Goal: Task Accomplishment & Management: Manage account settings

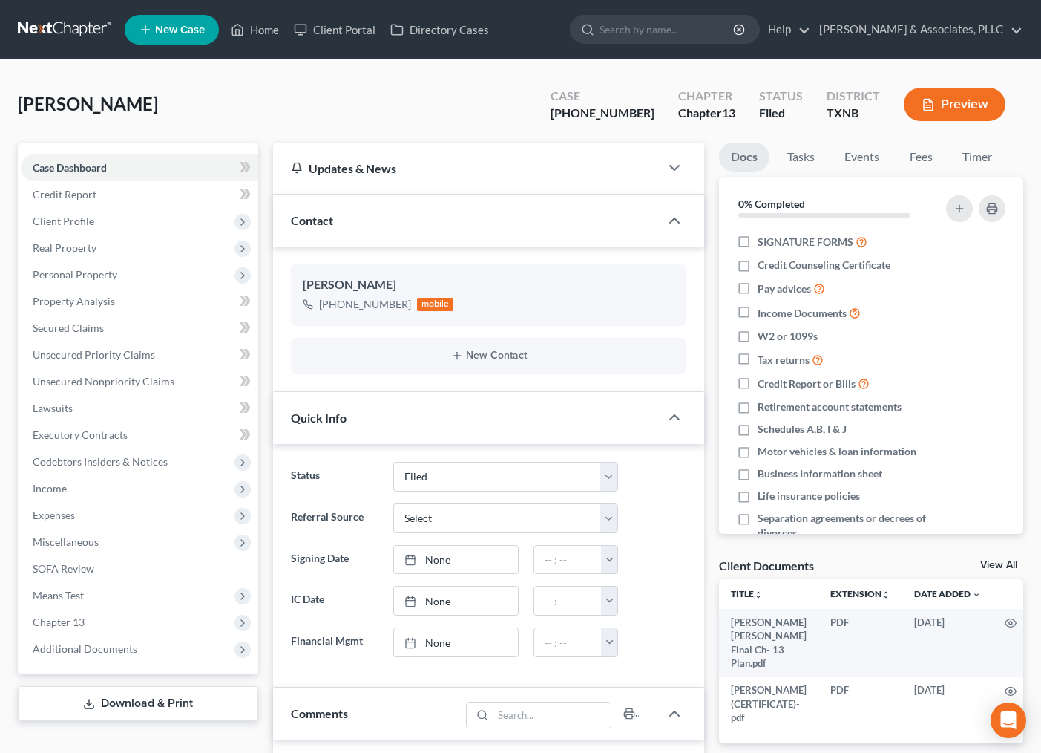
select select "2"
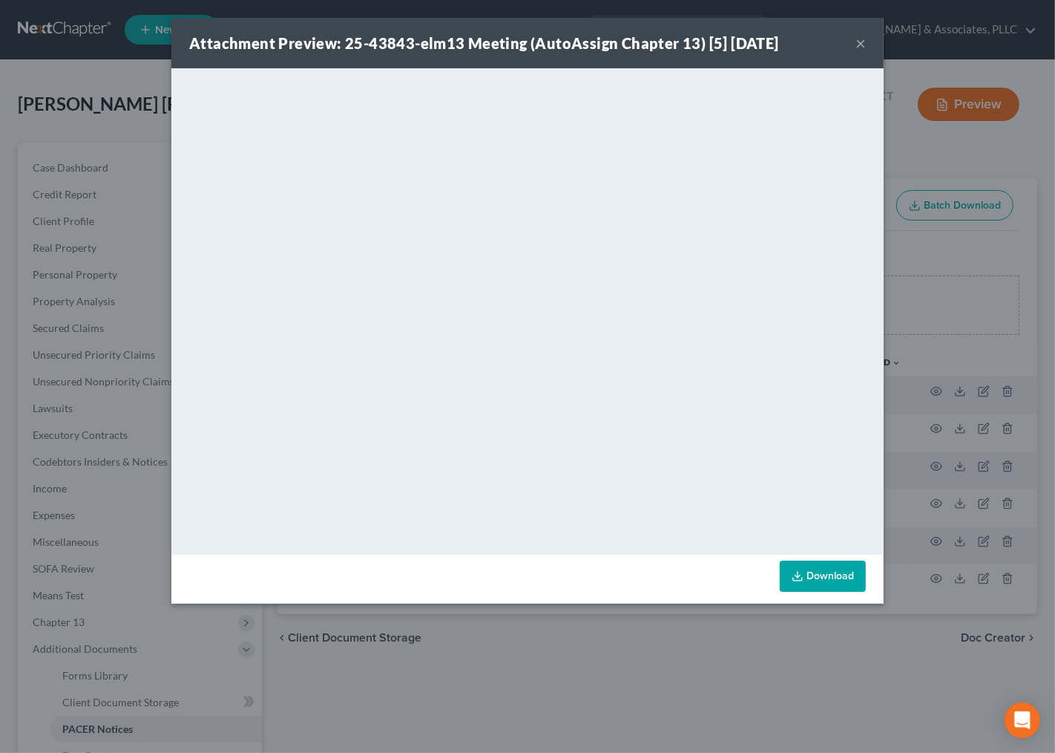
click at [859, 46] on button "×" at bounding box center [861, 43] width 10 height 18
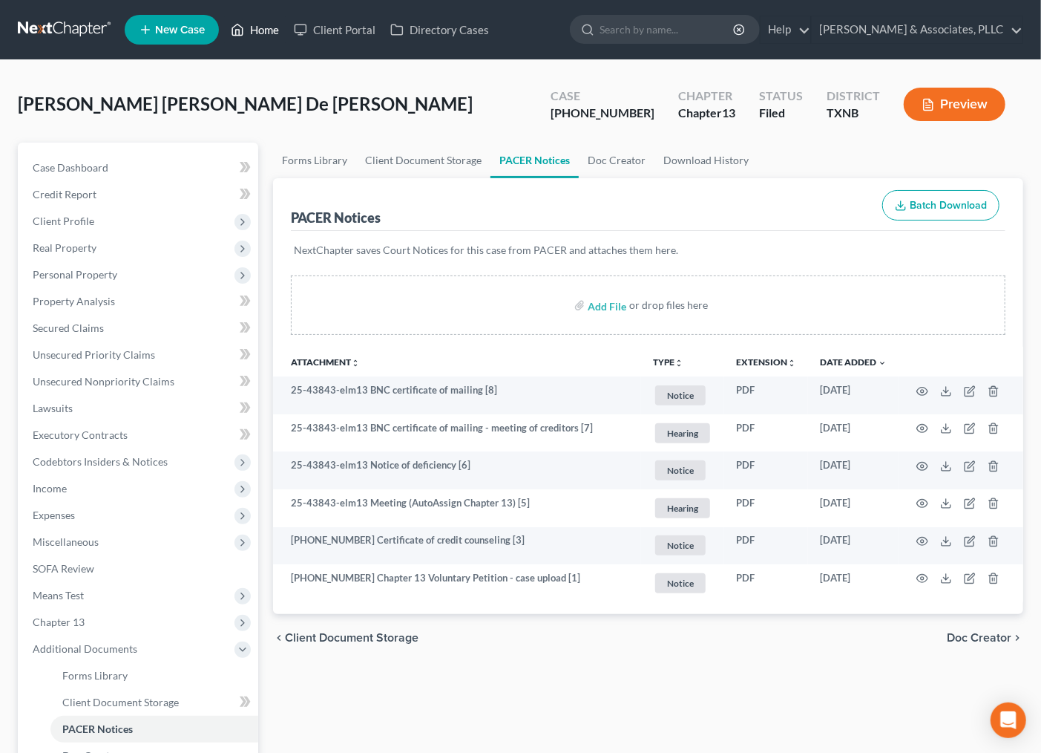
click at [242, 19] on link "Home" at bounding box center [254, 29] width 63 height 27
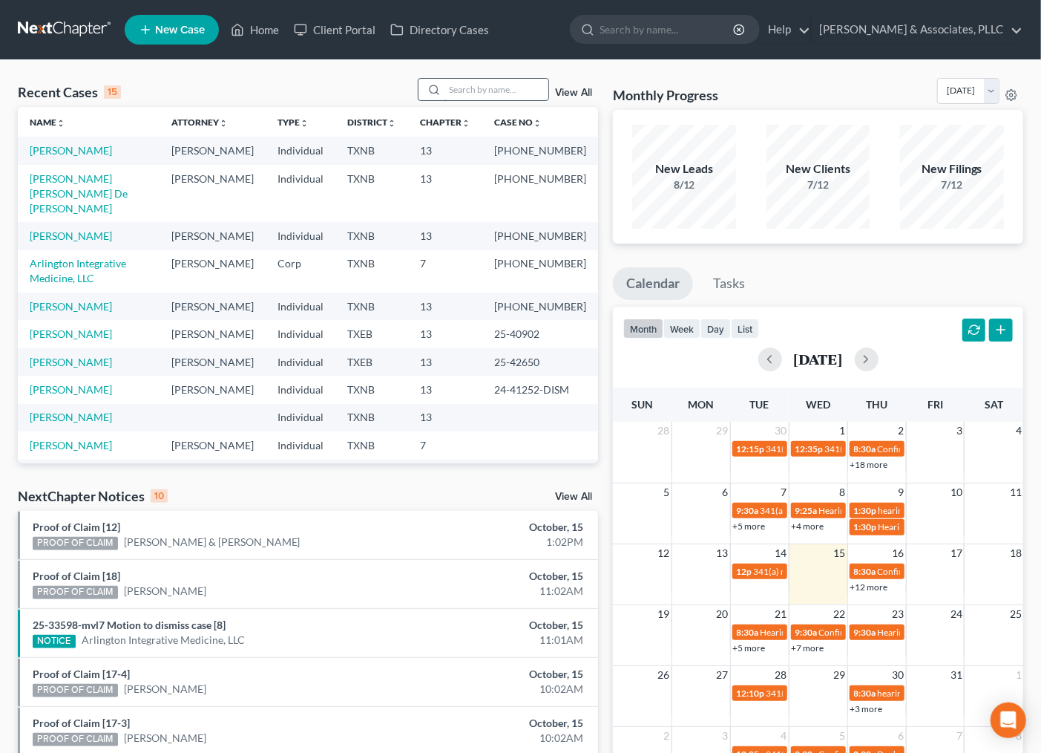
click at [450, 89] on input "search" at bounding box center [497, 90] width 104 height 22
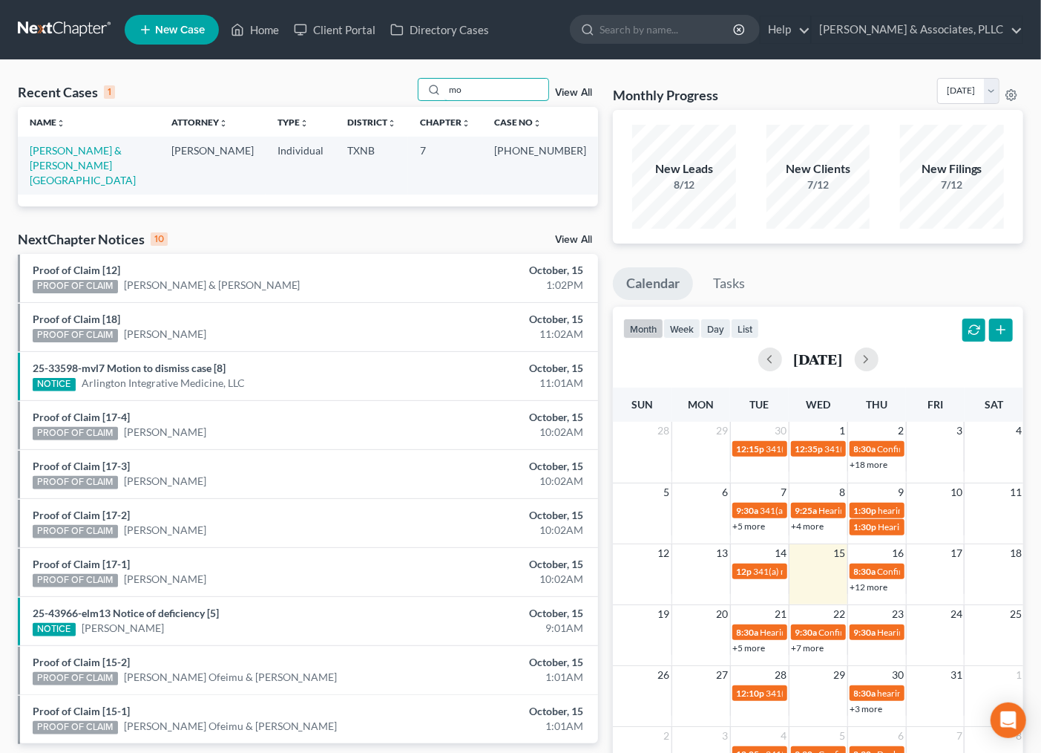
type input "m"
type input "abusha"
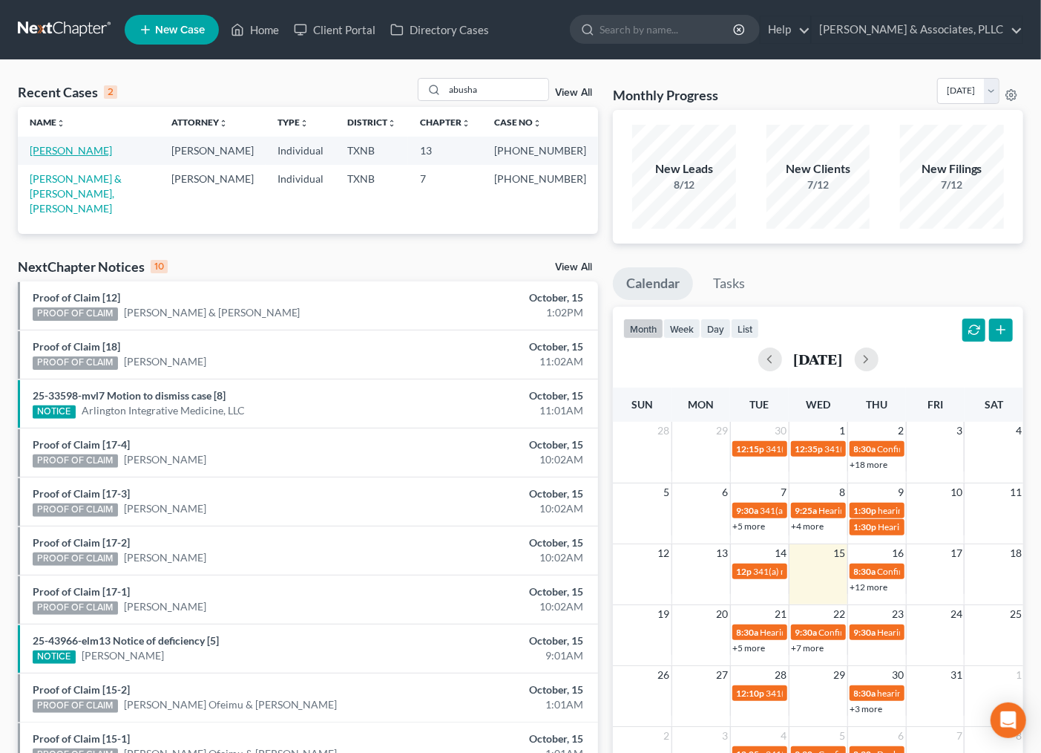
click at [91, 148] on link "Abushanab, Mohammad" at bounding box center [71, 150] width 82 height 13
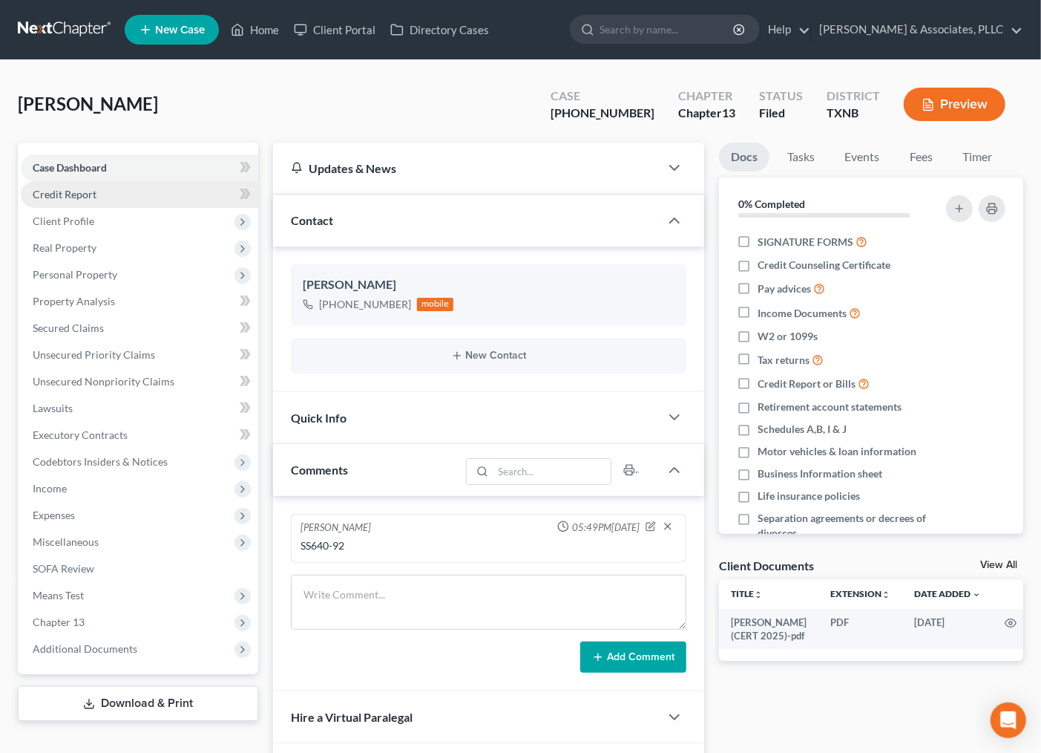
click at [60, 186] on link "Credit Report" at bounding box center [139, 194] width 237 height 27
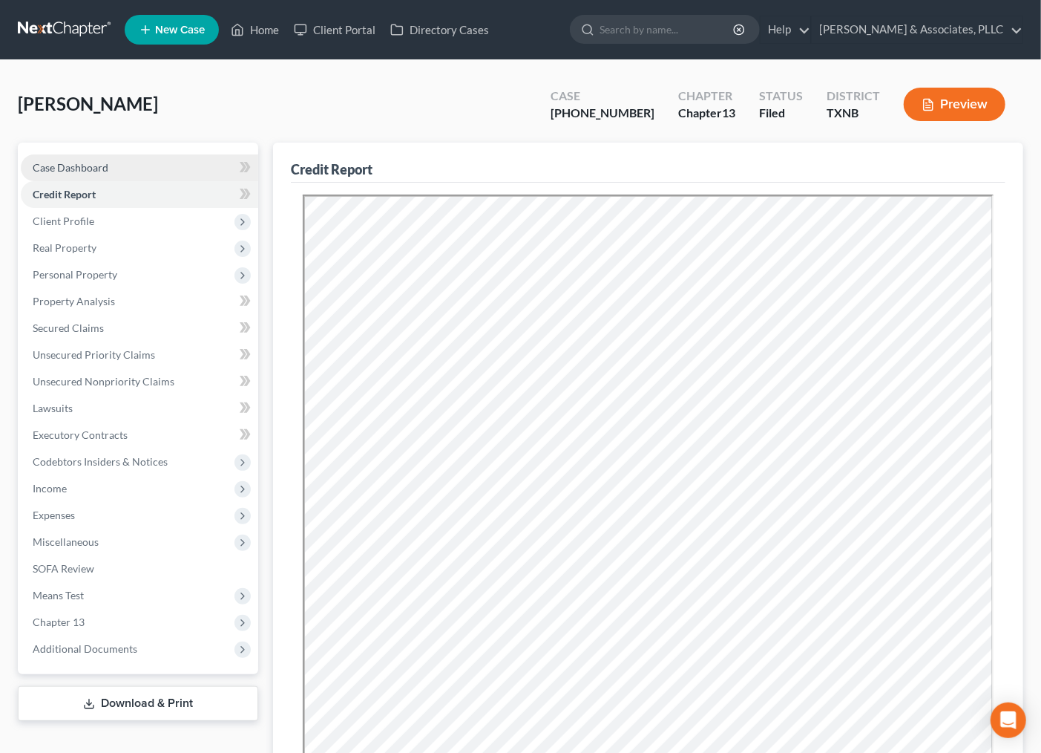
click at [80, 168] on span "Case Dashboard" at bounding box center [71, 167] width 76 height 13
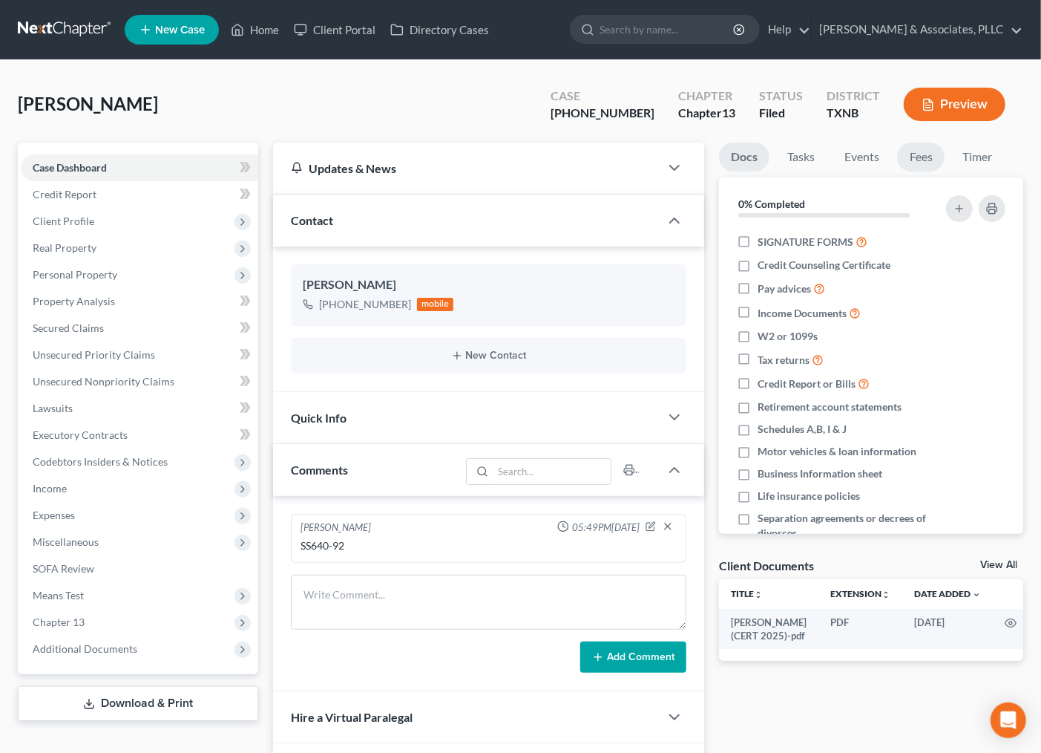
click at [921, 151] on link "Fees" at bounding box center [920, 156] width 47 height 29
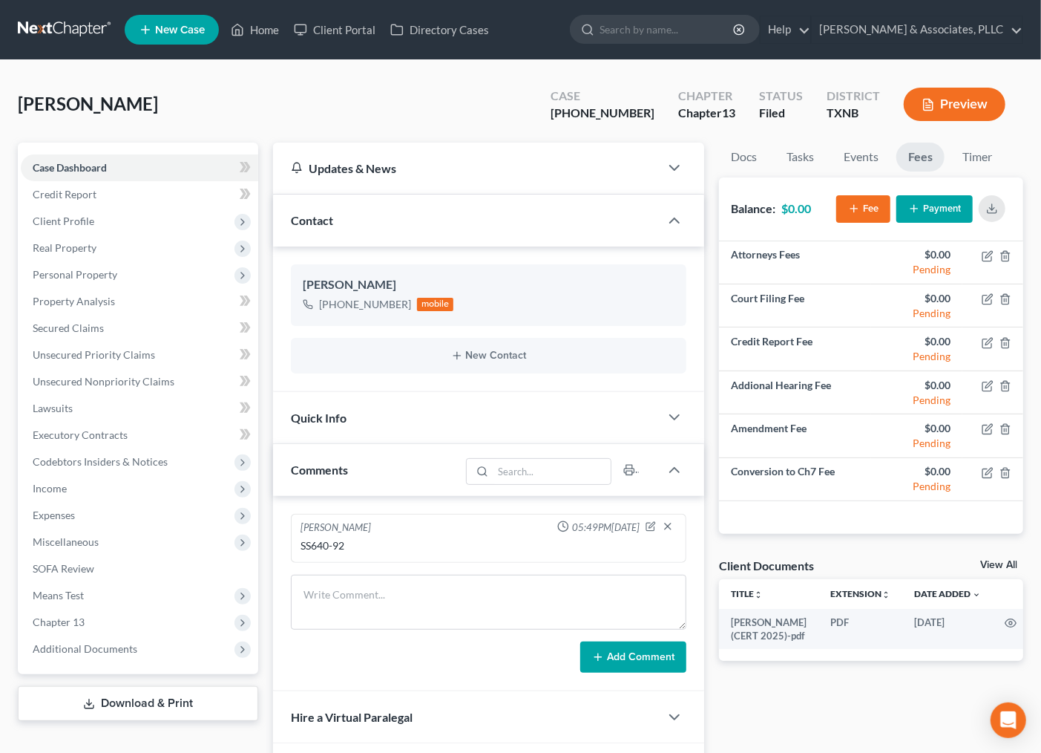
click at [943, 206] on button "Payment" at bounding box center [935, 208] width 76 height 27
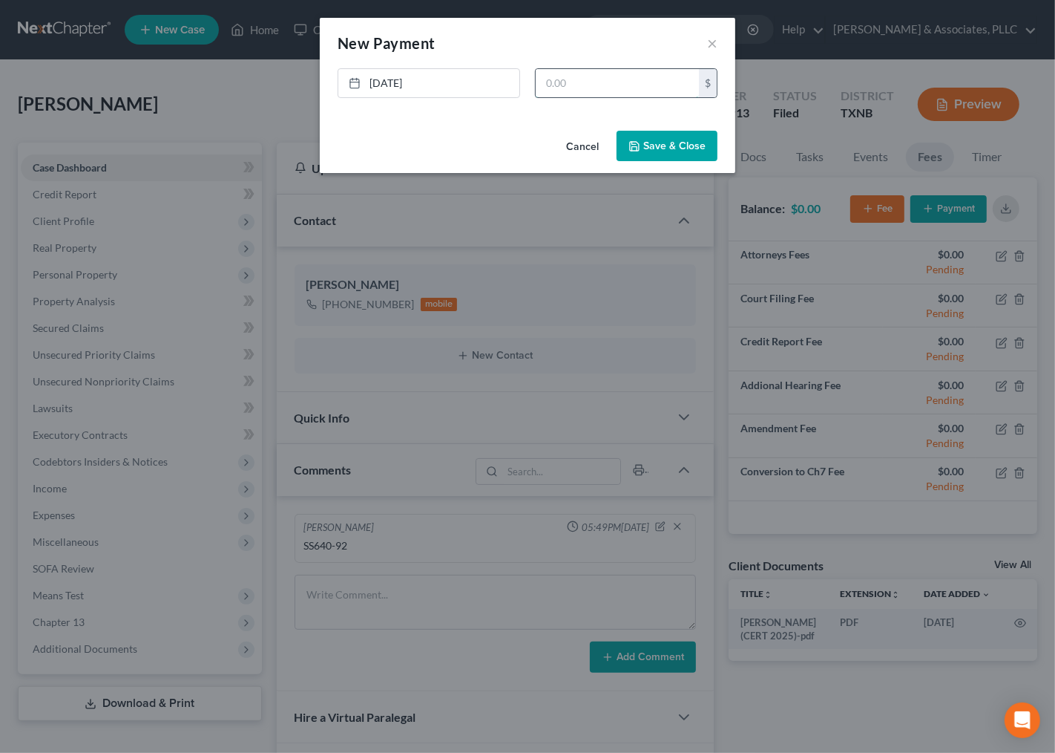
click at [552, 88] on input "text" at bounding box center [617, 83] width 163 height 28
type input "50.00"
click at [655, 139] on button "Save & Close" at bounding box center [667, 146] width 101 height 31
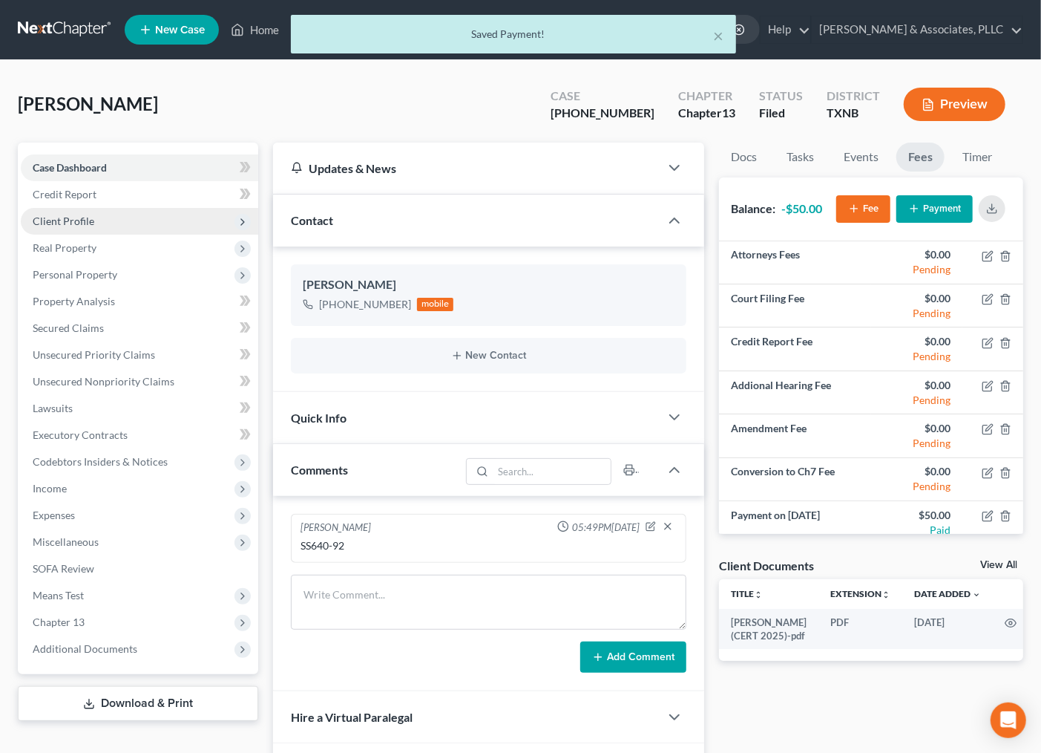
click at [64, 224] on span "Client Profile" at bounding box center [64, 220] width 62 height 13
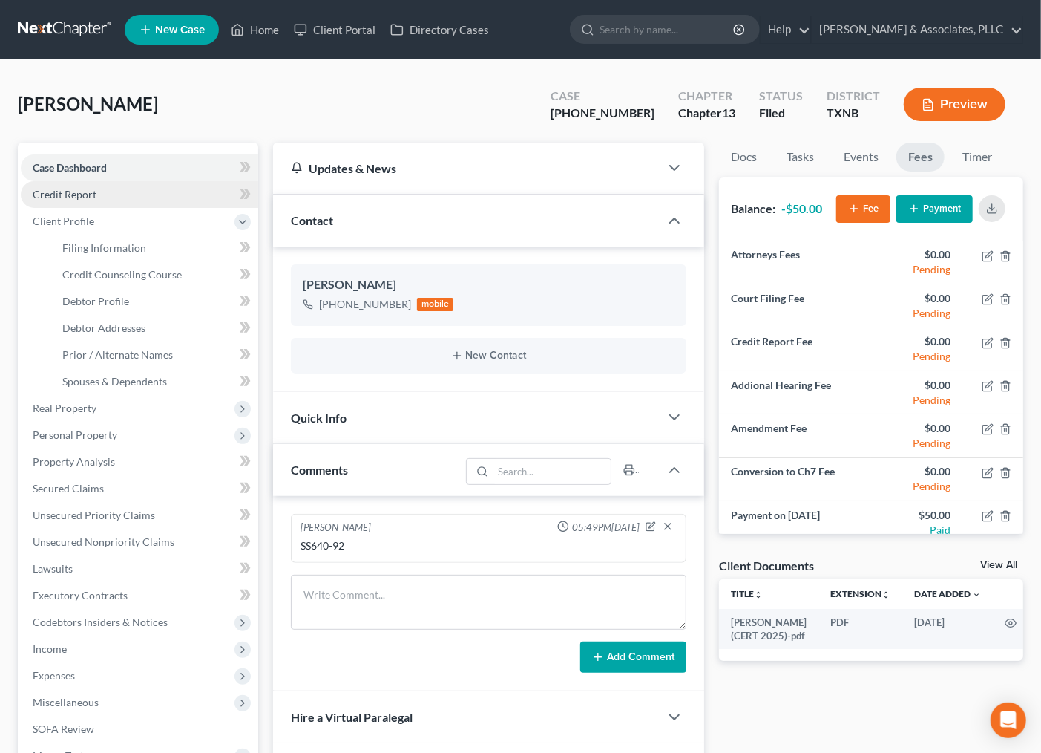
click at [67, 197] on span "Credit Report" at bounding box center [65, 194] width 64 height 13
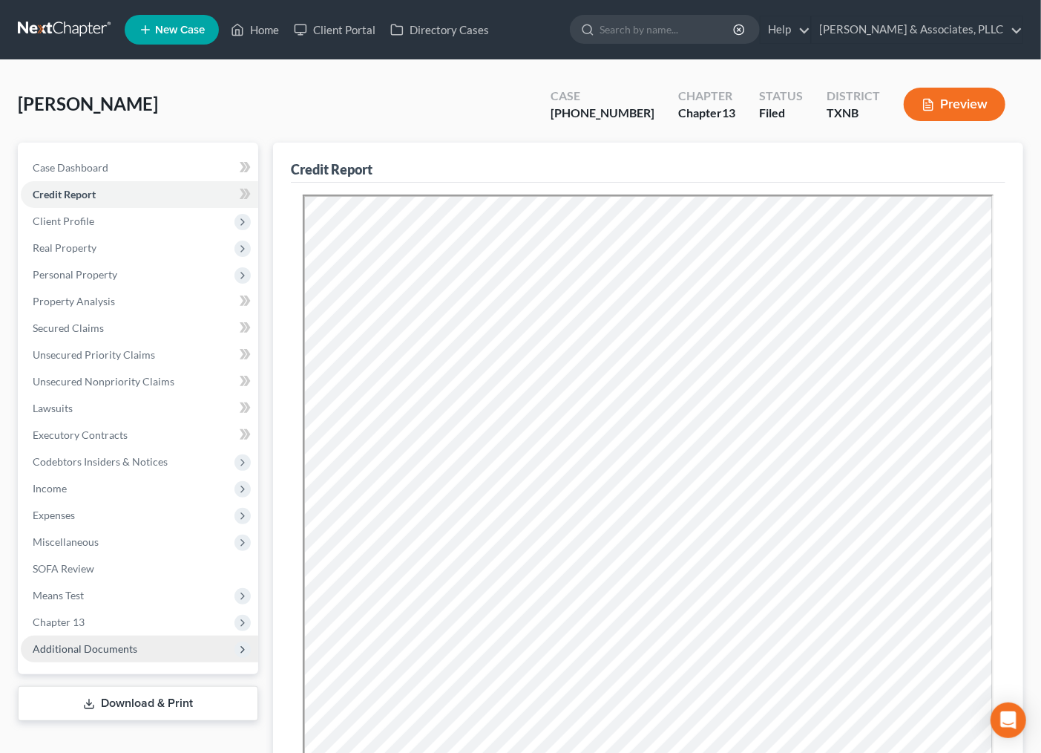
click at [102, 651] on span "Additional Documents" at bounding box center [85, 648] width 105 height 13
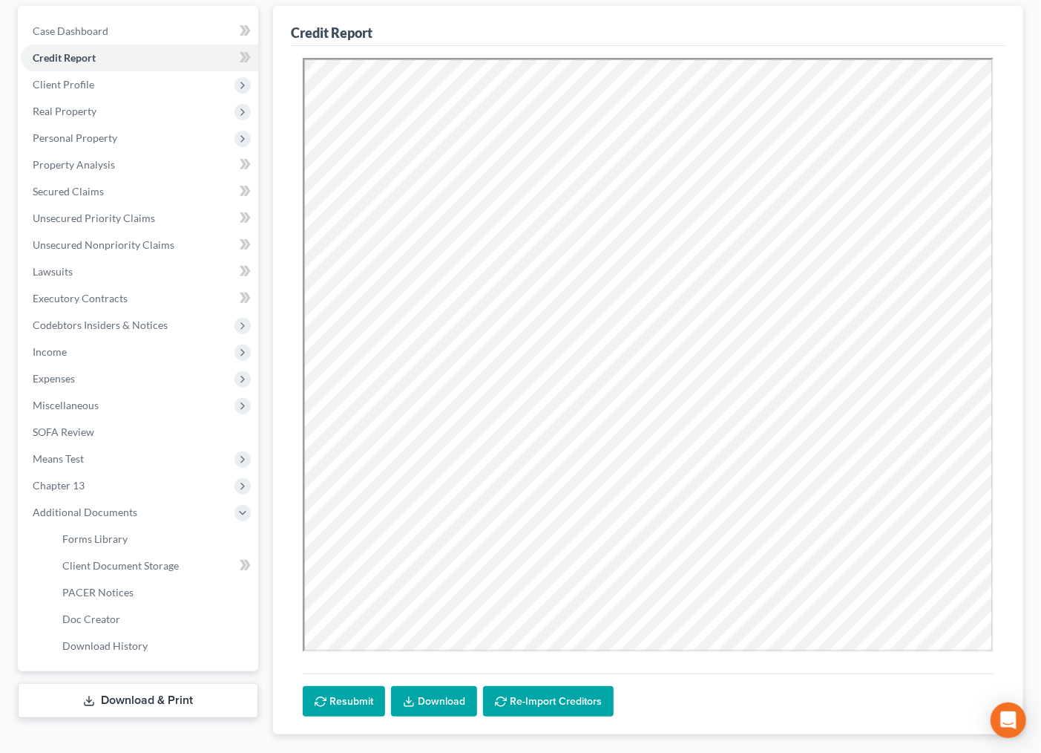
scroll to position [221, 0]
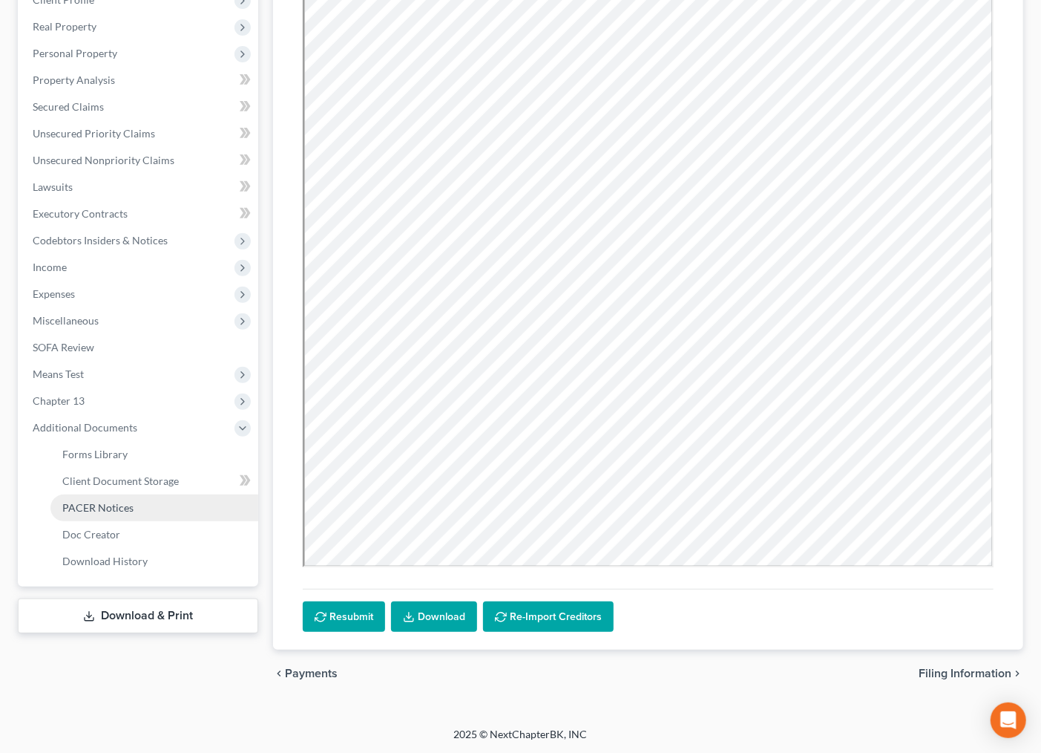
click at [111, 508] on span "PACER Notices" at bounding box center [97, 507] width 71 height 13
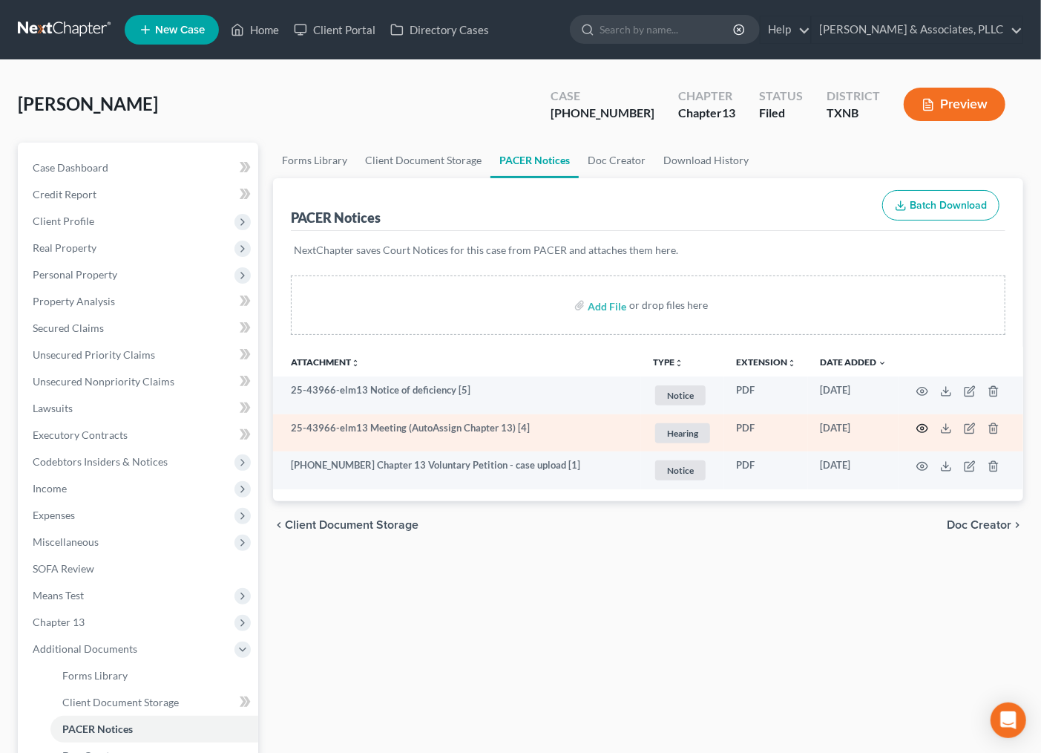
click at [920, 427] on icon "button" at bounding box center [923, 428] width 12 height 12
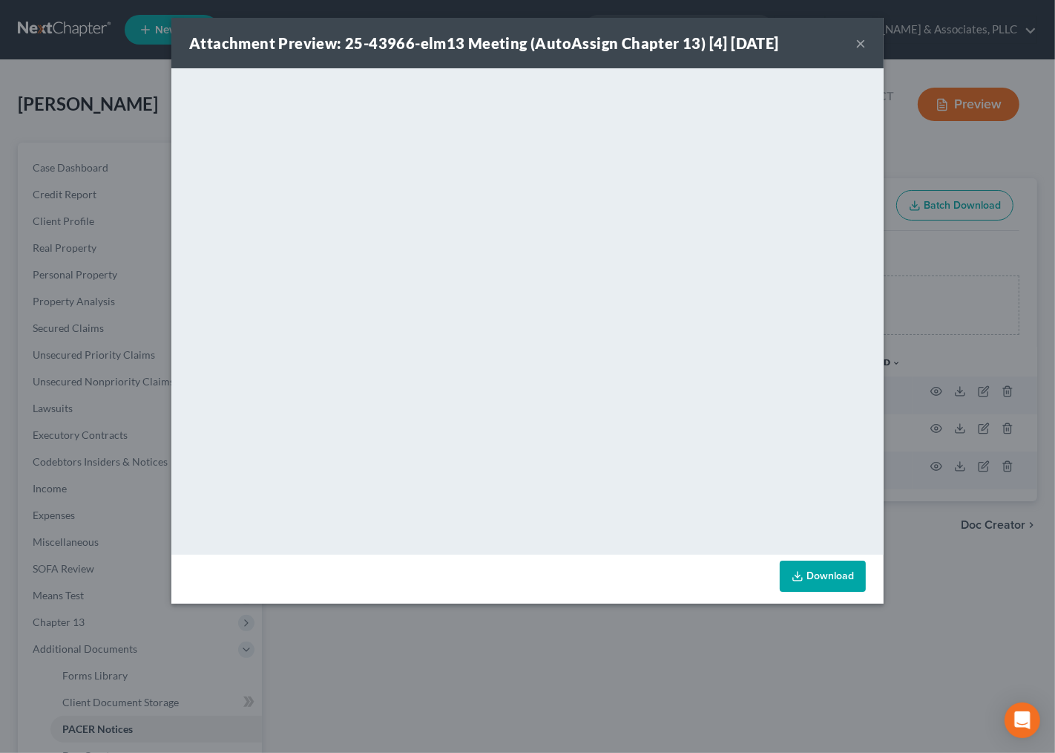
click at [856, 39] on button "×" at bounding box center [861, 43] width 10 height 18
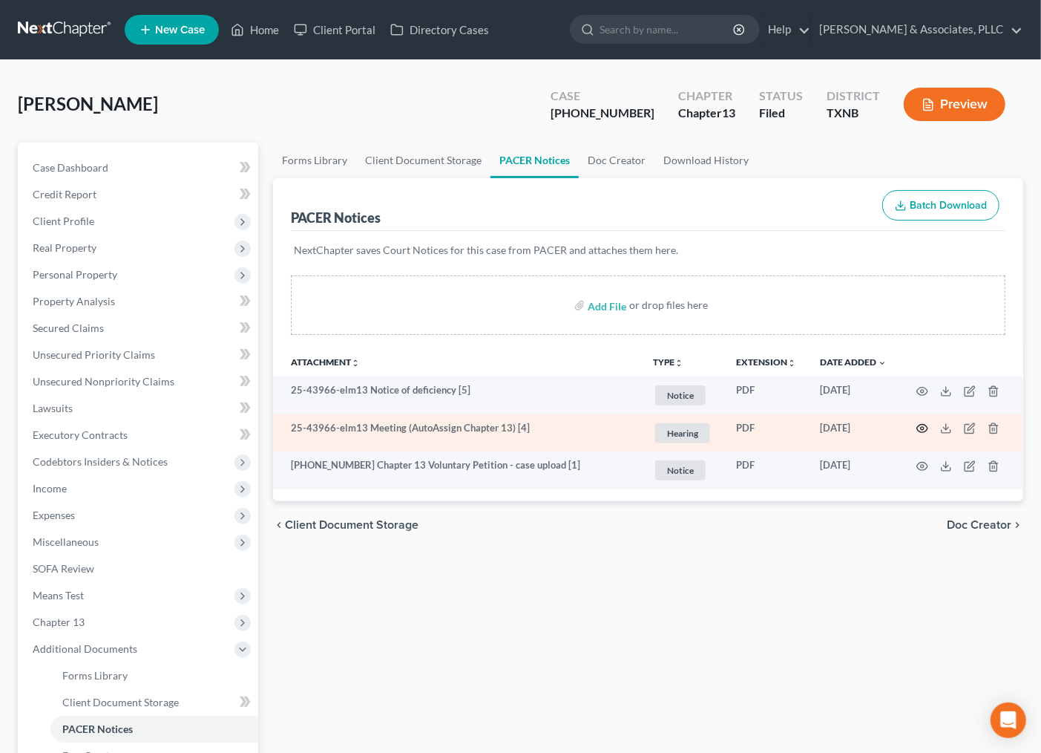
click at [928, 428] on icon "button" at bounding box center [922, 429] width 11 height 8
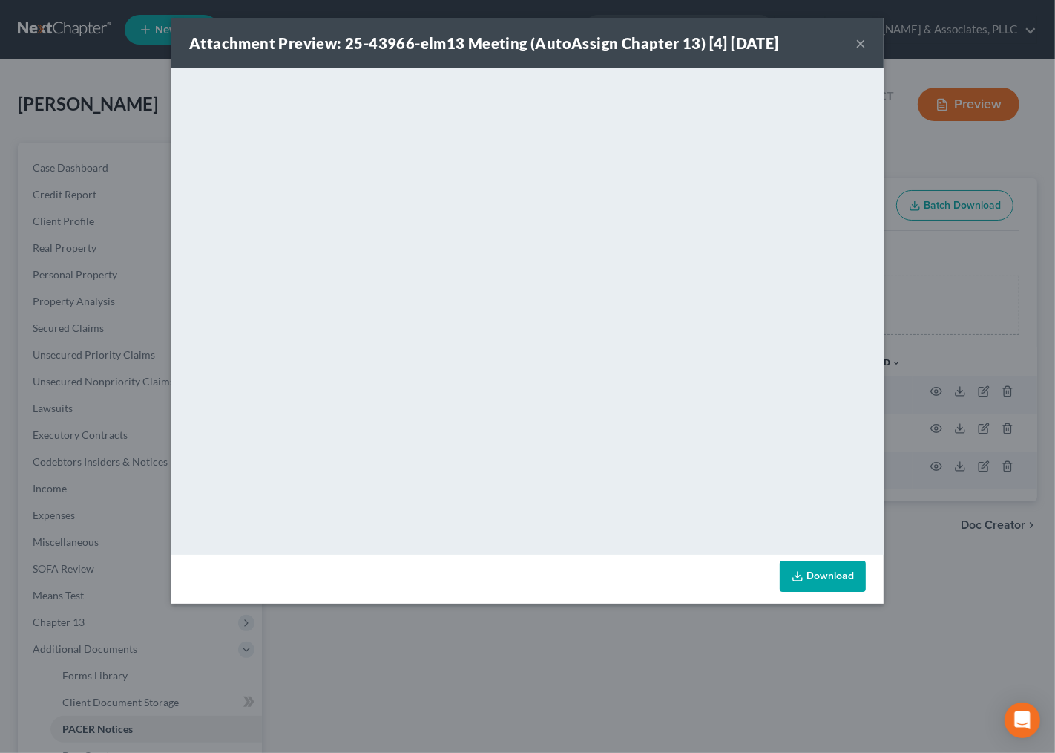
click at [862, 42] on button "×" at bounding box center [861, 43] width 10 height 18
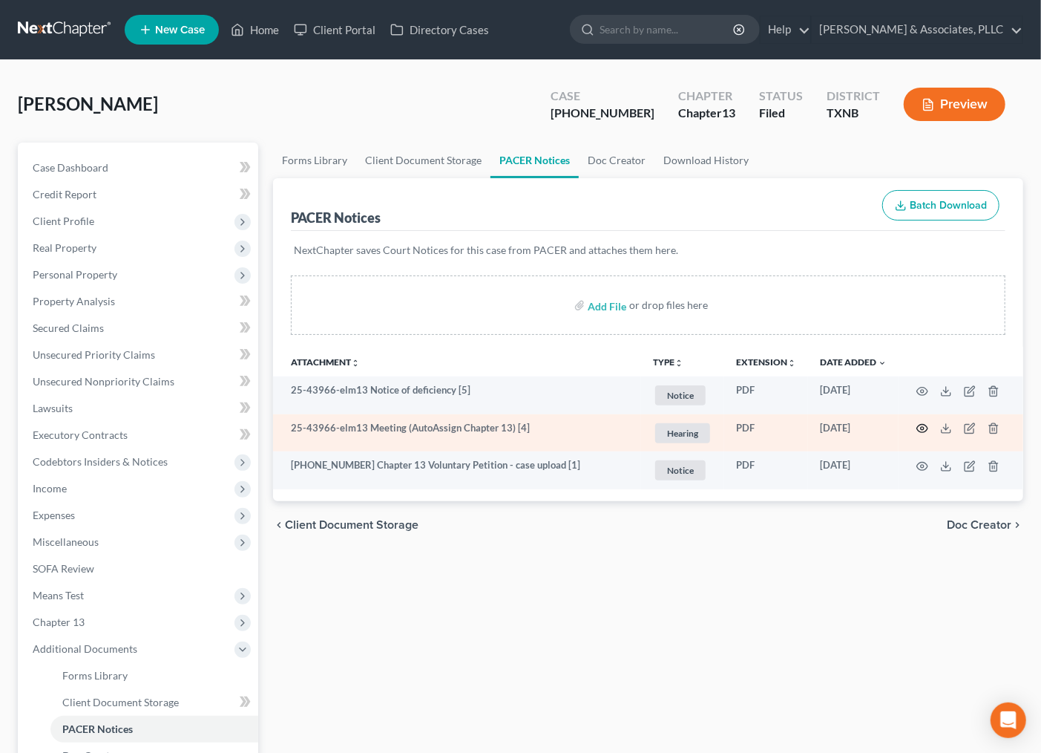
click at [921, 423] on icon "button" at bounding box center [923, 428] width 12 height 12
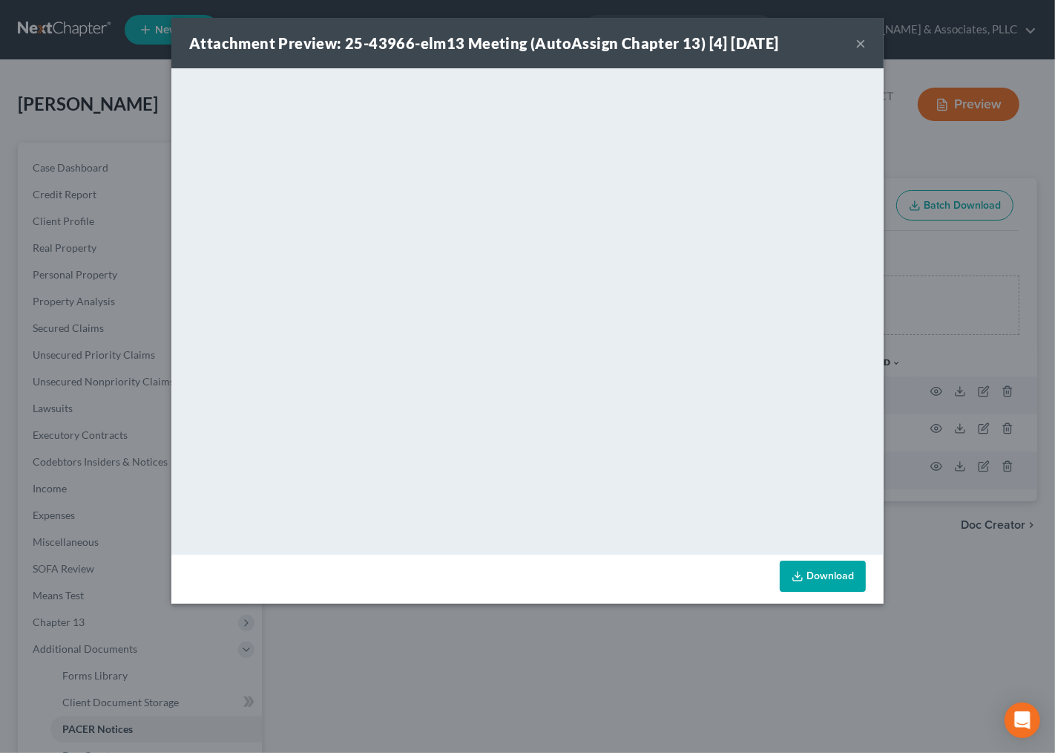
click at [859, 45] on button "×" at bounding box center [861, 43] width 10 height 18
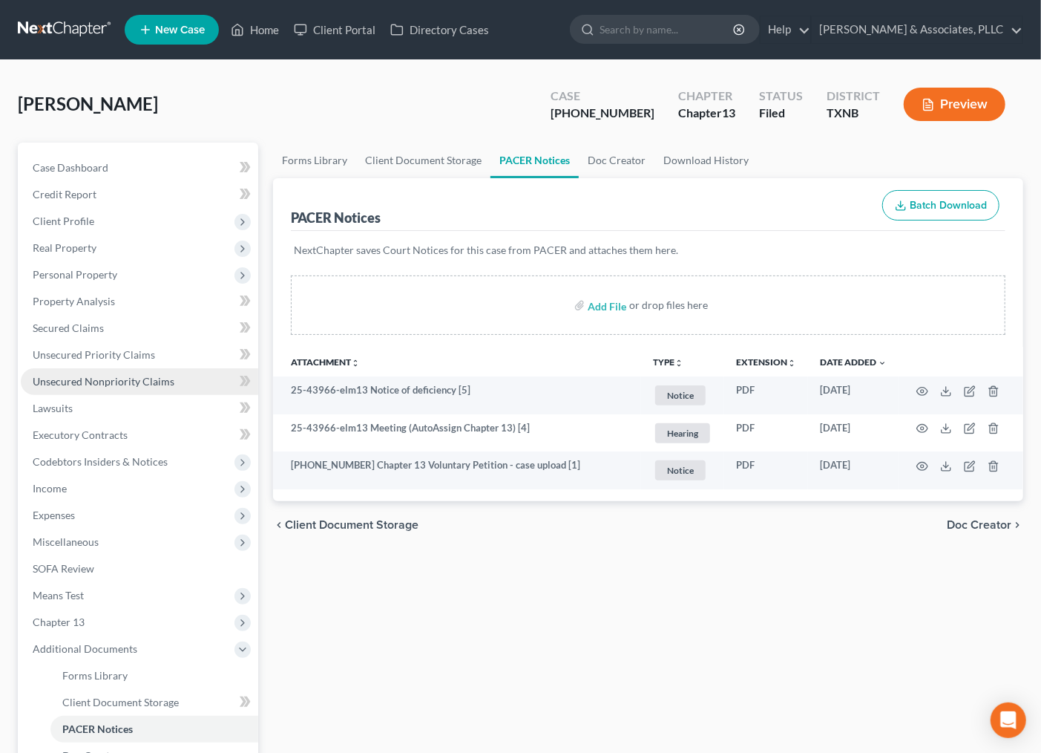
click at [99, 375] on span "Unsecured Nonpriority Claims" at bounding box center [104, 381] width 142 height 13
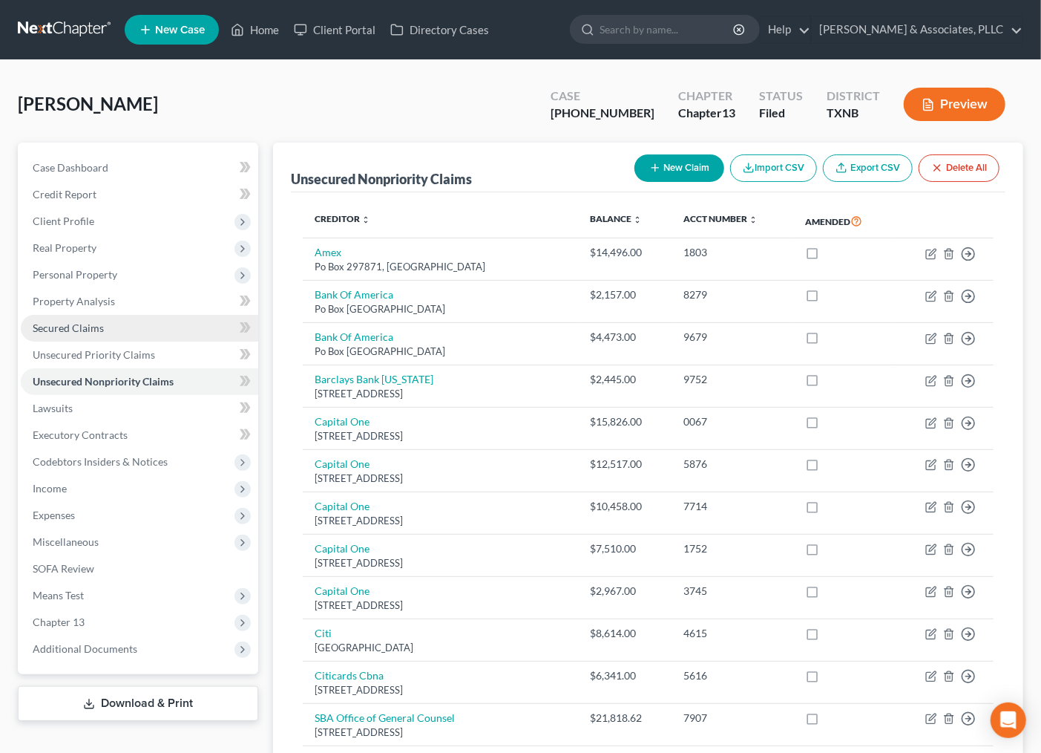
click at [90, 323] on span "Secured Claims" at bounding box center [68, 327] width 71 height 13
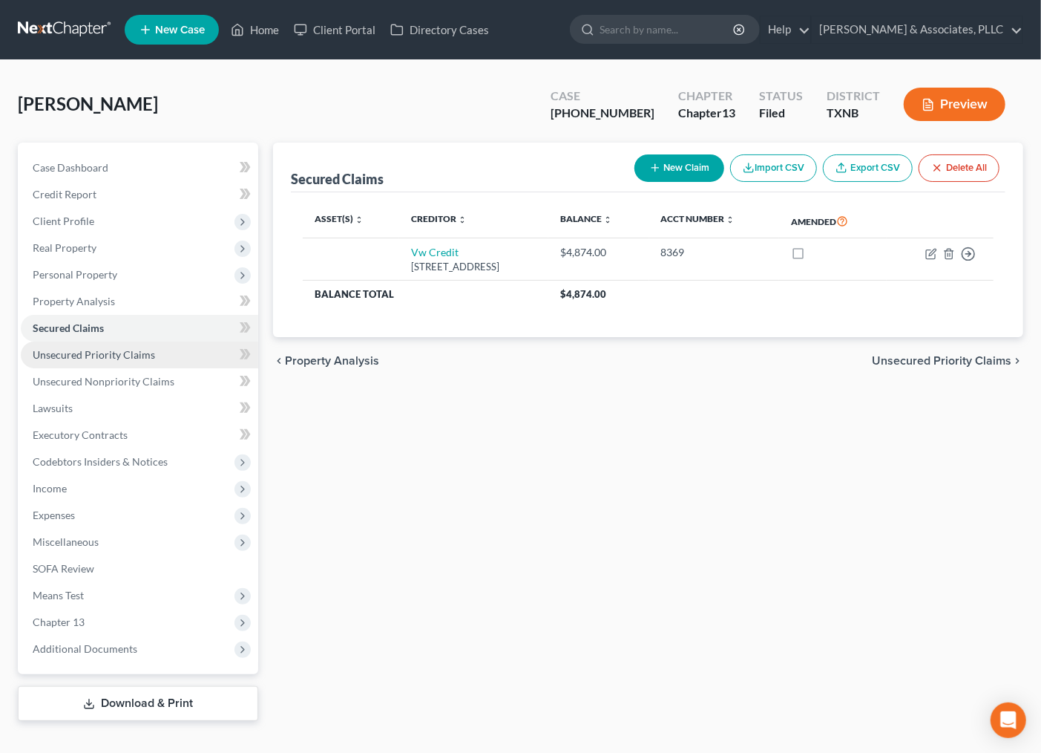
click at [90, 350] on span "Unsecured Priority Claims" at bounding box center [94, 354] width 122 height 13
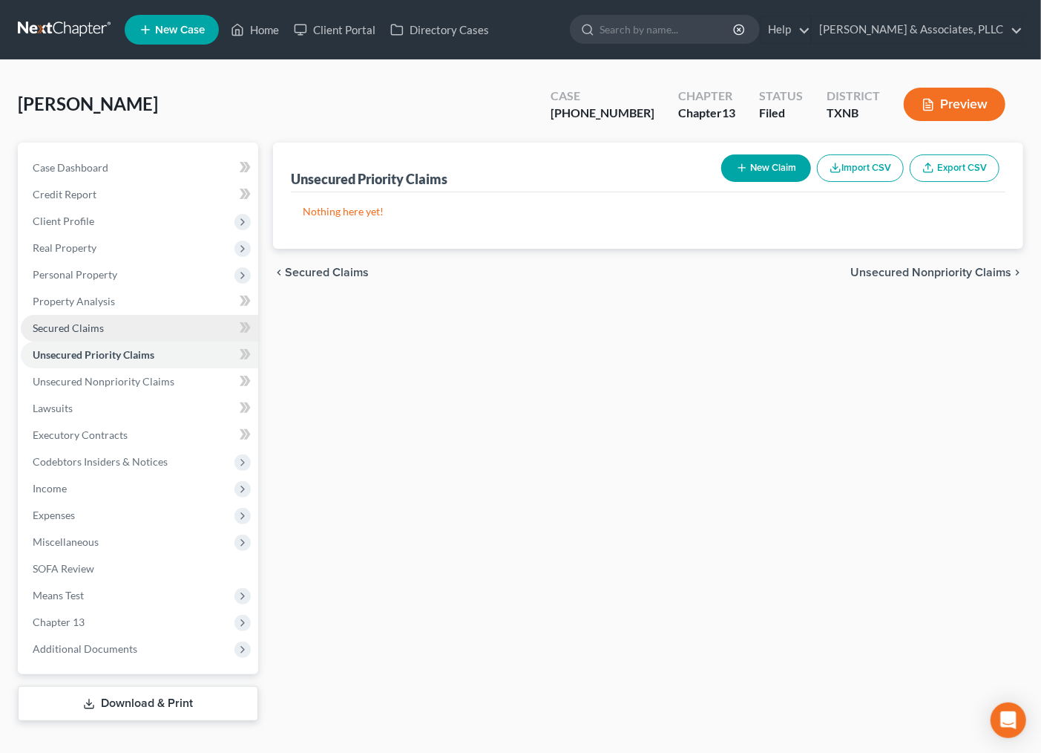
click at [77, 330] on span "Secured Claims" at bounding box center [68, 327] width 71 height 13
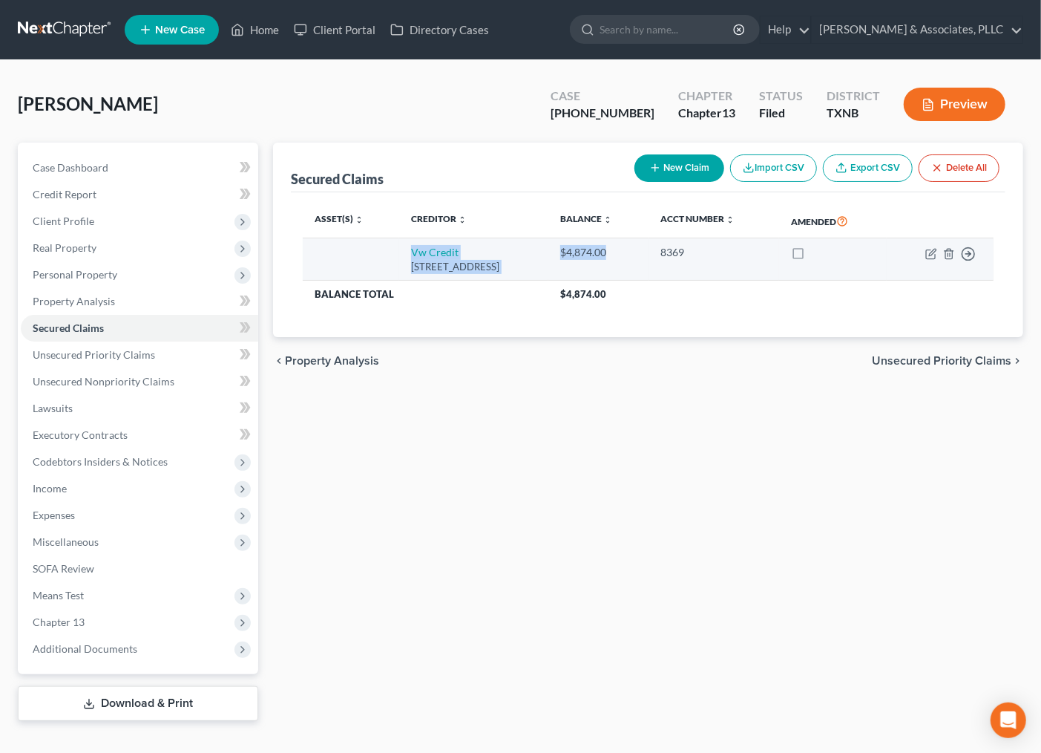
drag, startPoint x: 373, startPoint y: 240, endPoint x: 666, endPoint y: 257, distance: 292.9
click at [666, 257] on tr "Vw Credit 1401 Franklin Blvd., Libertyville, IL 60048 $4,874.00 8369 Move to E …" at bounding box center [648, 259] width 691 height 42
click at [926, 253] on icon "button" at bounding box center [930, 253] width 9 height 9
select select "14"
select select "0"
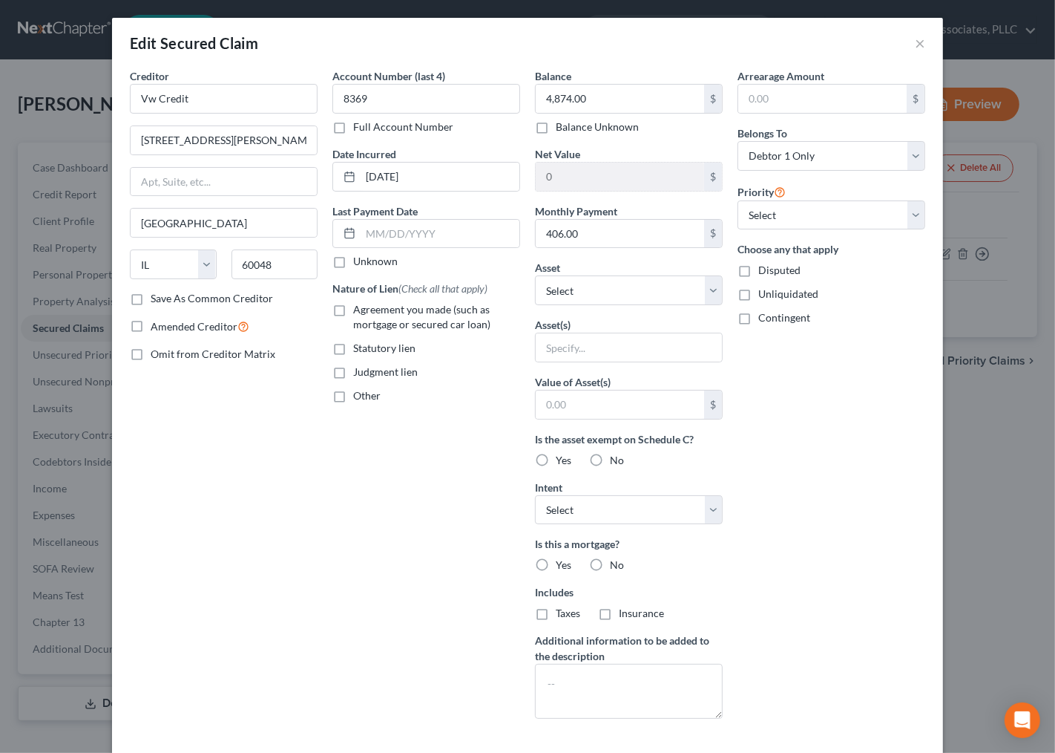
click at [364, 594] on div "Account Number (last 4) 8369 Full Account Number Date Incurred 08-26-2020 Last …" at bounding box center [426, 399] width 203 height 662
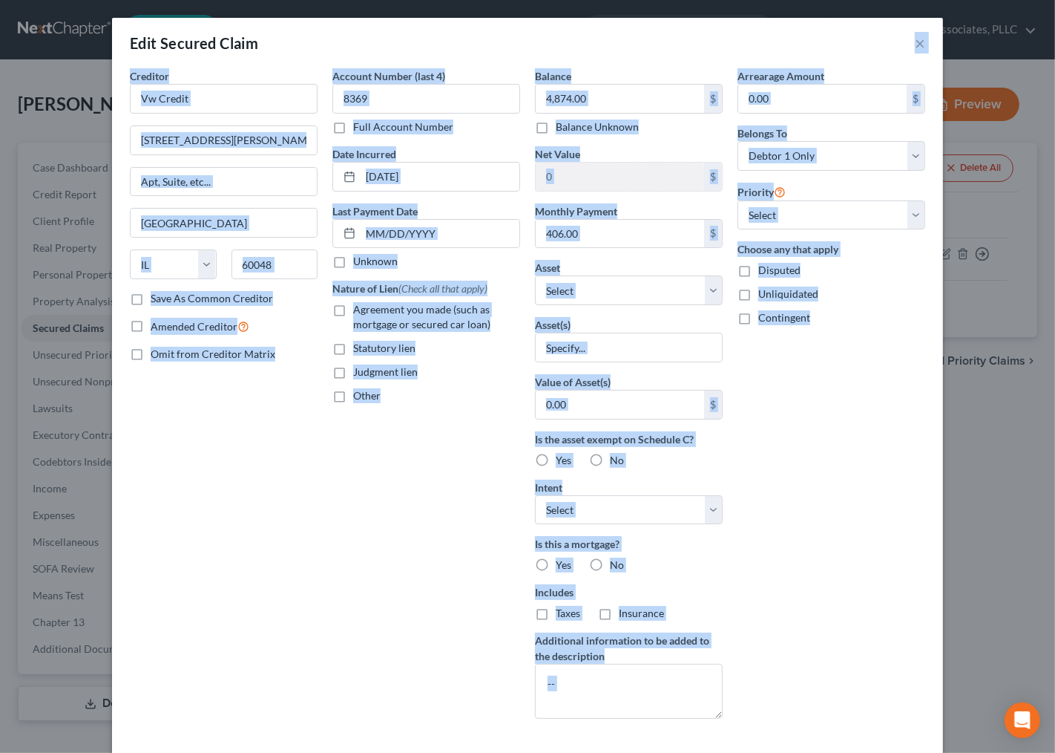
drag, startPoint x: 711, startPoint y: 62, endPoint x: 776, endPoint y: 502, distance: 445.5
click at [774, 514] on div "Edit Secured Claim × Creditor * Vw Credit 1401 Franklin Blvd. Libertyville Stat…" at bounding box center [527, 418] width 831 height 800
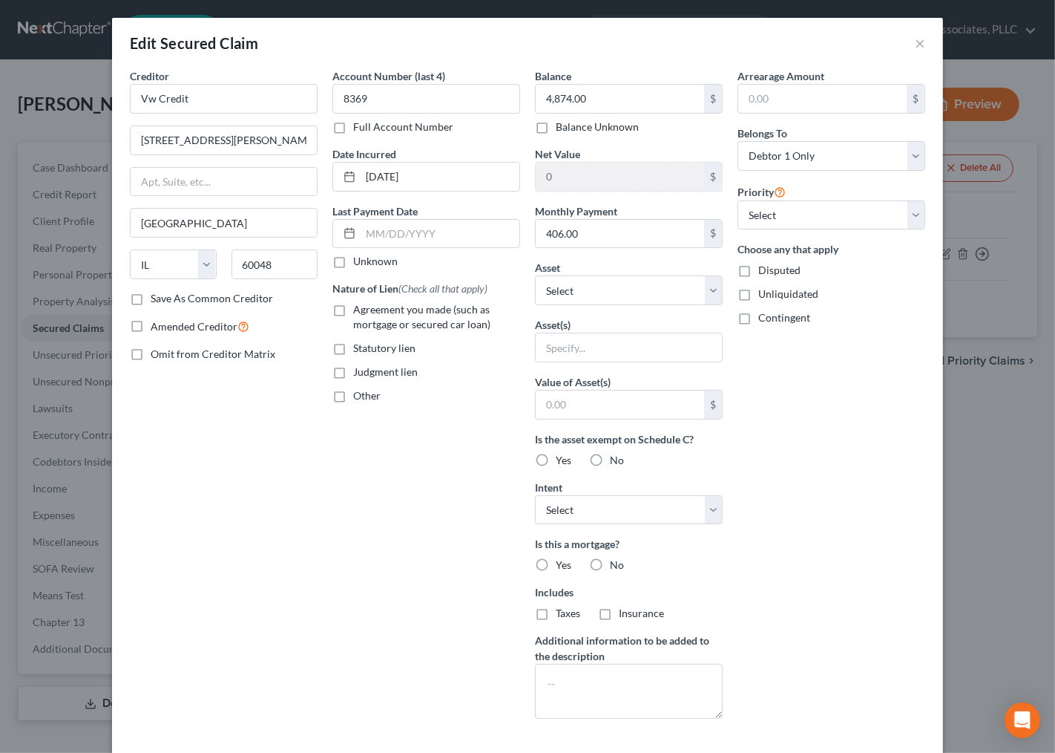
click at [776, 502] on div "Arrearage Amount $ Belongs To * Select Debtor 1 Only Debtor 2 Only Debtor 1 And…" at bounding box center [831, 399] width 203 height 662
drag, startPoint x: 263, startPoint y: 557, endPoint x: 560, endPoint y: 323, distance: 377.7
click at [266, 557] on div "Creditor * Vw Credit 1401 Franklin Blvd. Libertyville State AL AK AR AZ CA CO C…" at bounding box center [223, 399] width 203 height 662
click at [787, 614] on div "Arrearage Amount $ Belongs To * Select Debtor 1 Only Debtor 2 Only Debtor 1 And…" at bounding box center [831, 399] width 203 height 662
drag, startPoint x: 910, startPoint y: 42, endPoint x: 827, endPoint y: 490, distance: 455.9
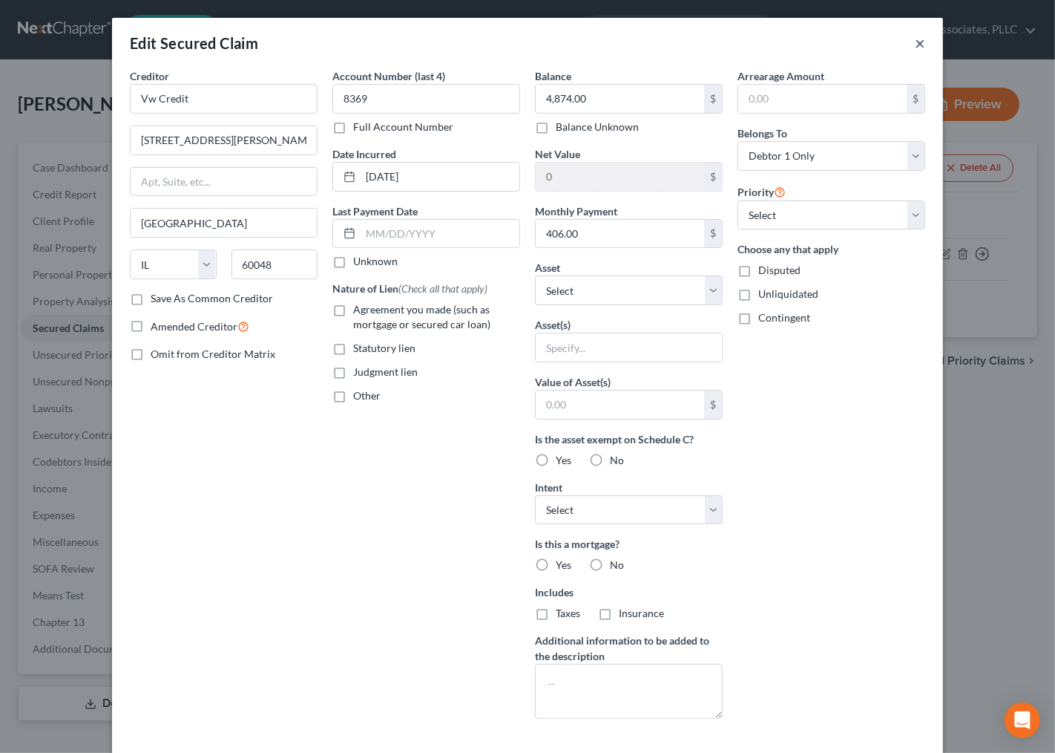
click at [828, 486] on div "Edit Secured Claim × Creditor * Vw Credit 1401 Franklin Blvd. Libertyville Stat…" at bounding box center [527, 418] width 831 height 800
click at [827, 490] on div "Arrearage Amount $ Belongs To * Select Debtor 1 Only Debtor 2 Only Debtor 1 And…" at bounding box center [831, 399] width 203 height 662
drag, startPoint x: 307, startPoint y: 562, endPoint x: 572, endPoint y: 367, distance: 329.1
click at [321, 560] on div "Creditor * Vw Credit 1401 Franklin Blvd. Libertyville State AL AK AR AZ CA CO C…" at bounding box center [527, 399] width 810 height 662
click at [597, 88] on input "4,874.00" at bounding box center [620, 99] width 168 height 28
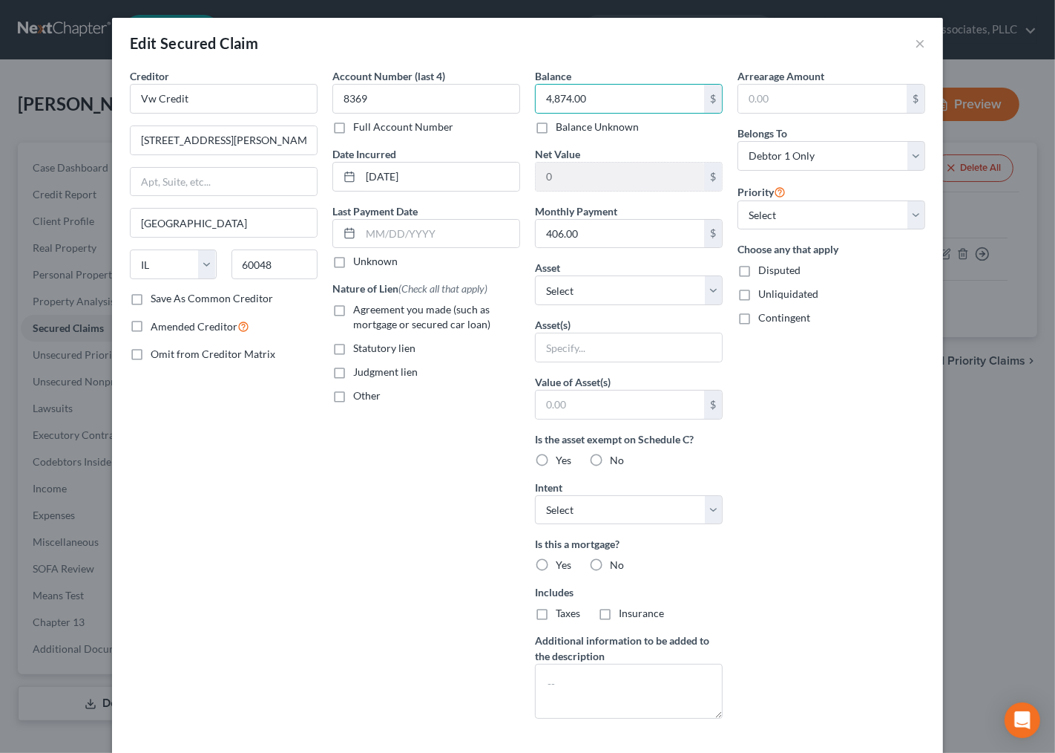
drag, startPoint x: 805, startPoint y: 499, endPoint x: 661, endPoint y: 240, distance: 296.3
click at [800, 494] on div "Arrearage Amount $ Belongs To * Select Debtor 1 Only Debtor 2 Only Debtor 1 And…" at bounding box center [831, 399] width 203 height 662
click at [609, 105] on input "4,874.00" at bounding box center [620, 99] width 168 height 28
click at [915, 45] on button "×" at bounding box center [920, 43] width 10 height 18
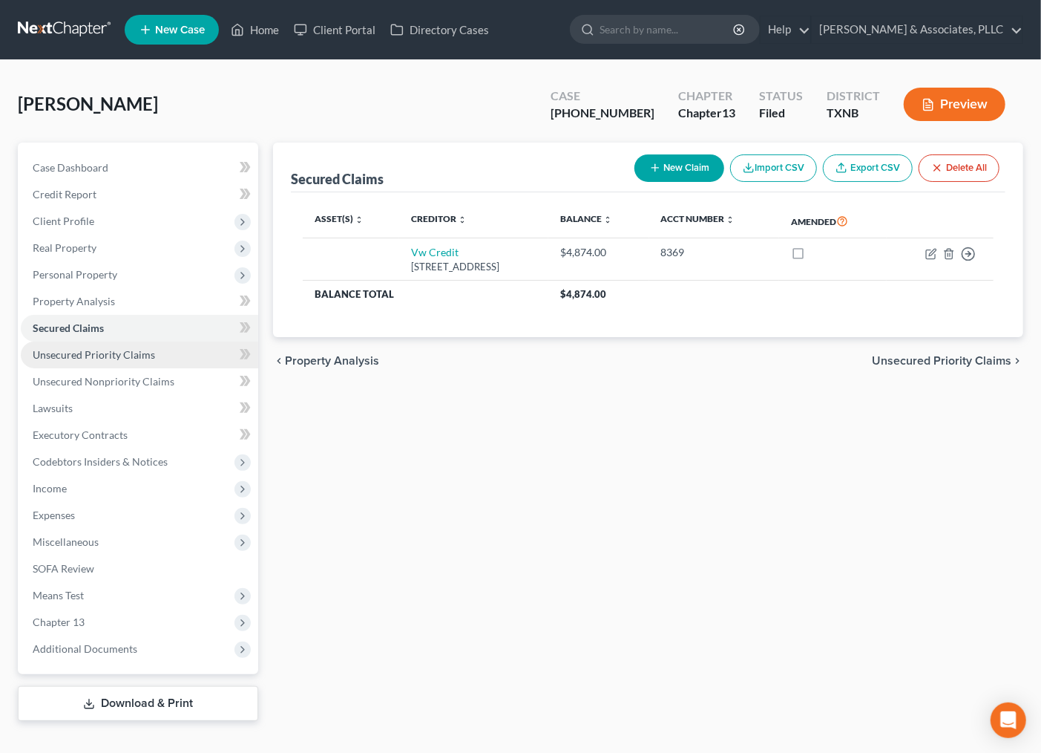
click at [63, 362] on link "Unsecured Priority Claims" at bounding box center [139, 354] width 237 height 27
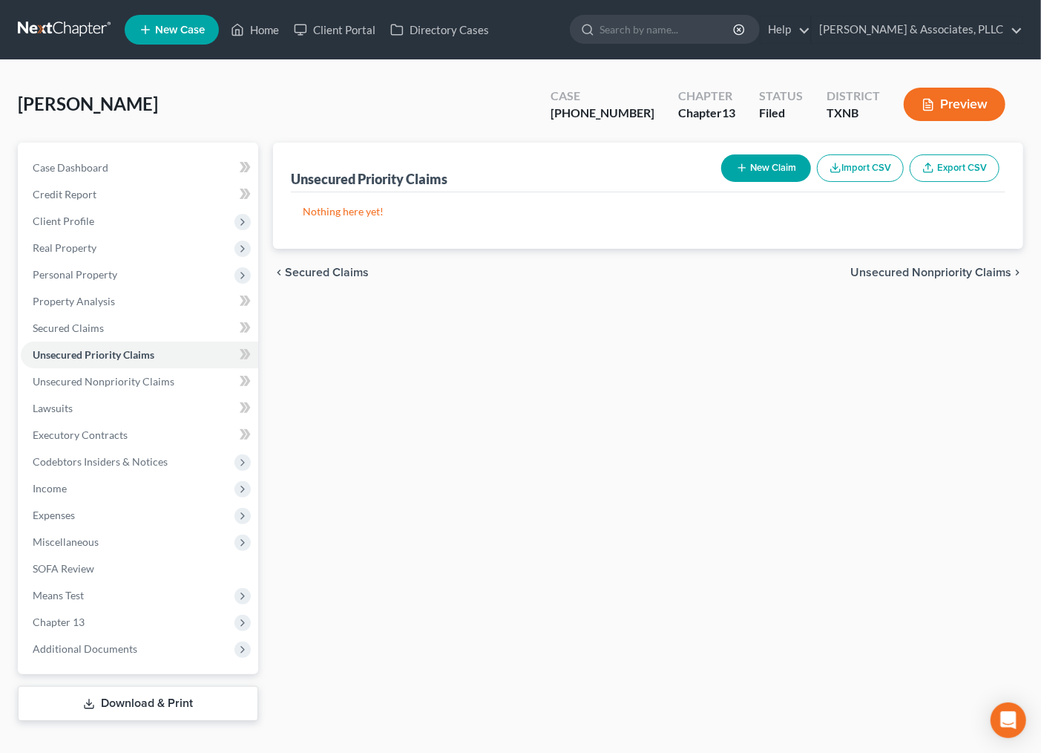
click at [505, 374] on div "Unsecured Priority Claims New Claim Import CSV Export CSV Nothing here yet! Pre…" at bounding box center [648, 431] width 765 height 578
click at [141, 355] on span "Unsecured Priority Claims" at bounding box center [94, 354] width 122 height 13
click at [607, 376] on div "Unsecured Priority Claims New Claim Import CSV Export CSV Nothing here yet! Pre…" at bounding box center [648, 431] width 765 height 578
click at [600, 565] on div "Unsecured Priority Claims New Claim Import CSV Export CSV Nothing here yet! Pre…" at bounding box center [648, 431] width 765 height 578
click at [534, 473] on div "Unsecured Priority Claims New Claim Import CSV Export CSV Nothing here yet! Pre…" at bounding box center [648, 431] width 765 height 578
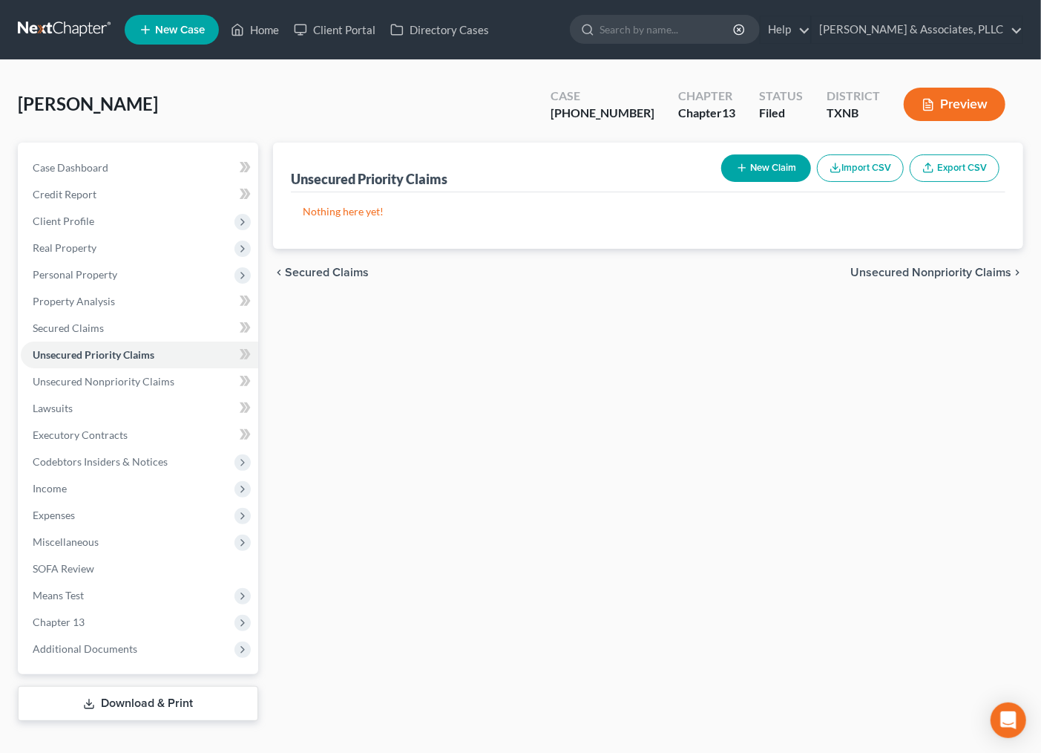
click at [686, 536] on div "Unsecured Priority Claims New Claim Import CSV Export CSV Nothing here yet! Pre…" at bounding box center [648, 431] width 765 height 578
click at [571, 458] on div "Unsecured Priority Claims New Claim Import CSV Export CSV Nothing here yet! Pre…" at bounding box center [648, 431] width 765 height 578
click at [265, 35] on link "Home" at bounding box center [254, 29] width 63 height 27
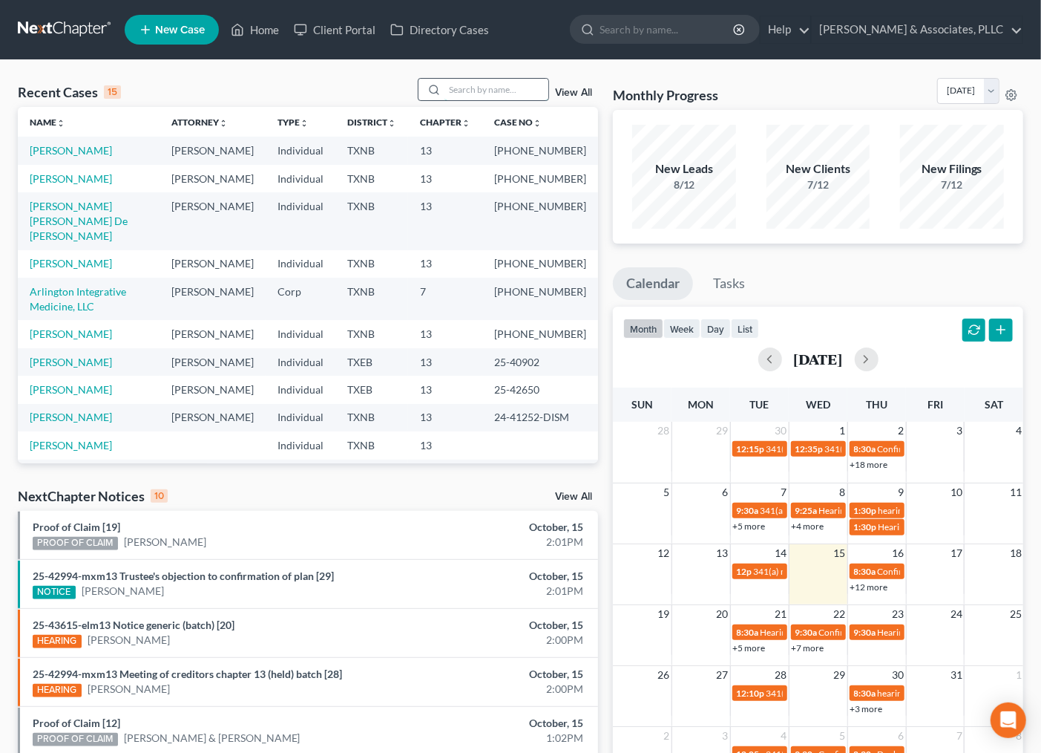
click at [462, 85] on input "search" at bounding box center [497, 90] width 104 height 22
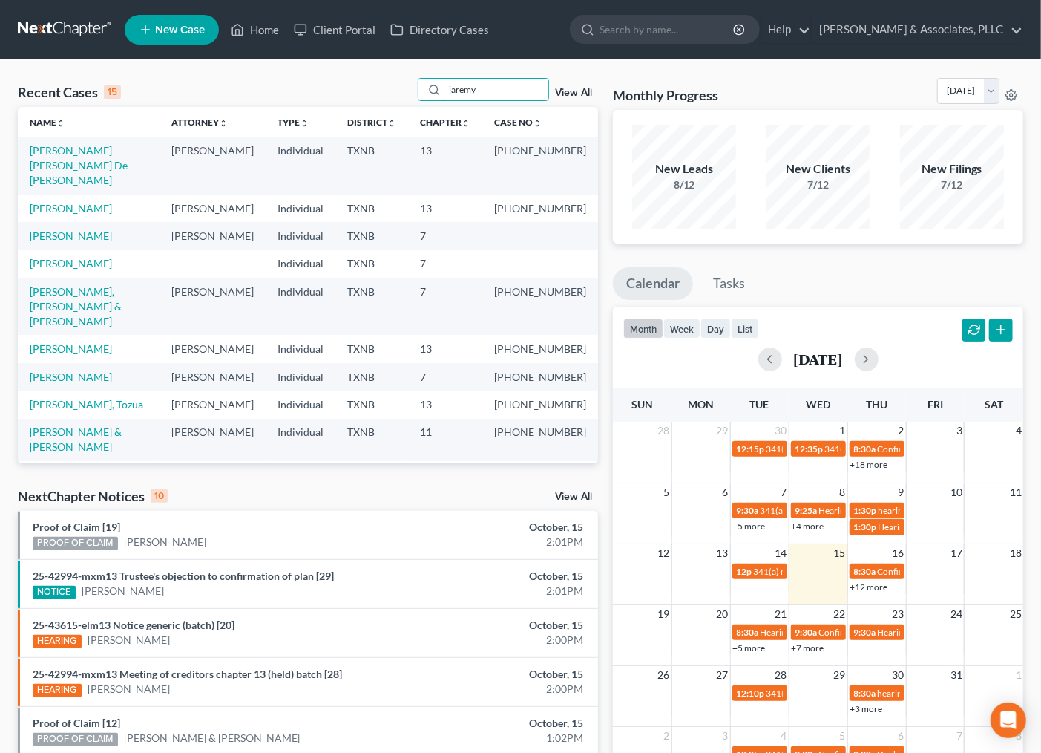
type input "jaremy"
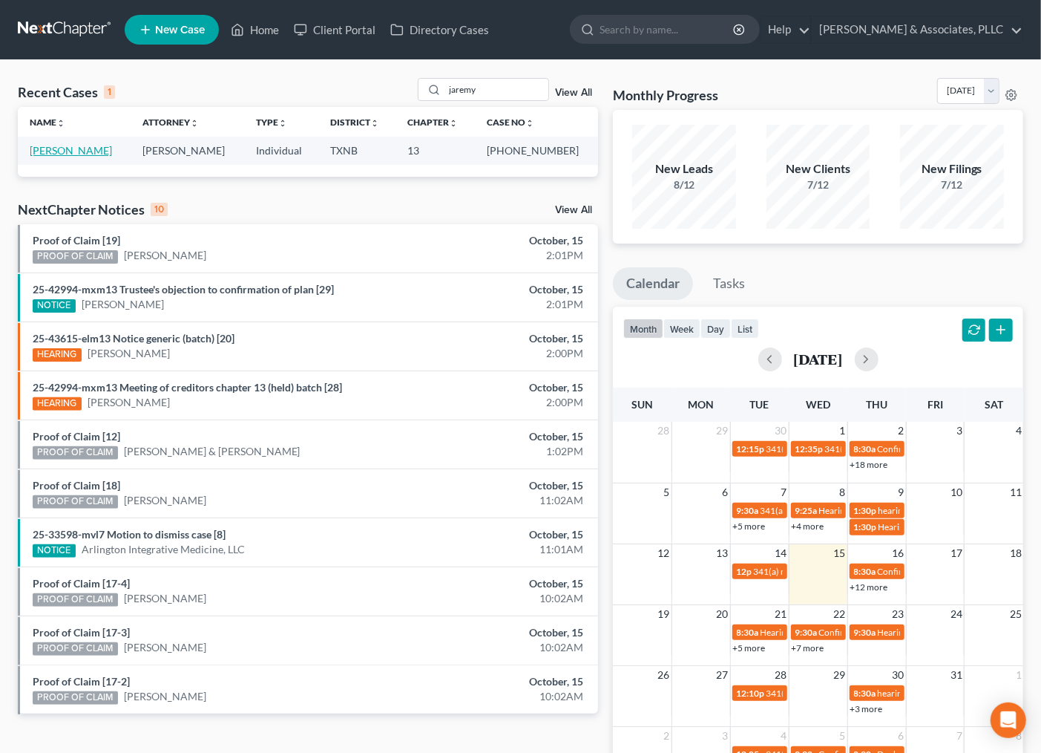
click at [68, 151] on link "[PERSON_NAME]" at bounding box center [71, 150] width 82 height 13
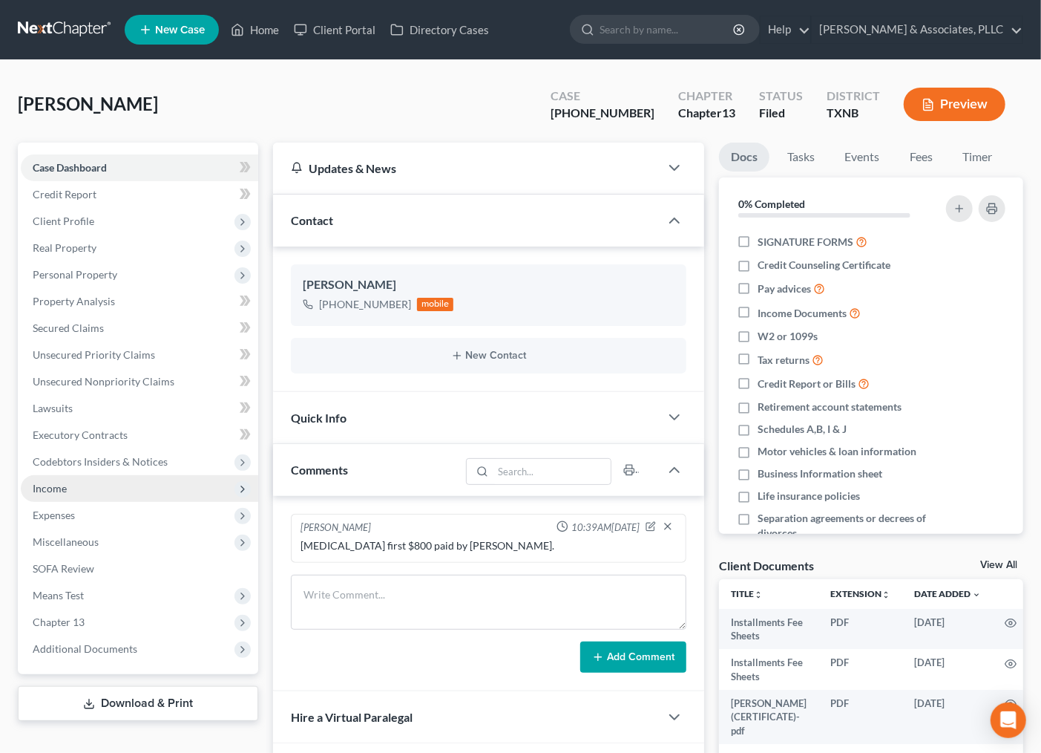
click at [68, 483] on span "Income" at bounding box center [139, 488] width 237 height 27
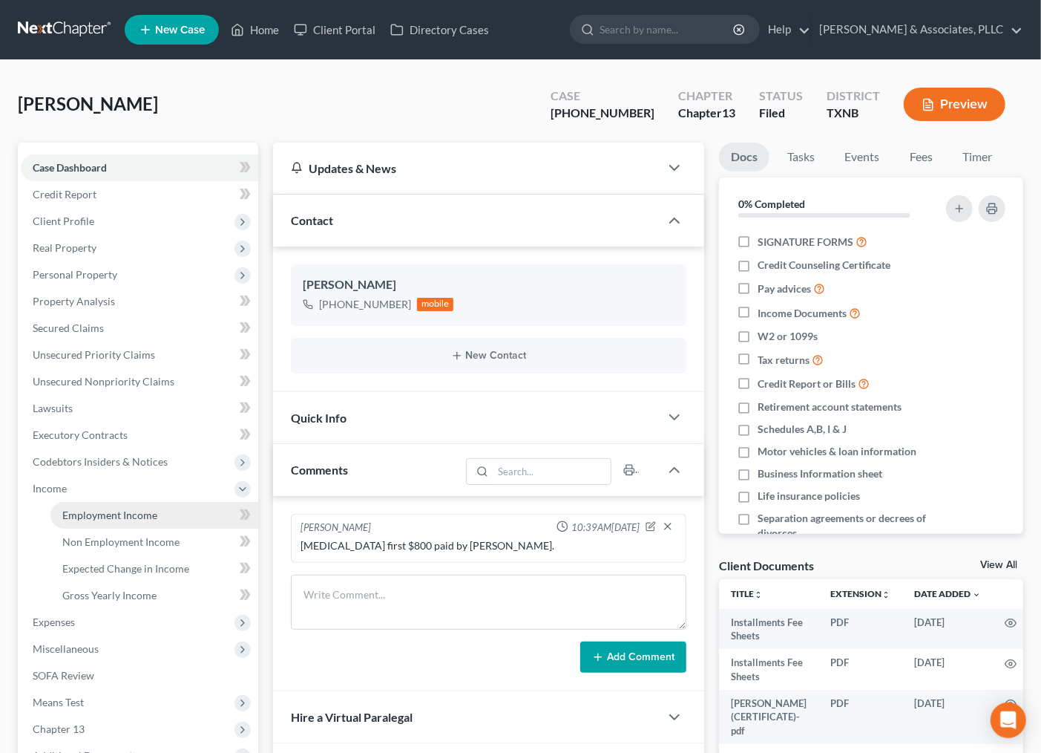
click at [85, 508] on span "Employment Income" at bounding box center [109, 514] width 95 height 13
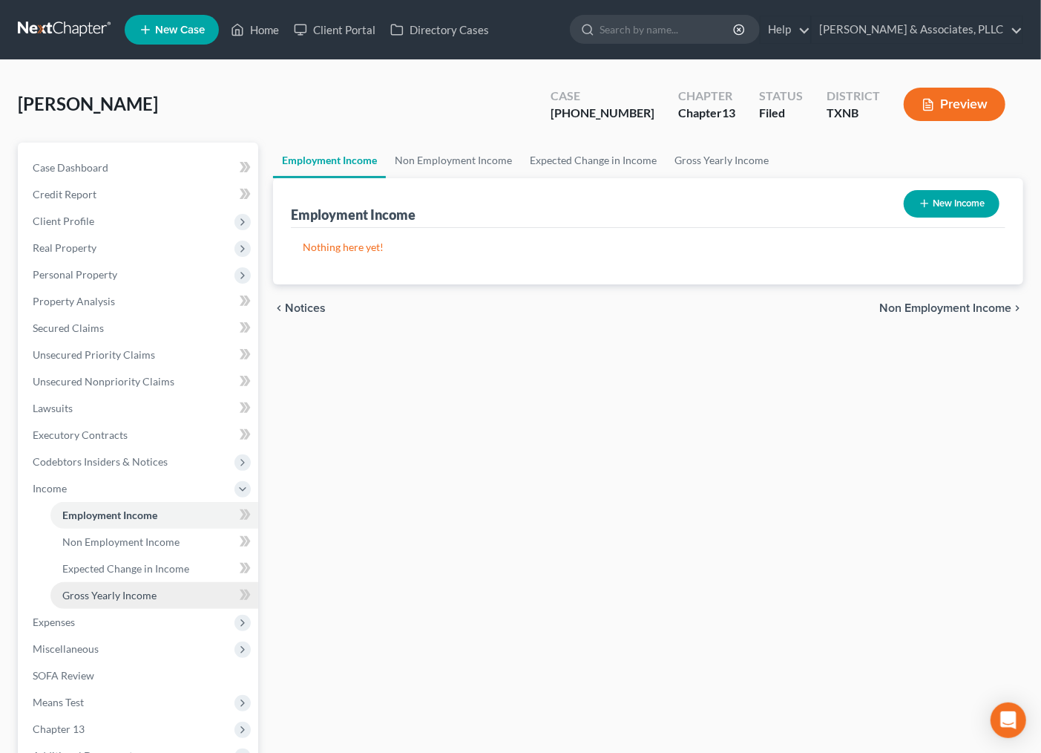
click at [145, 591] on span "Gross Yearly Income" at bounding box center [109, 595] width 94 height 13
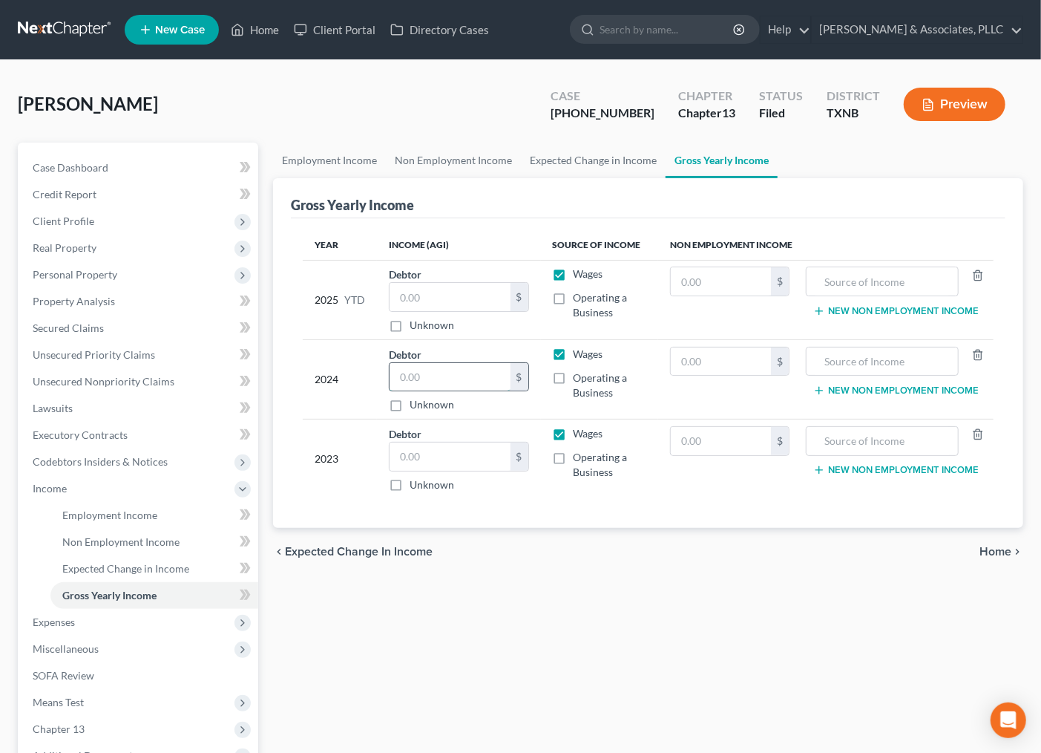
click at [410, 375] on input "text" at bounding box center [450, 377] width 121 height 28
click at [532, 613] on div "Employment Income Non Employment Income Expected Change in Income Gross Yearly …" at bounding box center [648, 484] width 765 height 685
click at [433, 373] on input "text" at bounding box center [450, 377] width 121 height 28
type input "82,196.00"
click at [554, 600] on div "Employment Income Non Employment Income Expected Change in Income Gross Yearly …" at bounding box center [648, 484] width 765 height 685
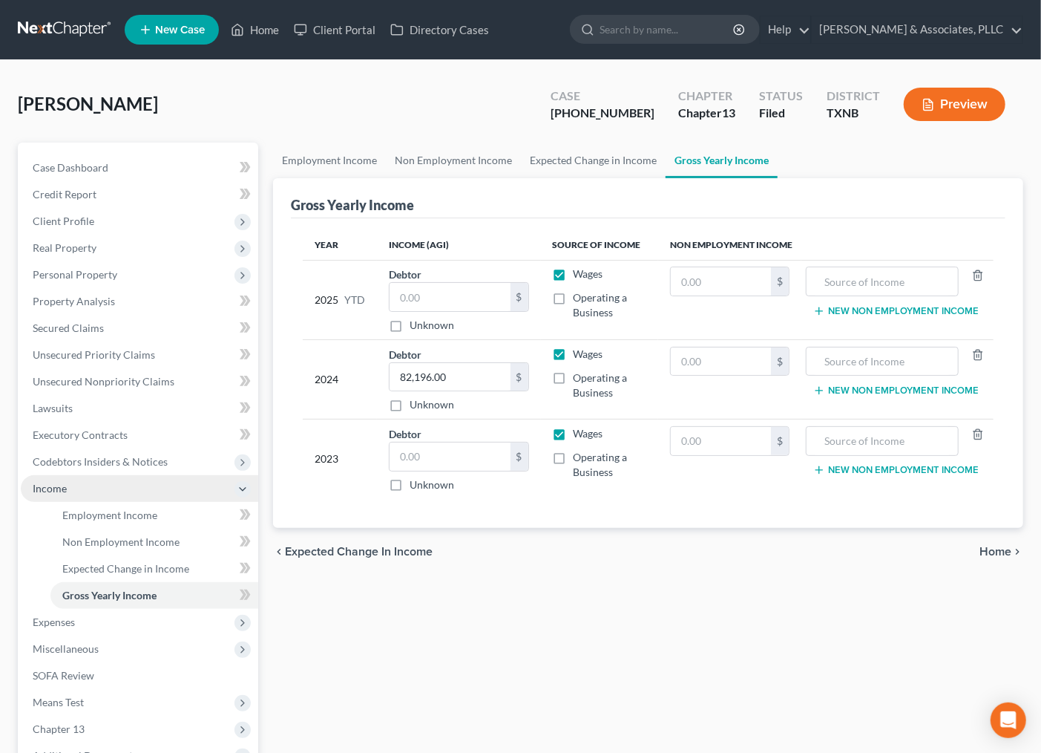
click at [67, 487] on span "Income" at bounding box center [139, 488] width 237 height 27
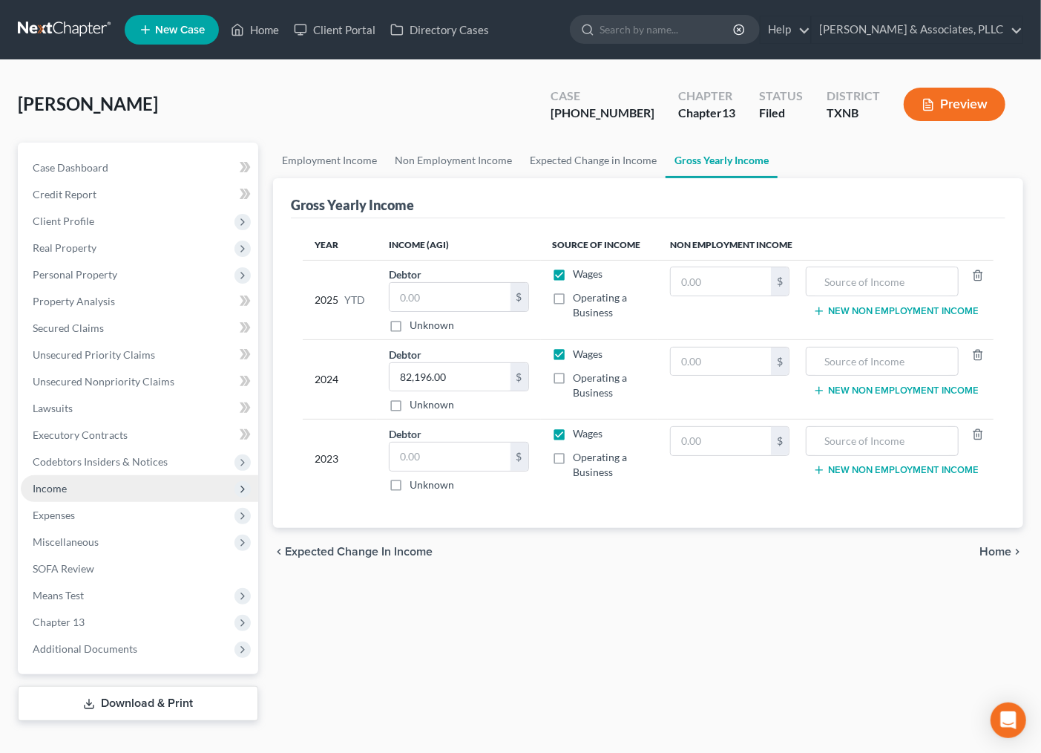
click at [70, 488] on span "Income" at bounding box center [139, 488] width 237 height 27
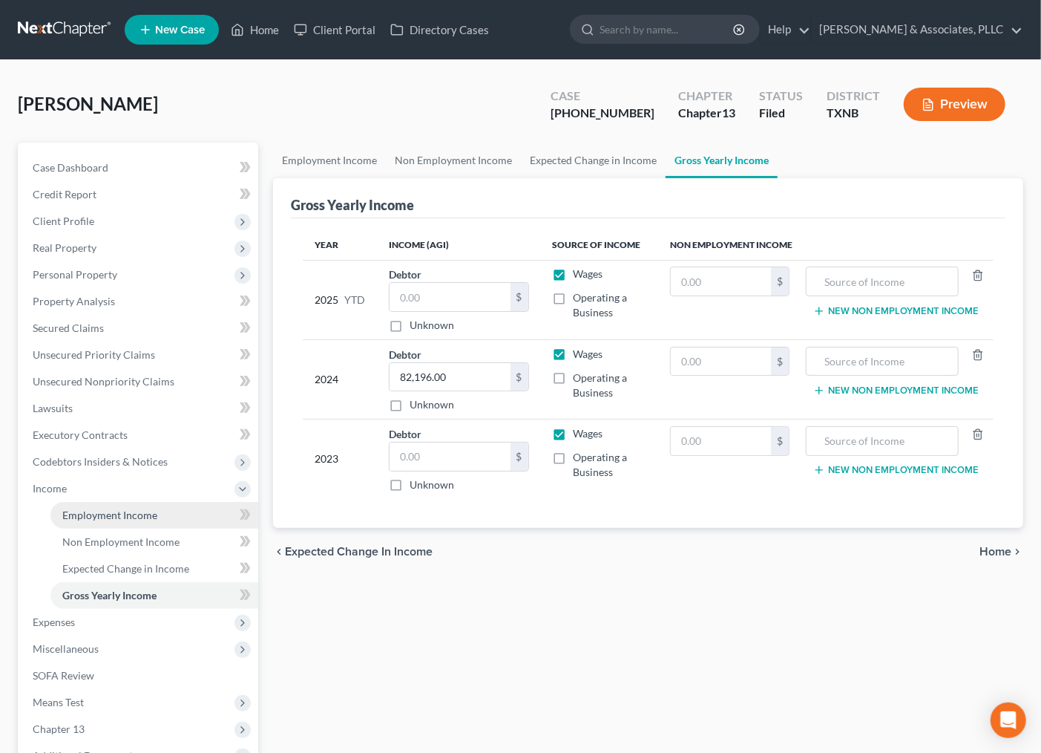
click at [80, 514] on span "Employment Income" at bounding box center [109, 514] width 95 height 13
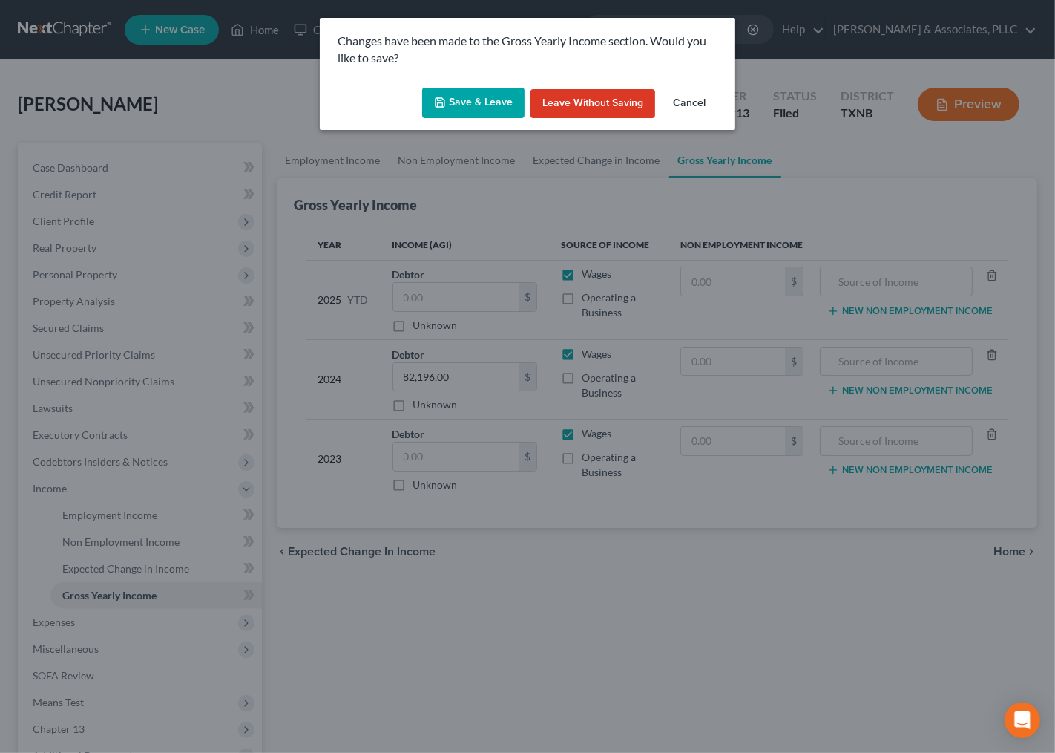
click at [450, 115] on button "Save & Leave" at bounding box center [473, 103] width 102 height 31
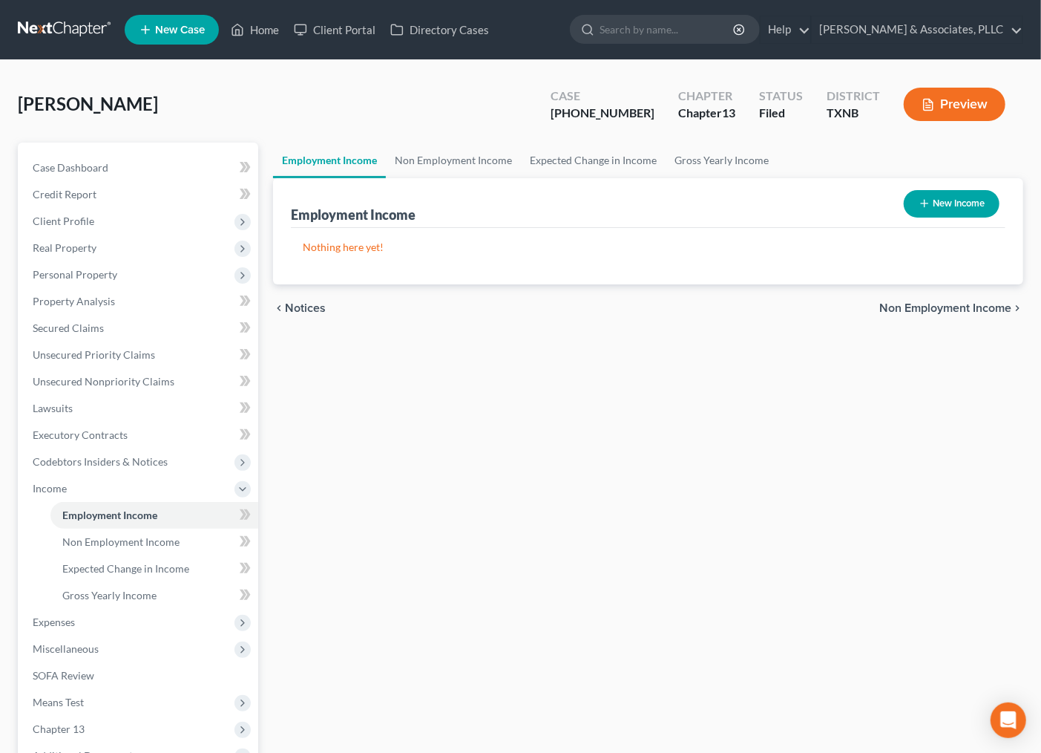
click at [919, 206] on icon "button" at bounding box center [925, 203] width 12 height 12
select select "0"
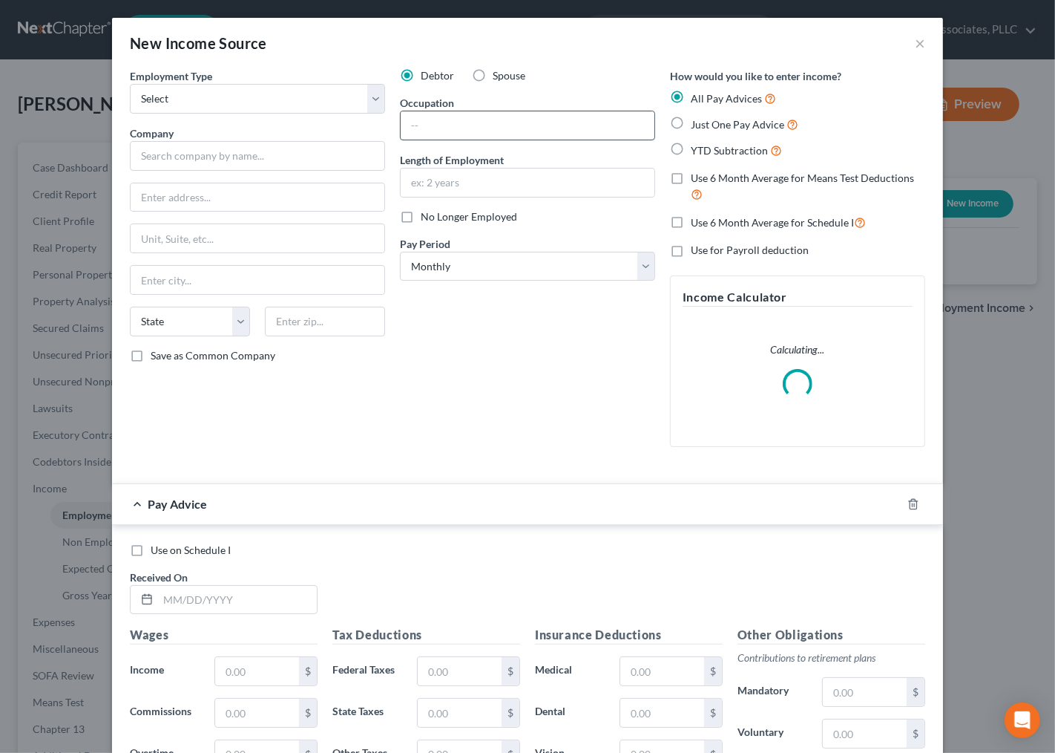
click at [432, 128] on input "text" at bounding box center [528, 125] width 254 height 28
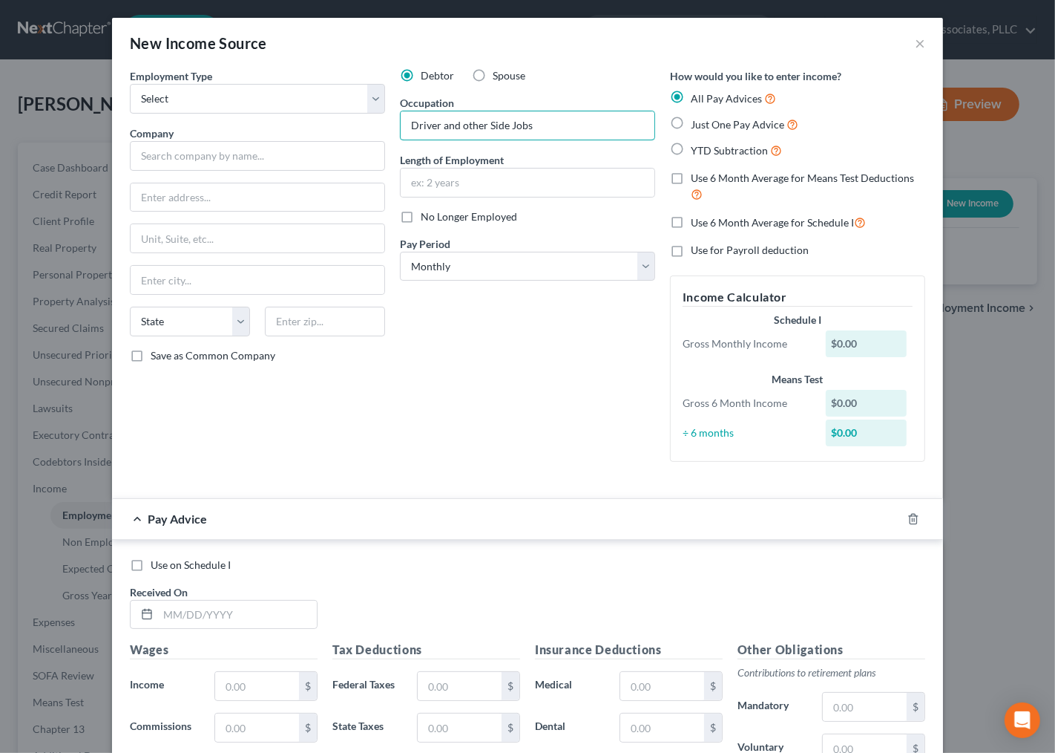
type input "Driver and other Side Jobs"
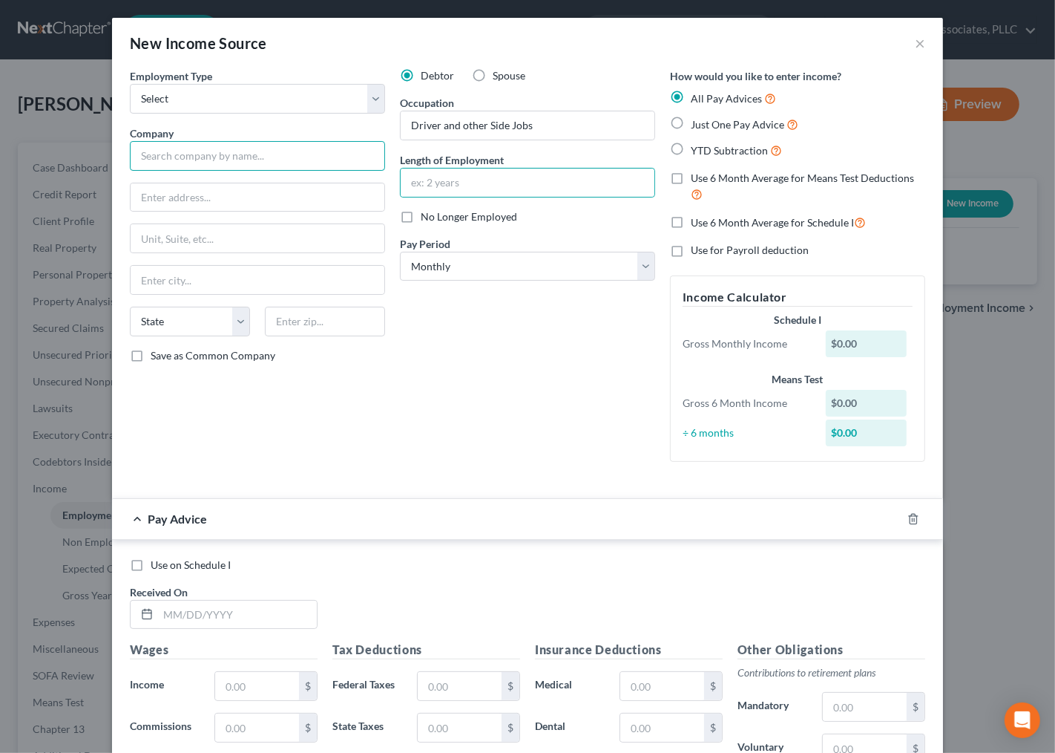
drag, startPoint x: 217, startPoint y: 158, endPoint x: 92, endPoint y: 160, distance: 125.4
click at [217, 158] on input "text" at bounding box center [257, 156] width 255 height 30
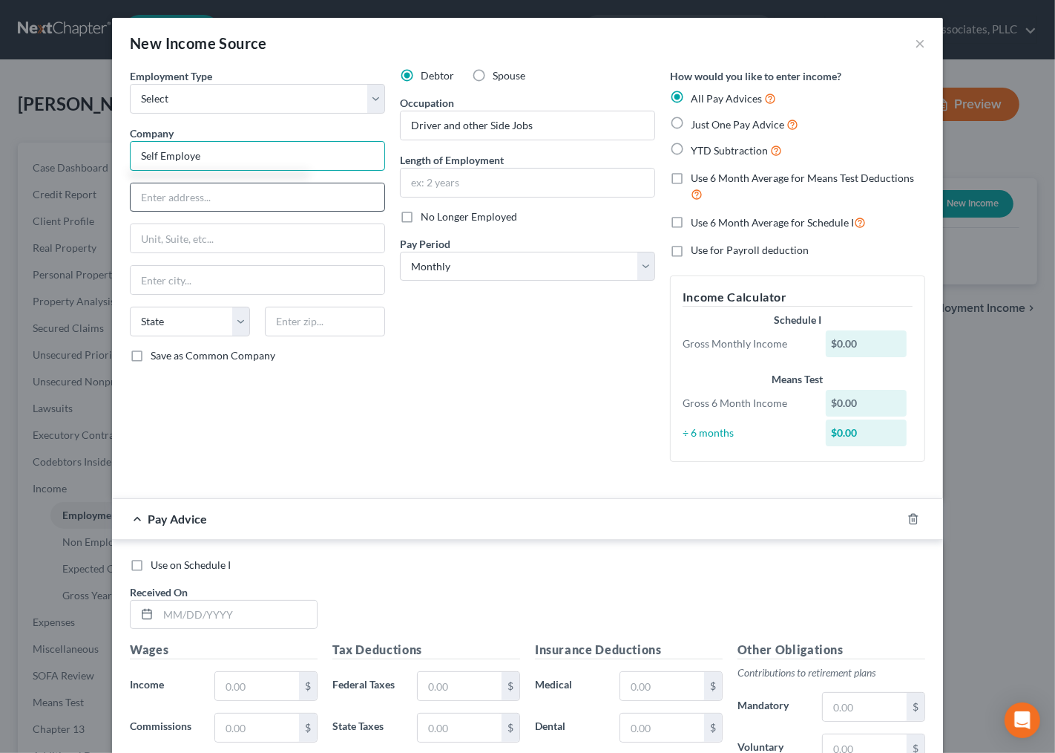
type input "Self Employed"
drag, startPoint x: 217, startPoint y: 157, endPoint x: 22, endPoint y: 146, distance: 194.8
click at [22, 146] on div "New Income Source × Employment Type * Select Full or Part Time Employment Self …" at bounding box center [527, 376] width 1055 height 753
drag, startPoint x: 213, startPoint y: 102, endPoint x: 212, endPoint y: 110, distance: 7.5
click at [213, 102] on select "Select Full or Part Time Employment Self Employment" at bounding box center [257, 99] width 255 height 30
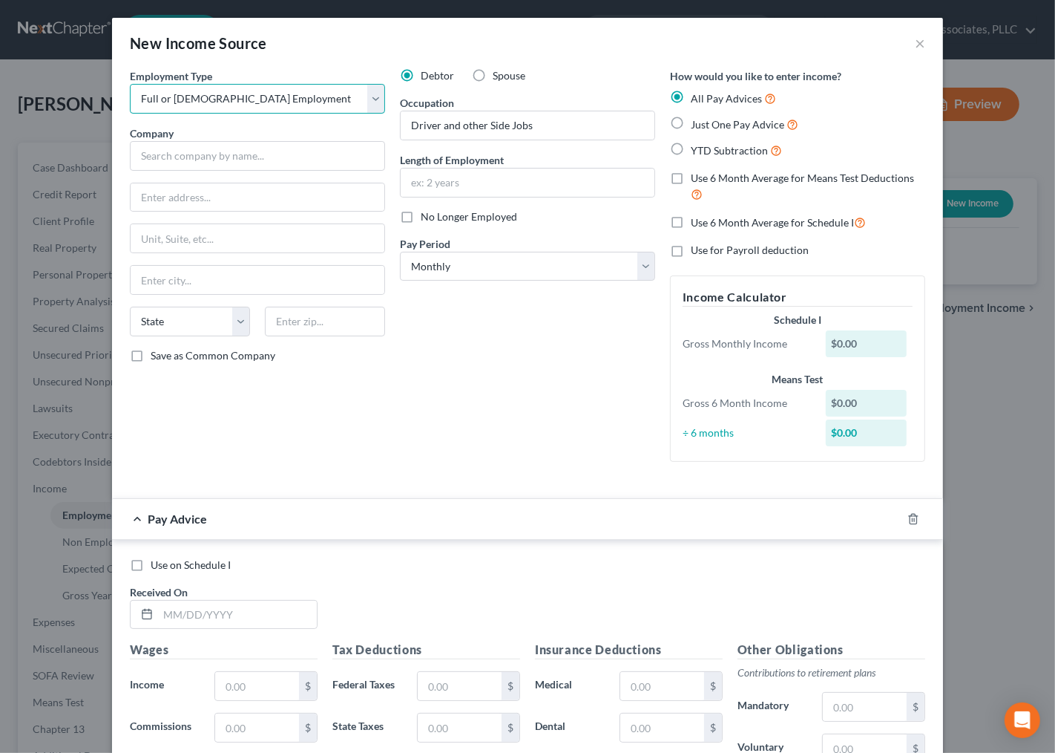
click at [130, 84] on select "Select Full or Part Time Employment Self Employment" at bounding box center [257, 99] width 255 height 30
drag, startPoint x: 238, startPoint y: 96, endPoint x: 239, endPoint y: 111, distance: 14.9
click at [238, 97] on select "Select Full or Part Time Employment Self Employment" at bounding box center [257, 99] width 255 height 30
select select "1"
click at [130, 84] on select "Select Full or Part Time Employment Self Employment" at bounding box center [257, 99] width 255 height 30
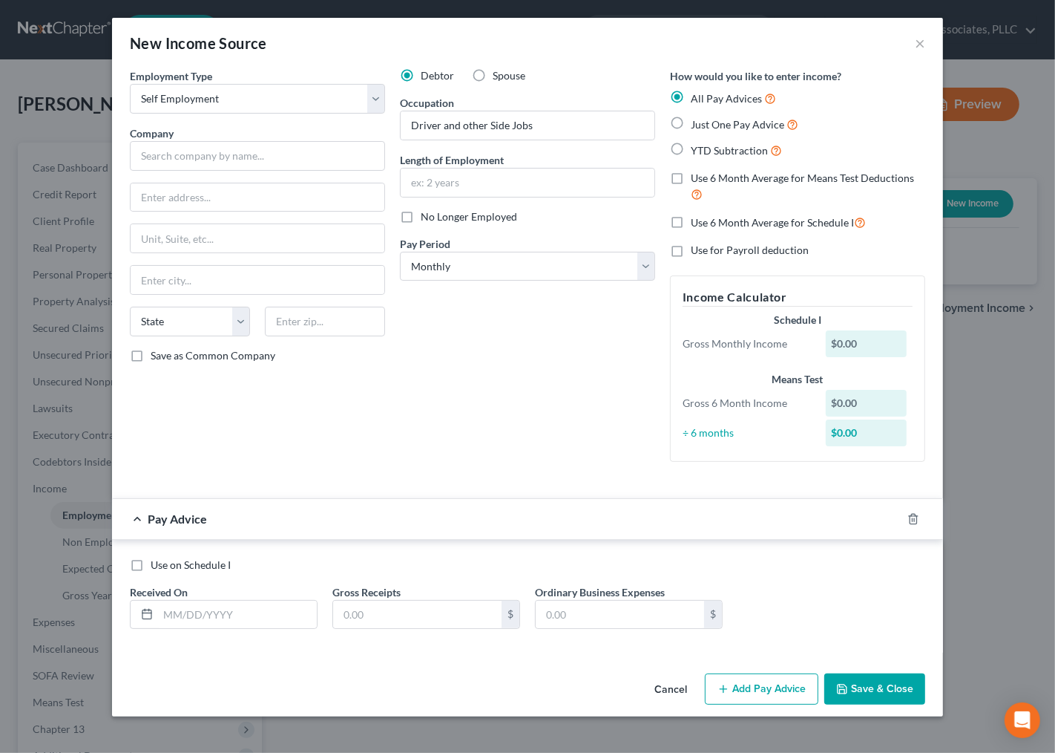
click at [484, 439] on div "Debtor Spouse Occupation Driver and other Side Jobs Length of Employment No Lon…" at bounding box center [528, 270] width 270 height 405
click at [469, 178] on input "text" at bounding box center [528, 182] width 254 height 28
click at [399, 413] on div "Debtor Spouse Occupation Driver and other Side Jobs Length of Employment No Lon…" at bounding box center [528, 270] width 270 height 405
click at [214, 603] on input "text" at bounding box center [237, 614] width 159 height 28
click at [186, 615] on input "04/31/25" at bounding box center [237, 614] width 159 height 28
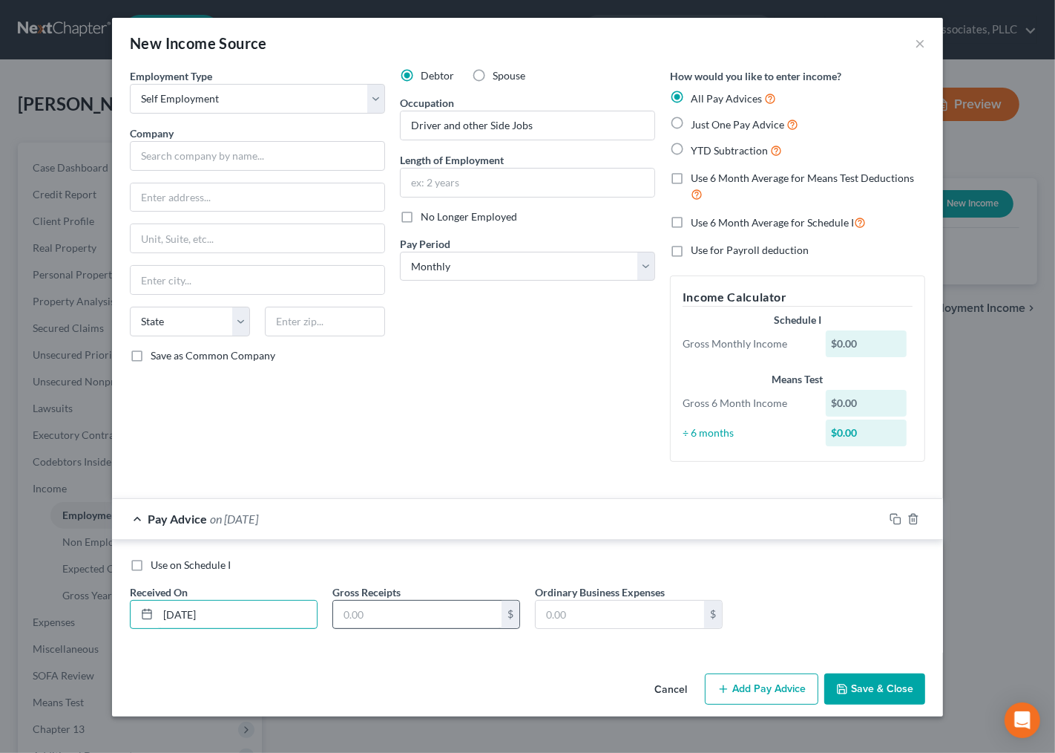
type input "04/30/25"
click at [349, 609] on input "text" at bounding box center [417, 614] width 168 height 28
type input "1,169.80"
click at [741, 690] on button "Add Pay Advice" at bounding box center [762, 688] width 114 height 31
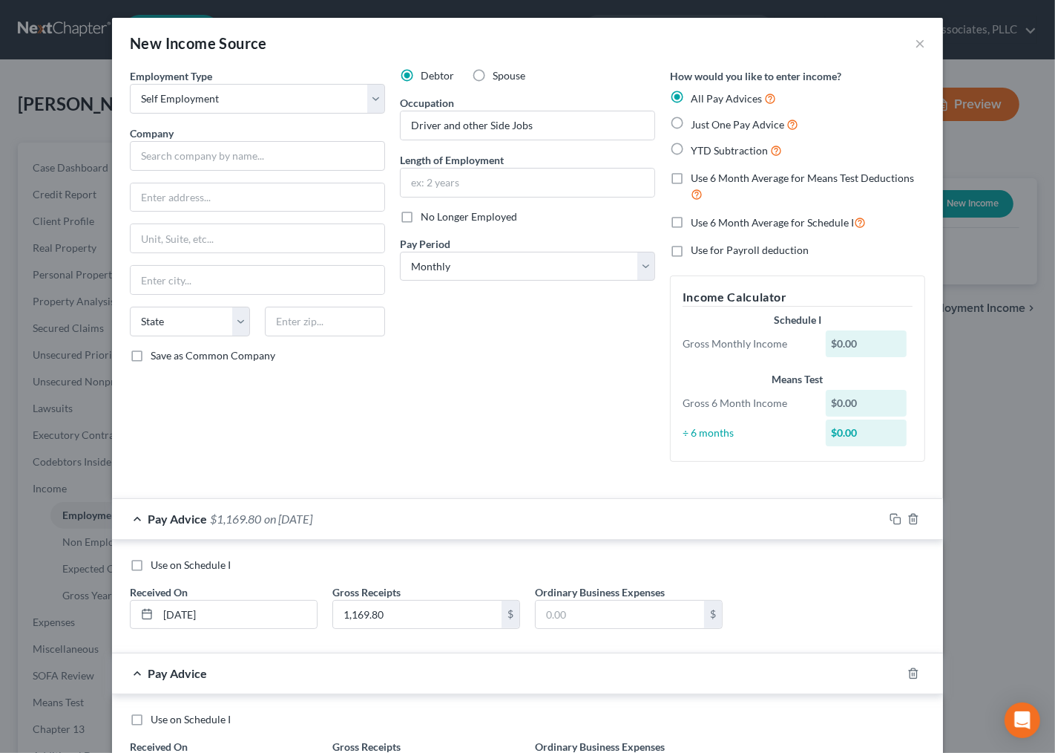
click at [425, 537] on div "Pay Advice $1,169.80 on 04/30/2025" at bounding box center [498, 518] width 772 height 39
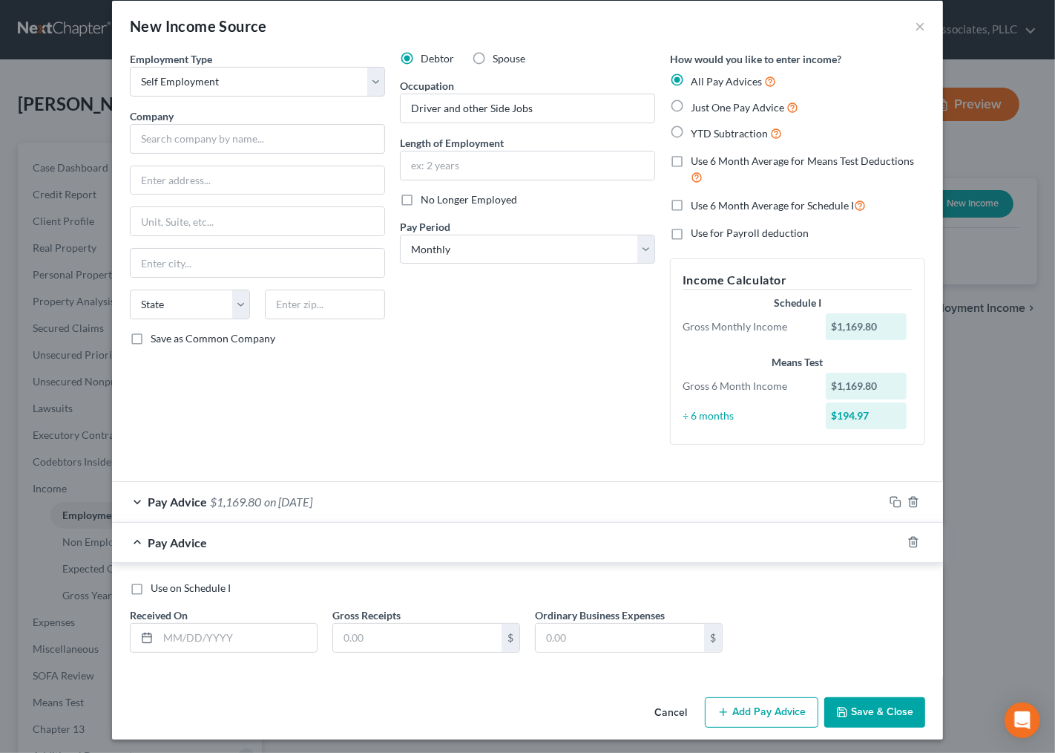
scroll to position [22, 0]
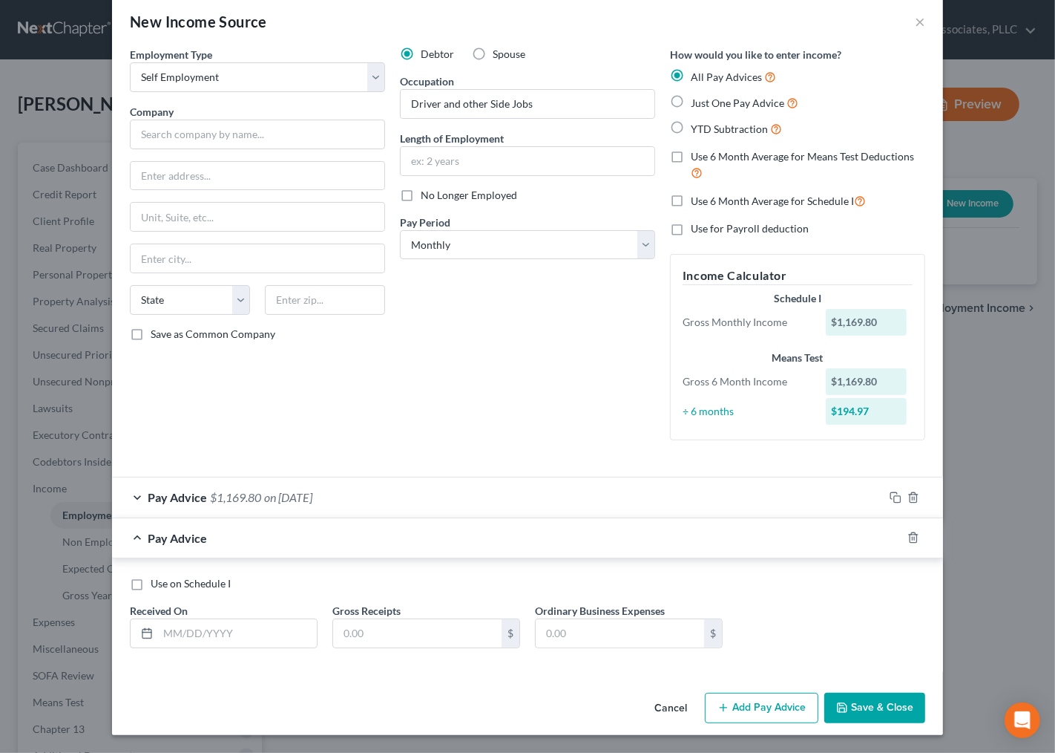
click at [473, 395] on div "Debtor Spouse Occupation Driver and other Side Jobs Length of Employment No Lon…" at bounding box center [528, 249] width 270 height 405
click at [233, 634] on input "text" at bounding box center [237, 633] width 159 height 28
click at [181, 634] on input "08/30/25" at bounding box center [237, 633] width 159 height 28
type input "08/31/25"
click at [413, 635] on input "text" at bounding box center [417, 633] width 168 height 28
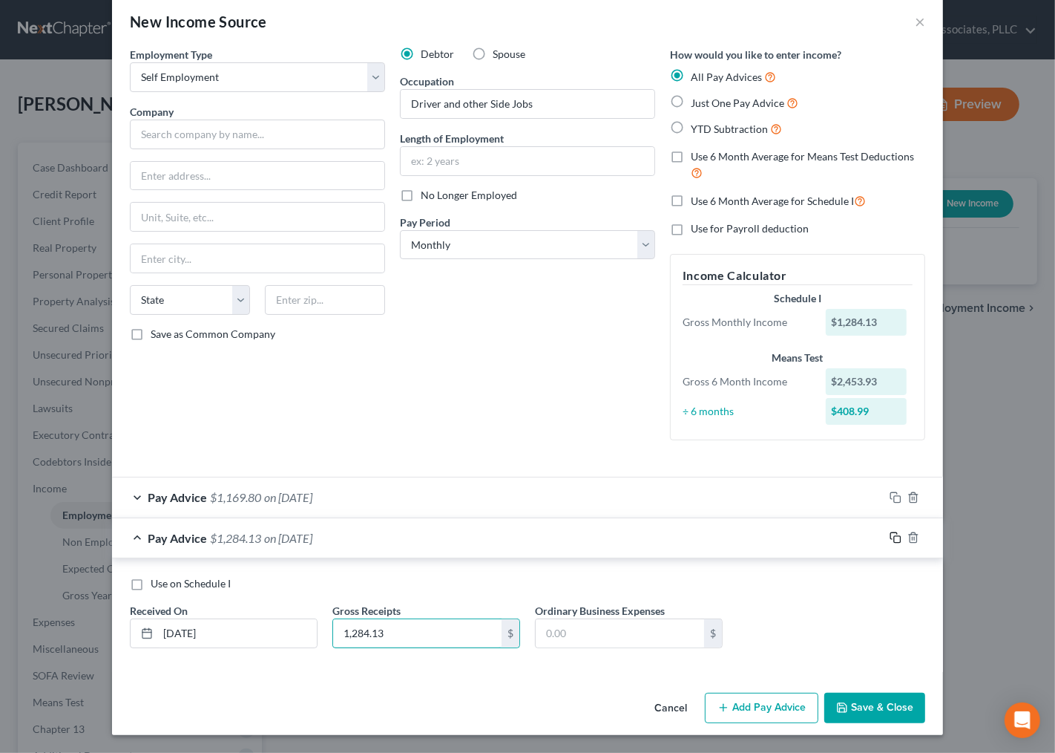
type input "1,284.13"
click at [890, 536] on icon "button" at bounding box center [896, 537] width 12 height 12
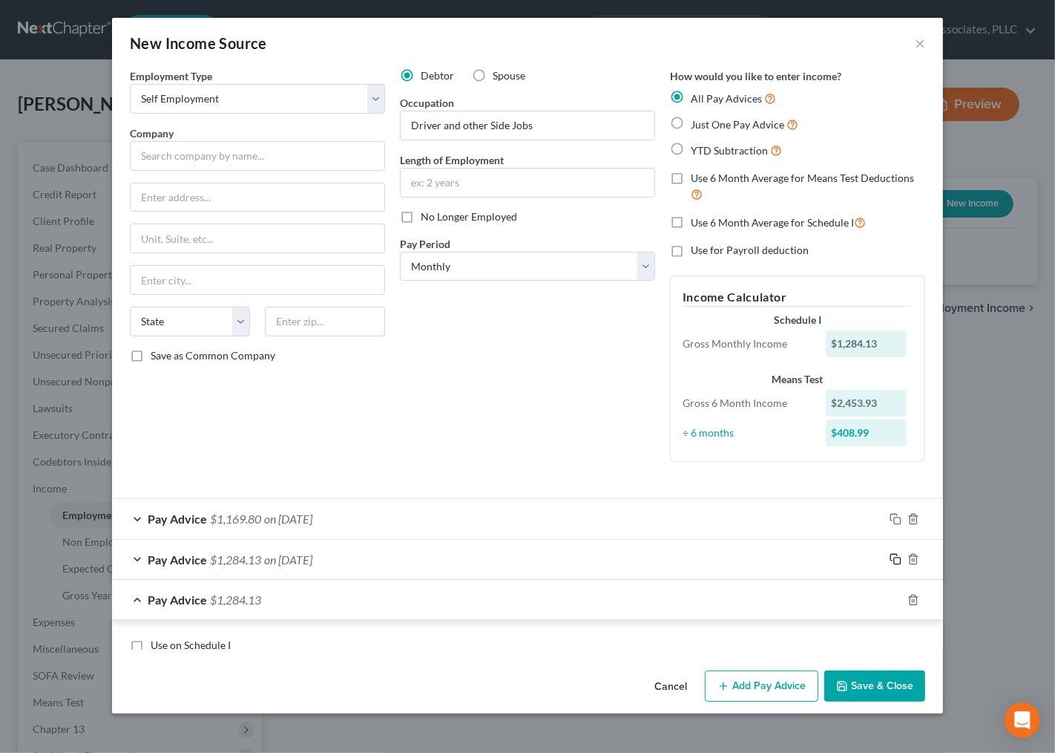
scroll to position [0, 0]
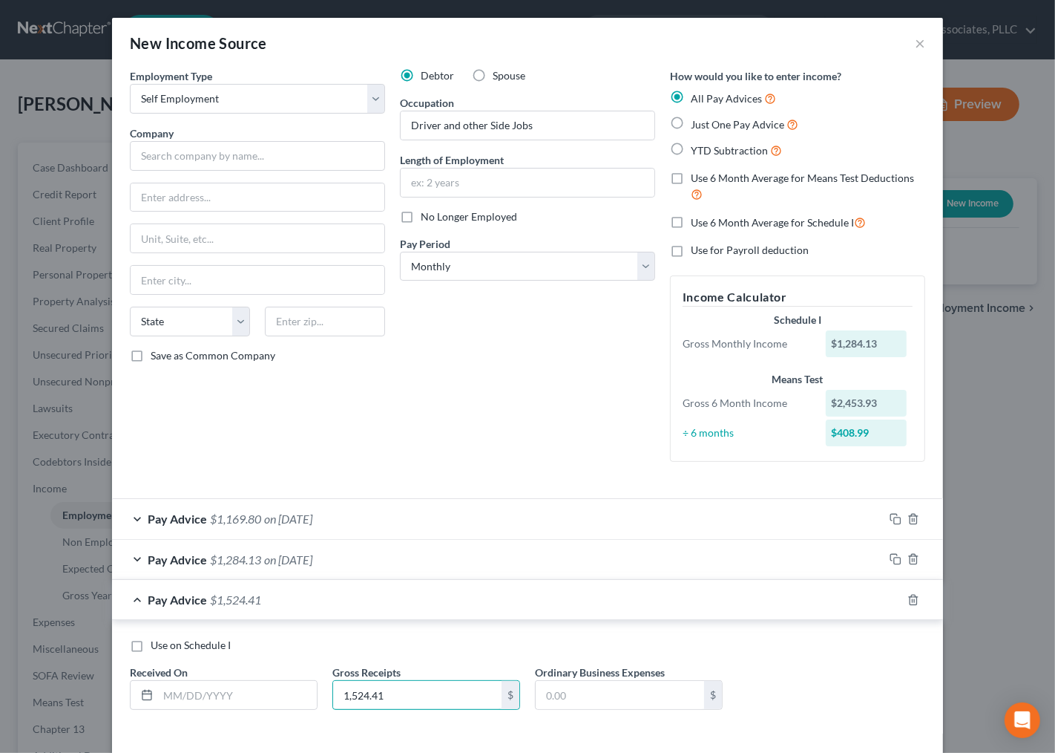
type input "1,524.41"
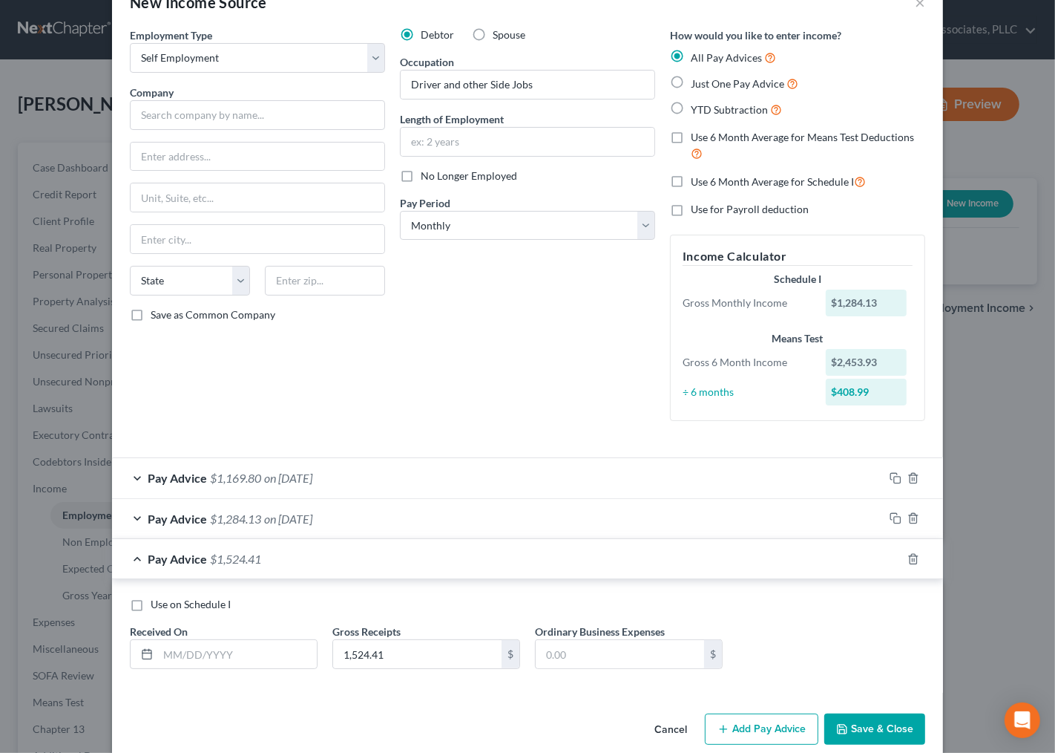
scroll to position [62, 0]
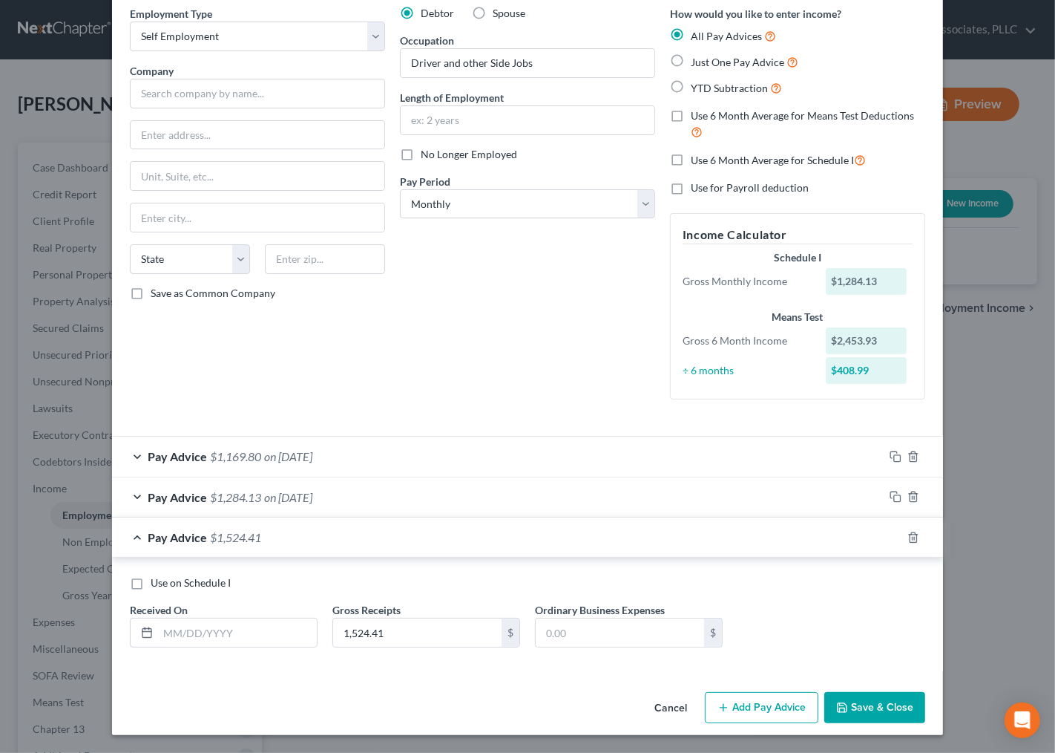
click at [383, 510] on div "Pay Advice $1,284.13 on 08/31/2025" at bounding box center [498, 496] width 772 height 39
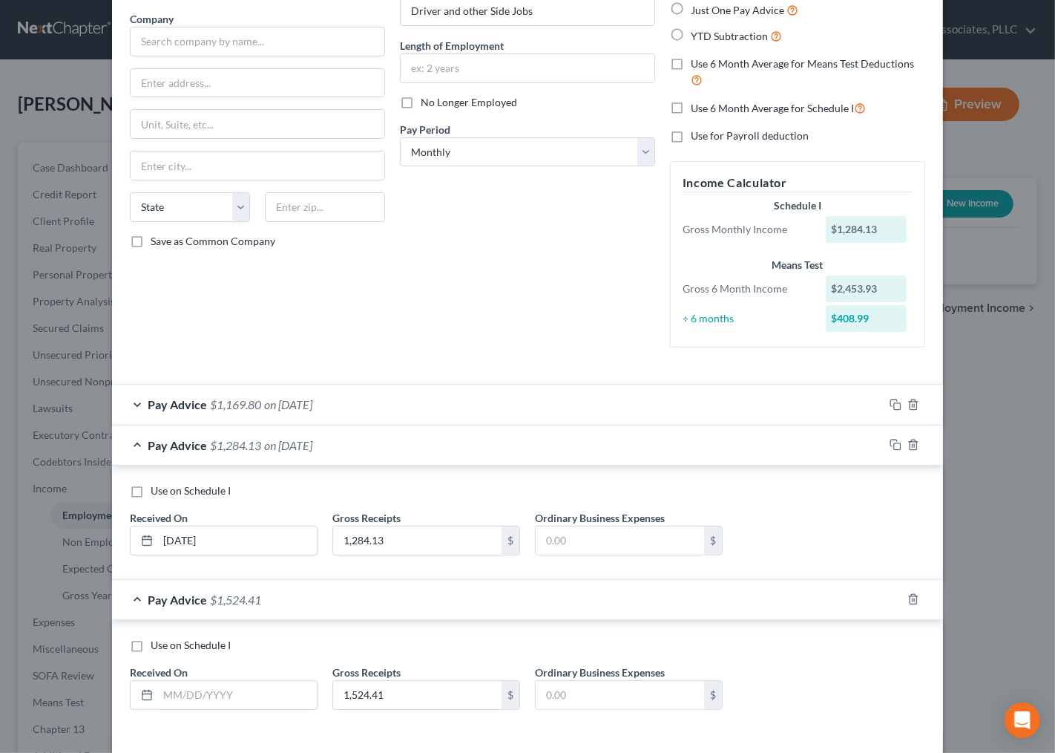
scroll to position [176, 0]
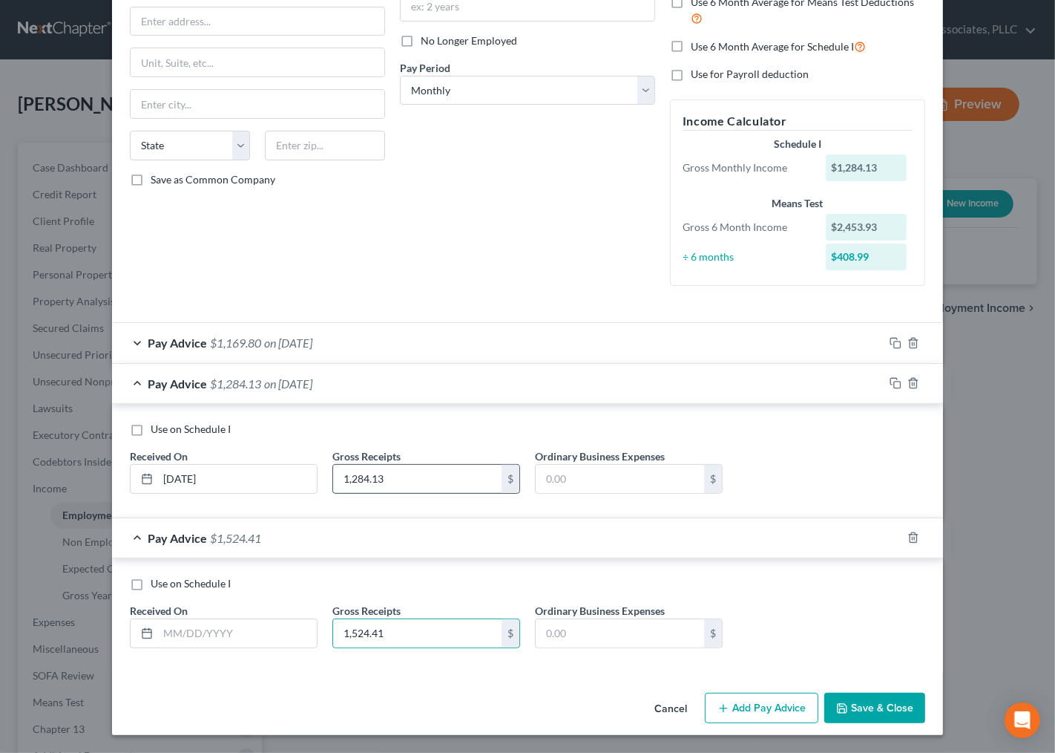
click at [398, 476] on input "1,284.13" at bounding box center [417, 479] width 168 height 28
type input "1,524.41"
click at [376, 627] on input "text" at bounding box center [417, 633] width 168 height 28
type input "1,354.81"
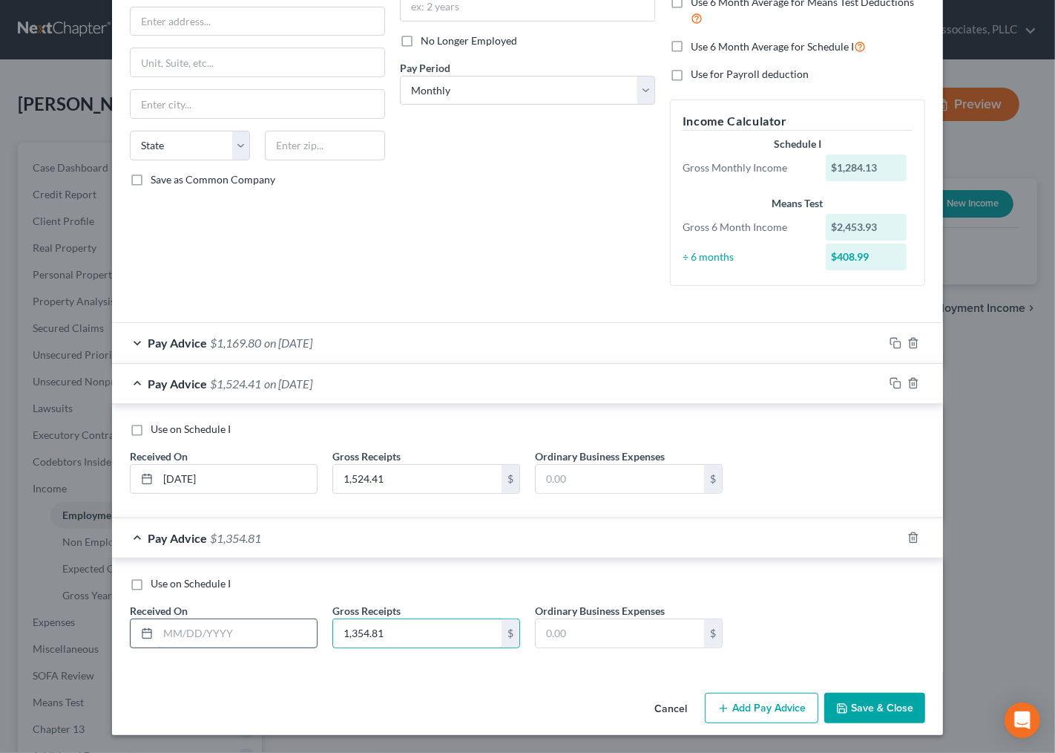
click at [217, 634] on input "text" at bounding box center [237, 633] width 159 height 28
type input "07/31/25"
click at [540, 548] on div "Pay Advice $1,354.81 on 07/31/2025" at bounding box center [498, 537] width 772 height 39
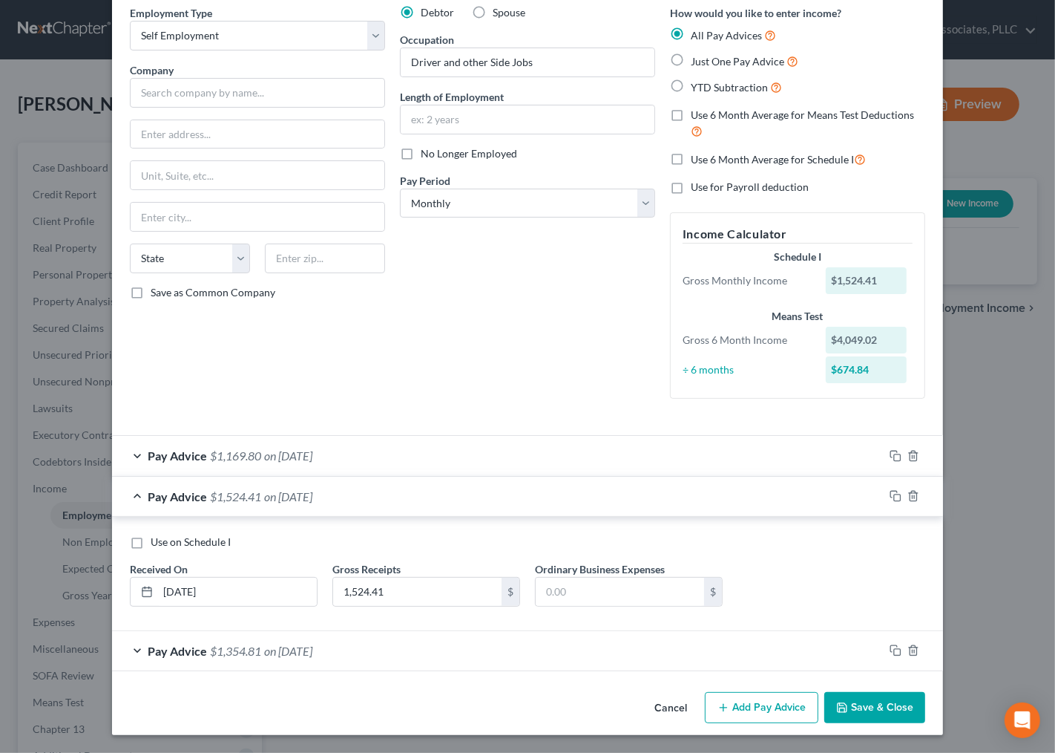
scroll to position [63, 0]
click at [758, 709] on button "Add Pay Advice" at bounding box center [762, 707] width 114 height 31
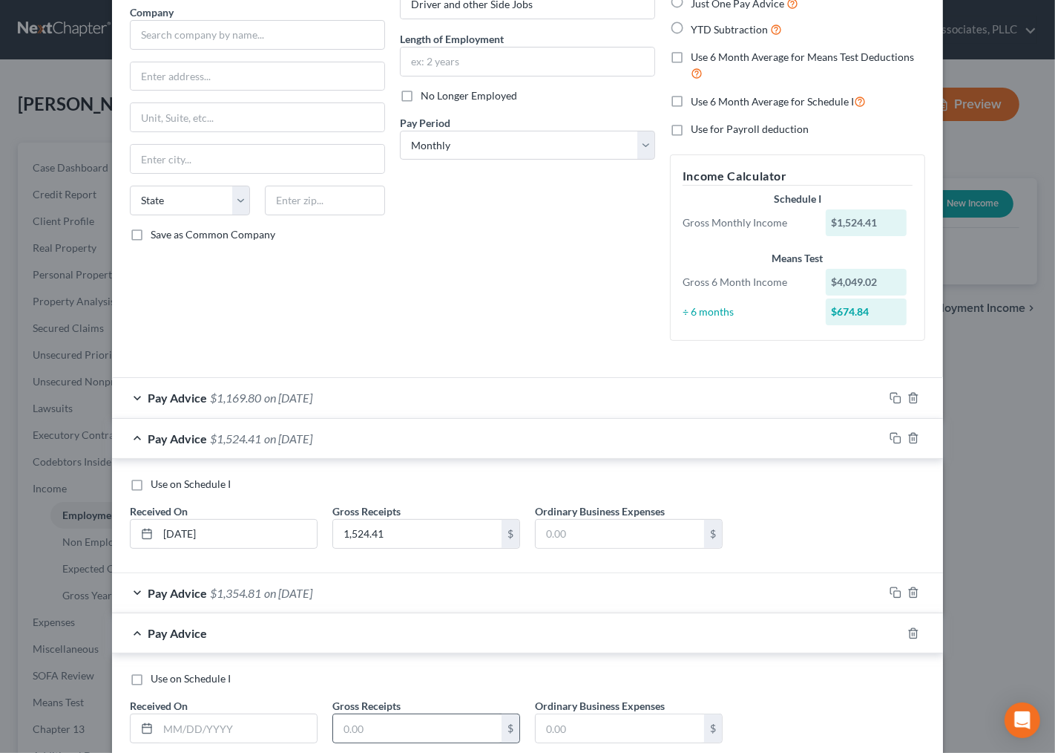
scroll to position [217, 0]
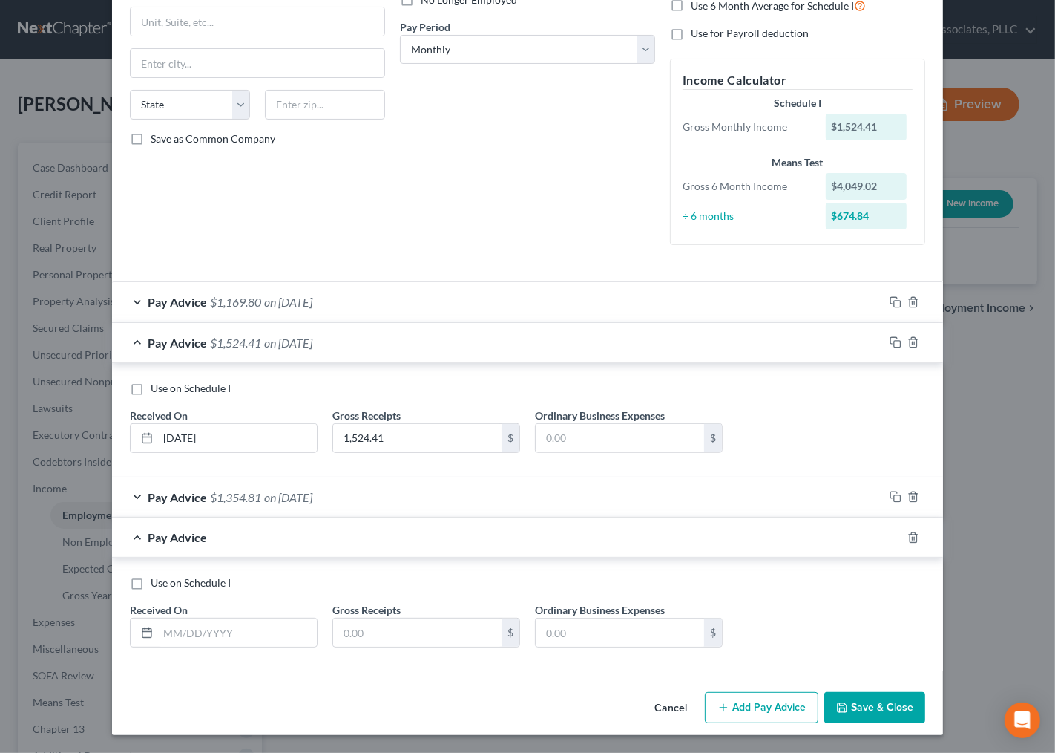
click at [209, 654] on div "Use on Schedule I Received On * Gross Receipts $ Ordinary Business Expenses $" at bounding box center [527, 617] width 810 height 84
click at [220, 642] on input "text" at bounding box center [237, 632] width 159 height 28
type input "[DATE]"
click at [425, 646] on input "text" at bounding box center [417, 632] width 168 height 28
click at [347, 635] on input "text" at bounding box center [417, 632] width 168 height 28
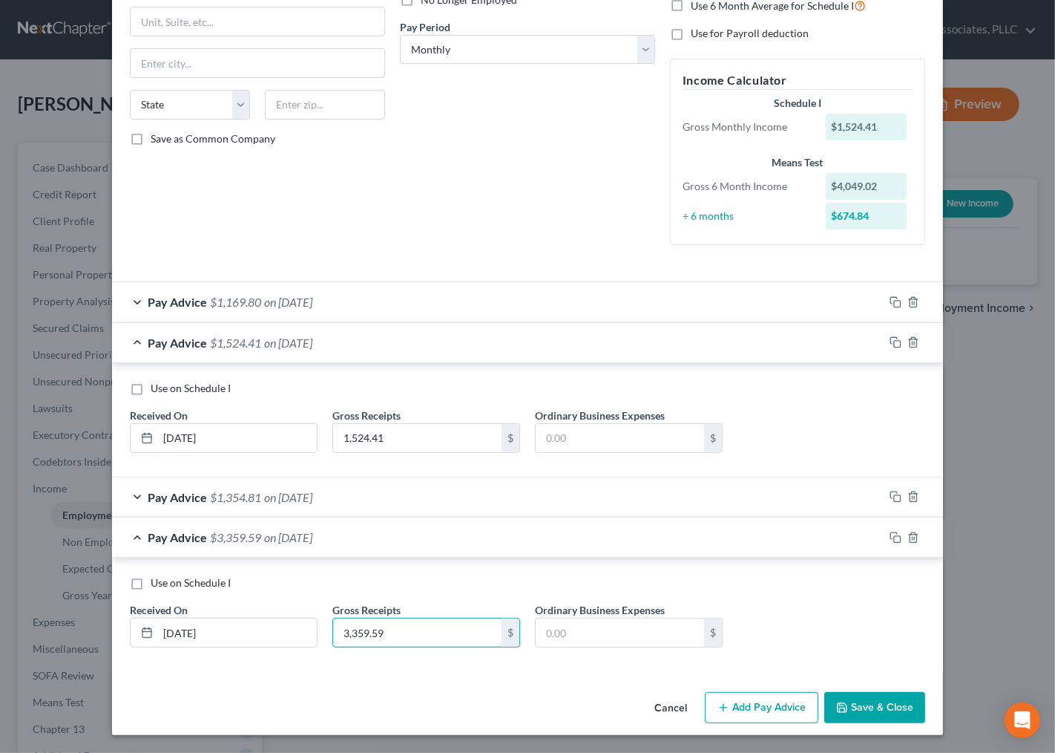
type input "3,359.59"
click at [747, 717] on button "Add Pay Advice" at bounding box center [762, 707] width 114 height 31
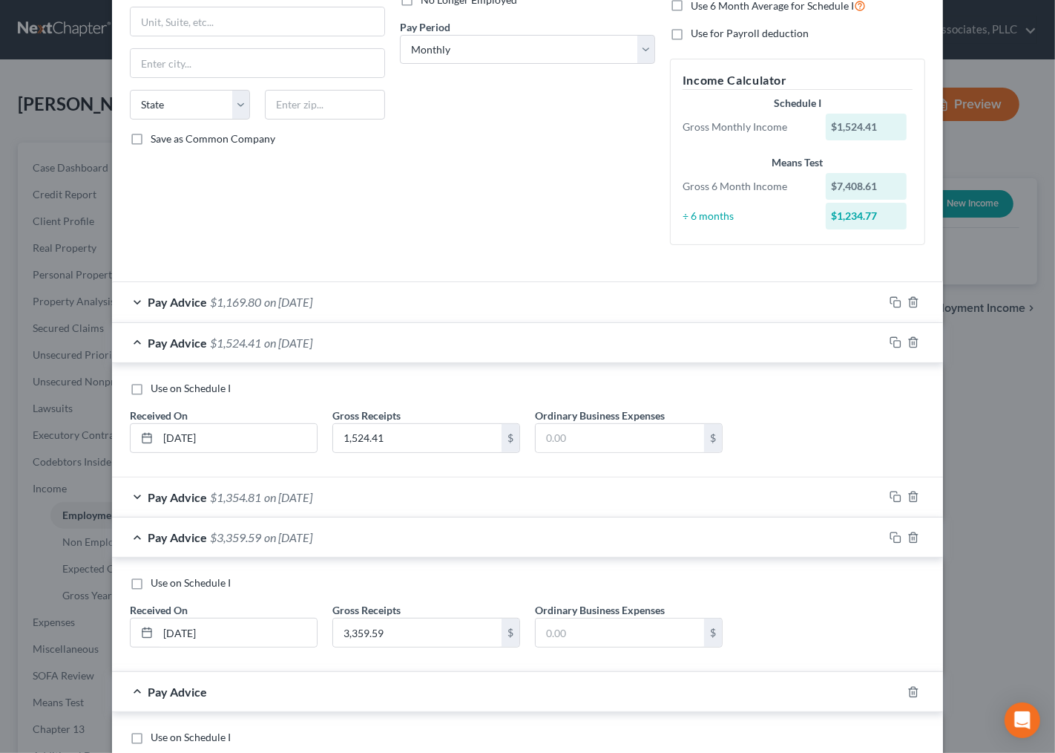
scroll to position [372, 0]
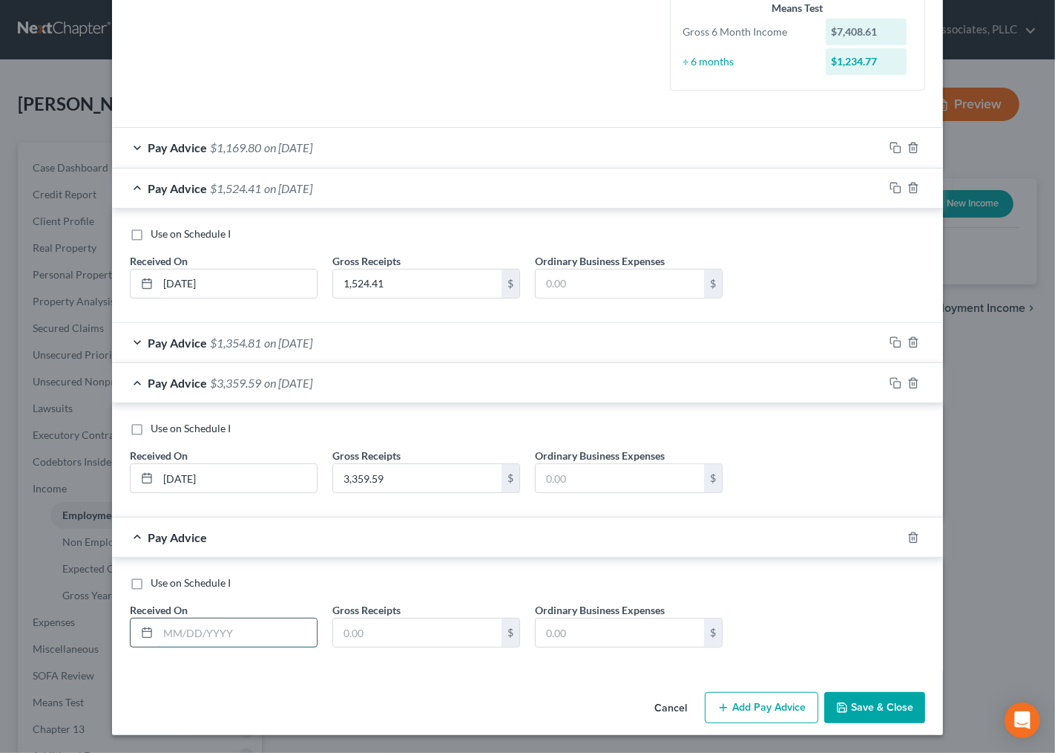
click at [226, 638] on input "text" at bounding box center [237, 632] width 159 height 28
type input "03/31/25"
click at [389, 633] on input "text" at bounding box center [417, 632] width 168 height 28
click at [405, 640] on input "text" at bounding box center [417, 632] width 168 height 28
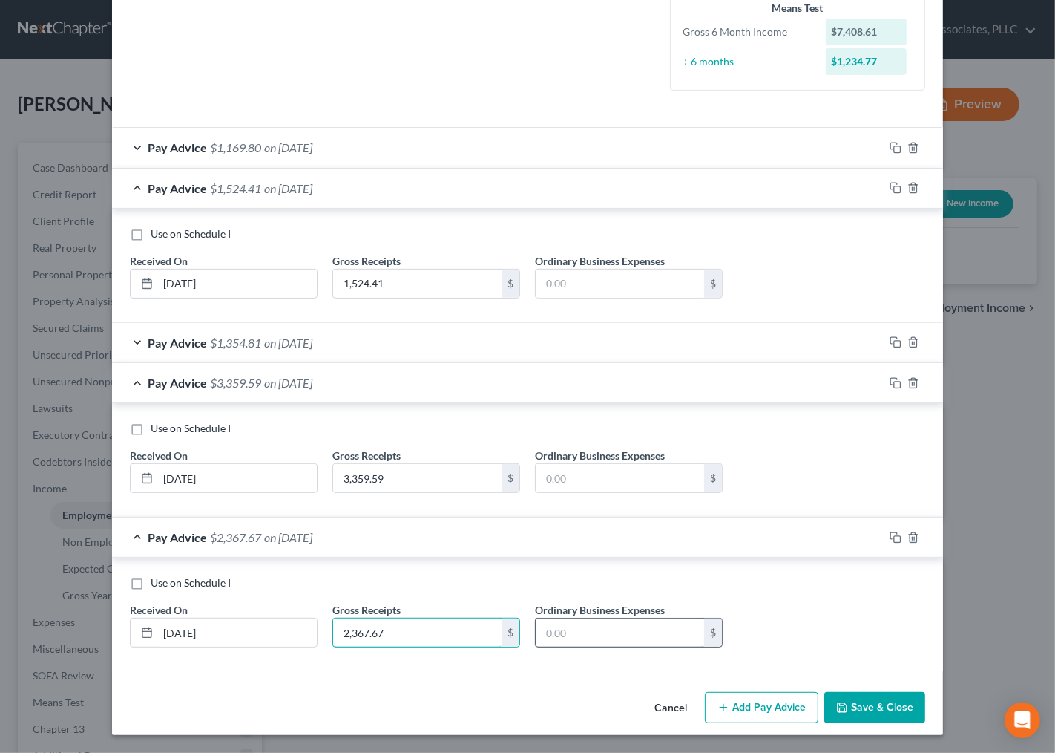
type input "2,367.67"
click at [579, 620] on input "text" at bounding box center [620, 632] width 168 height 28
click at [855, 717] on button "Save & Close" at bounding box center [875, 707] width 101 height 31
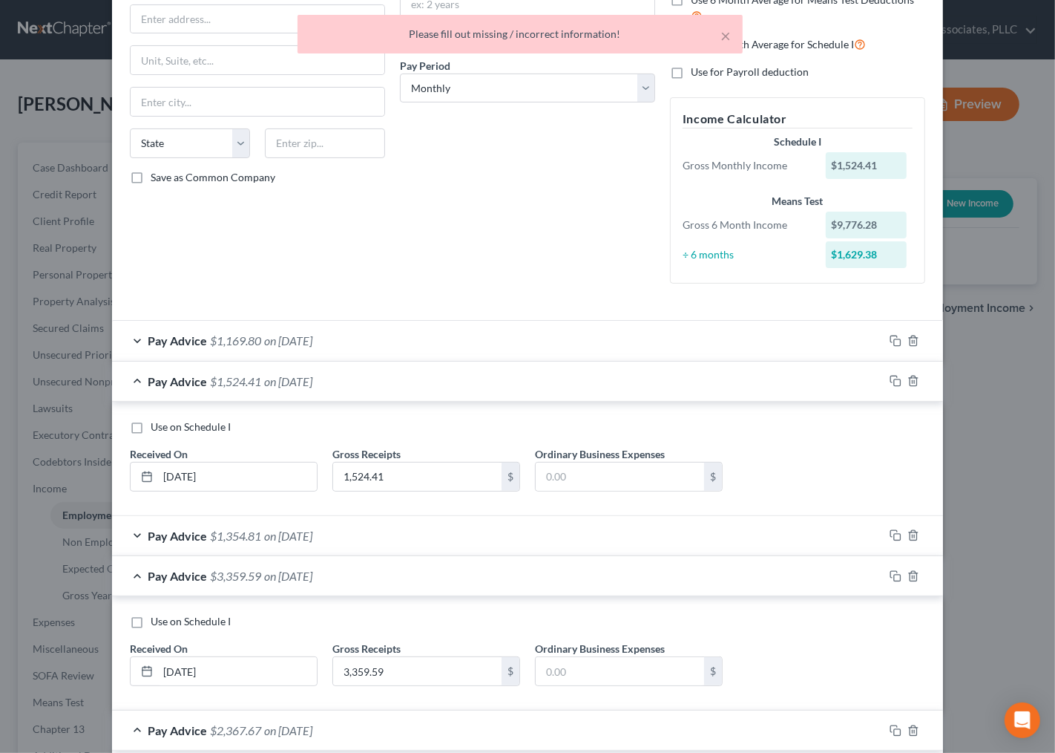
scroll to position [0, 0]
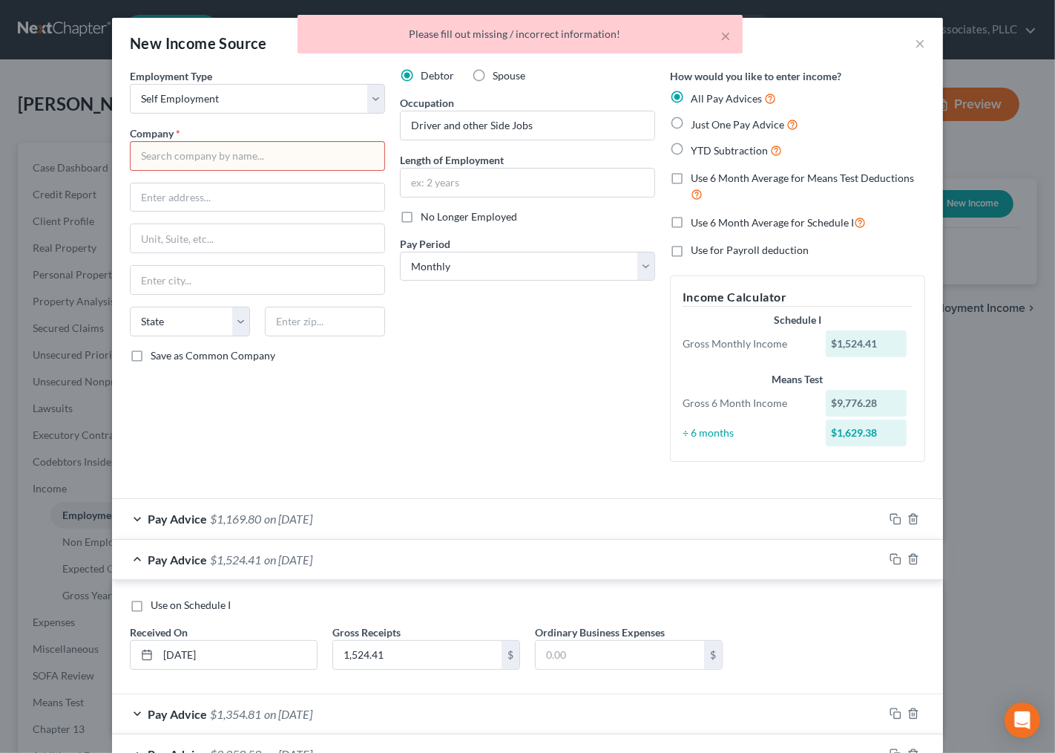
click at [268, 157] on input "text" at bounding box center [257, 156] width 255 height 30
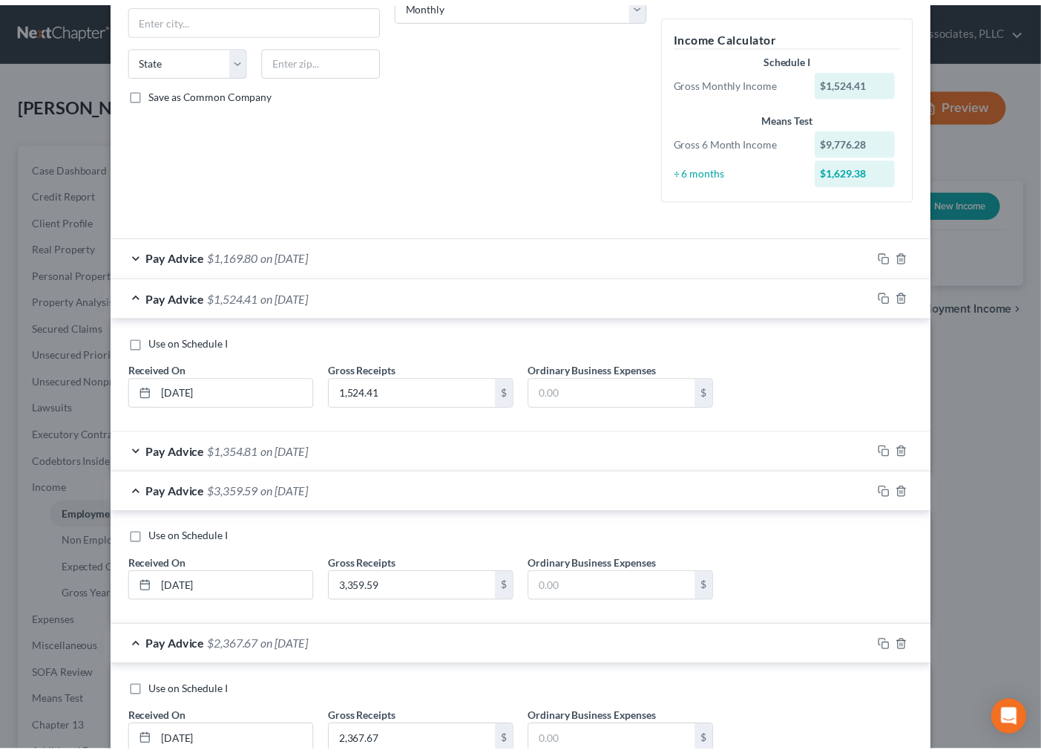
scroll to position [372, 0]
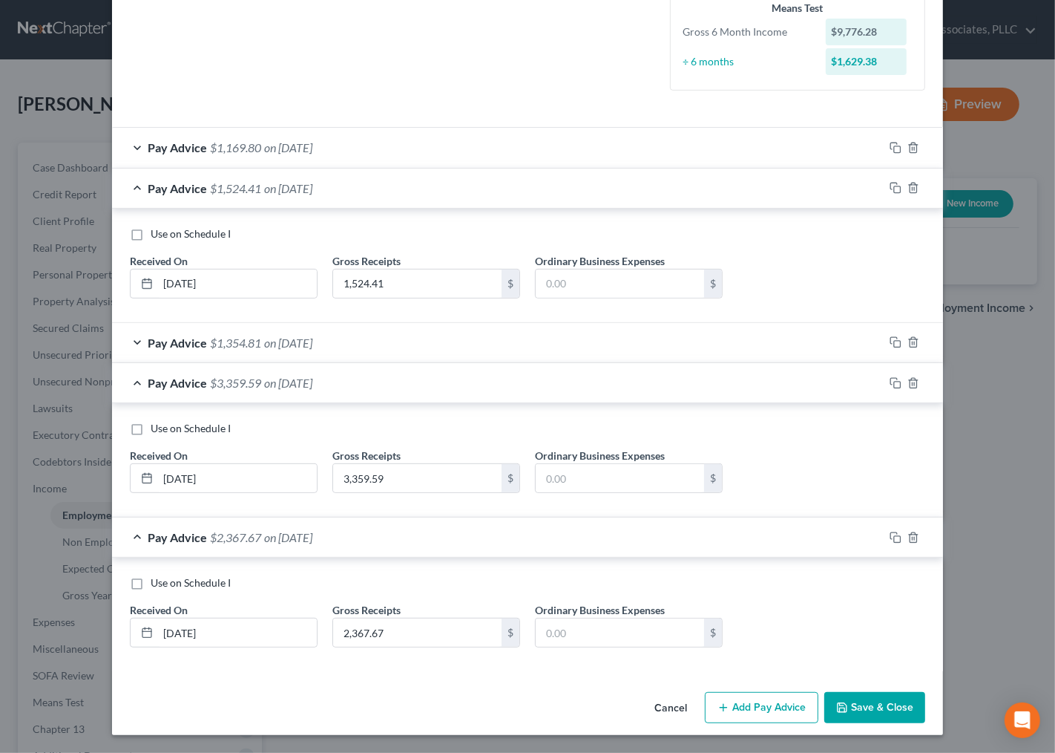
type input "Self Employed"
click at [892, 715] on button "Save & Close" at bounding box center [875, 707] width 101 height 31
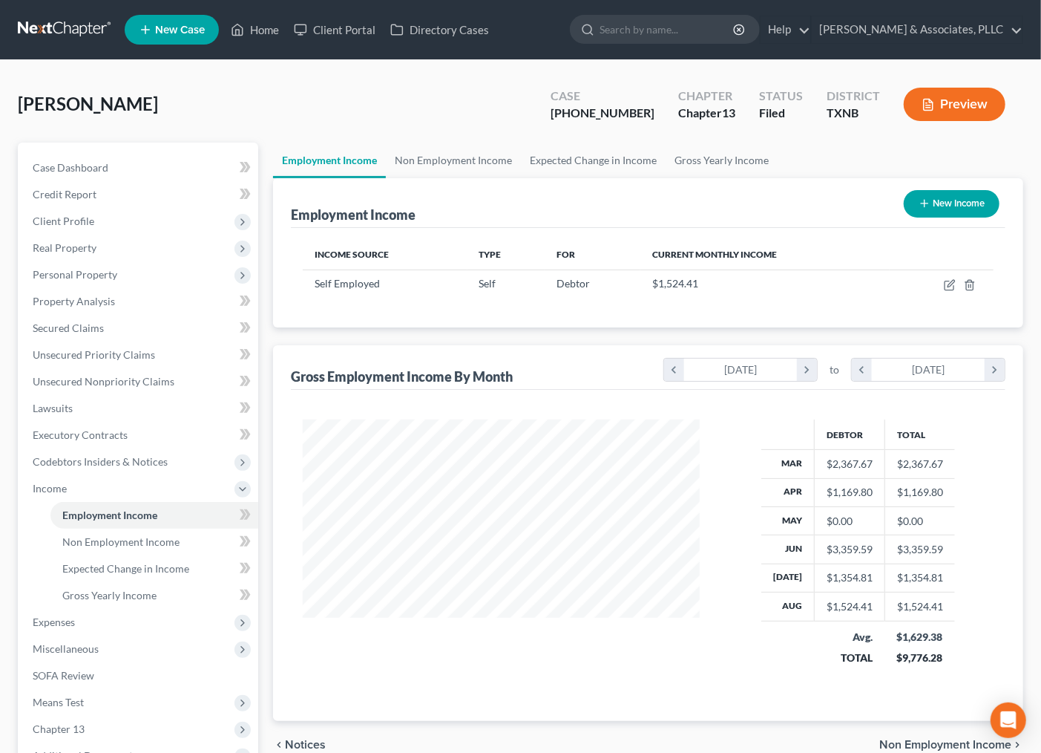
scroll to position [266, 420]
click at [369, 110] on div "[PERSON_NAME] Upgraded Case [PHONE_NUMBER] Chapter Chapter 13 Status [GEOGRAPHI…" at bounding box center [521, 110] width 1006 height 65
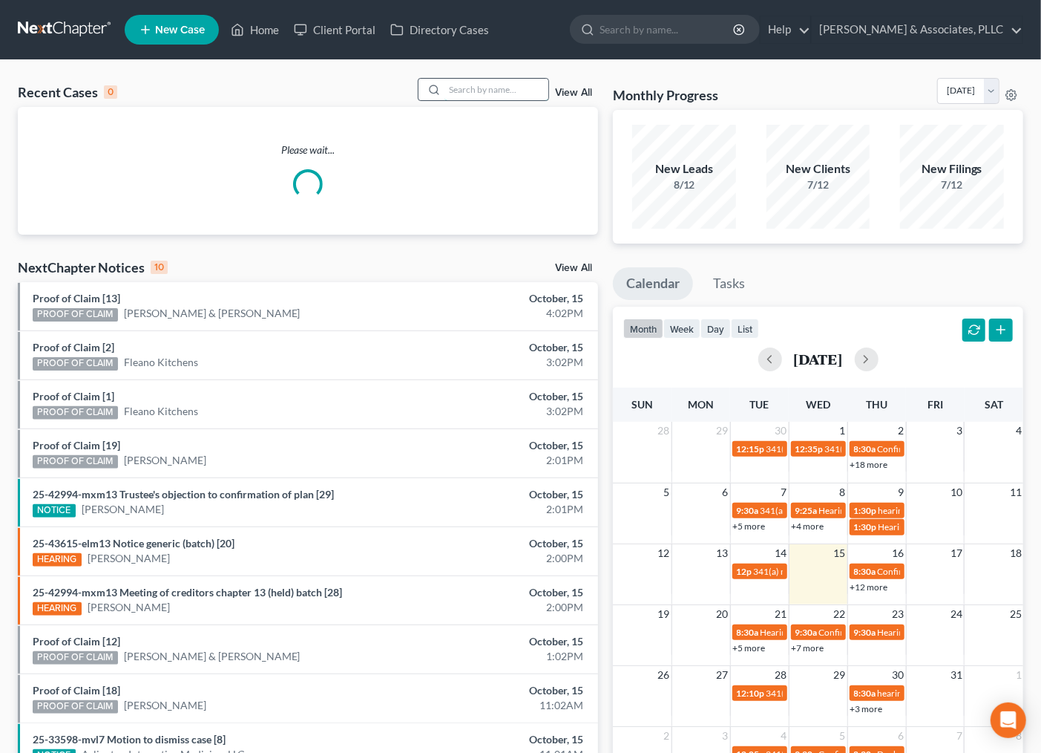
click at [485, 95] on input "search" at bounding box center [497, 90] width 104 height 22
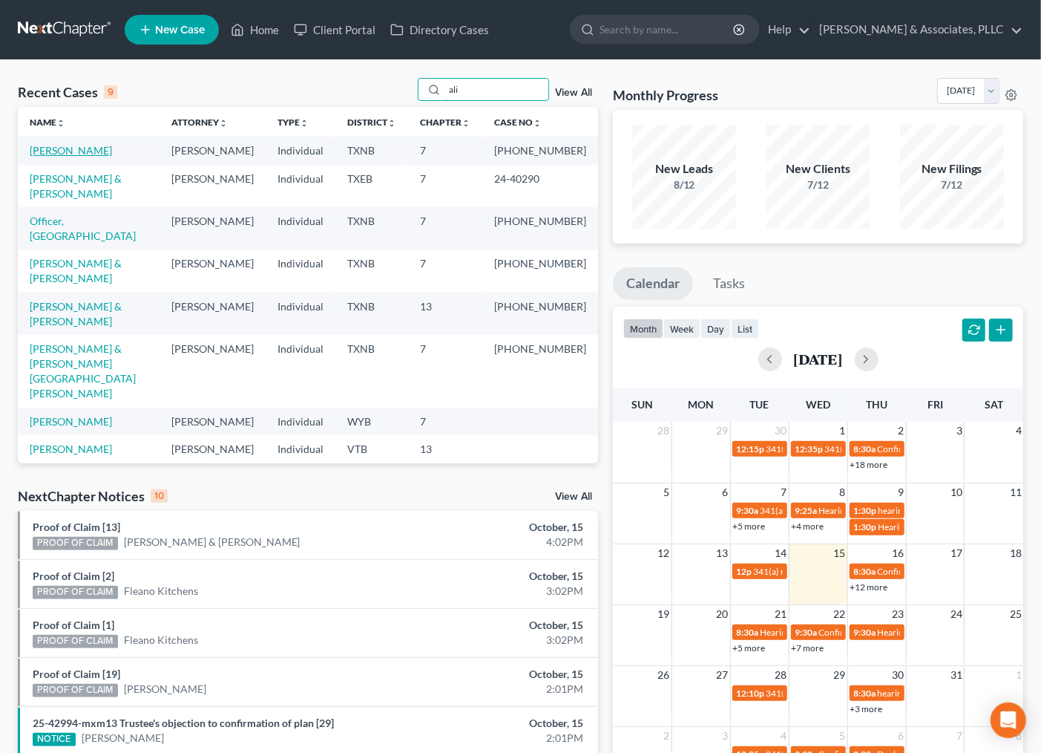
type input "ali"
click at [49, 149] on link "Ali, Rao" at bounding box center [71, 150] width 82 height 13
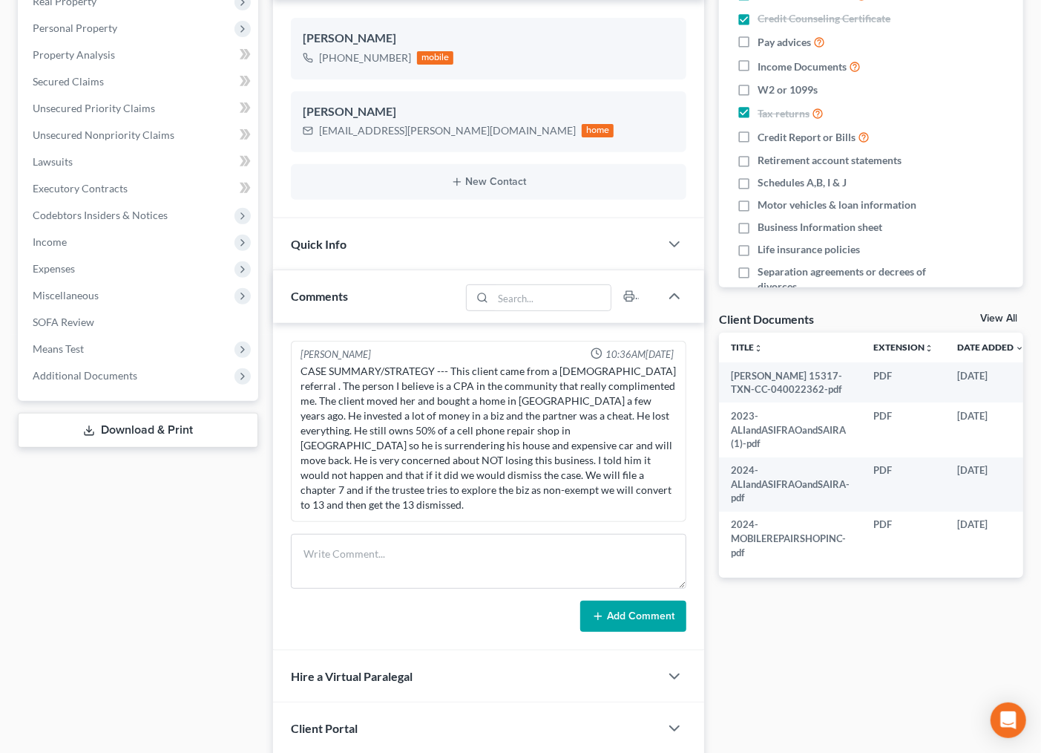
scroll to position [247, 0]
click at [97, 377] on span "Additional Documents" at bounding box center [85, 374] width 105 height 13
click at [180, 633] on div "Case Dashboard Payments Invoices Payments Payments Credit Report Client Profile" at bounding box center [137, 350] width 255 height 911
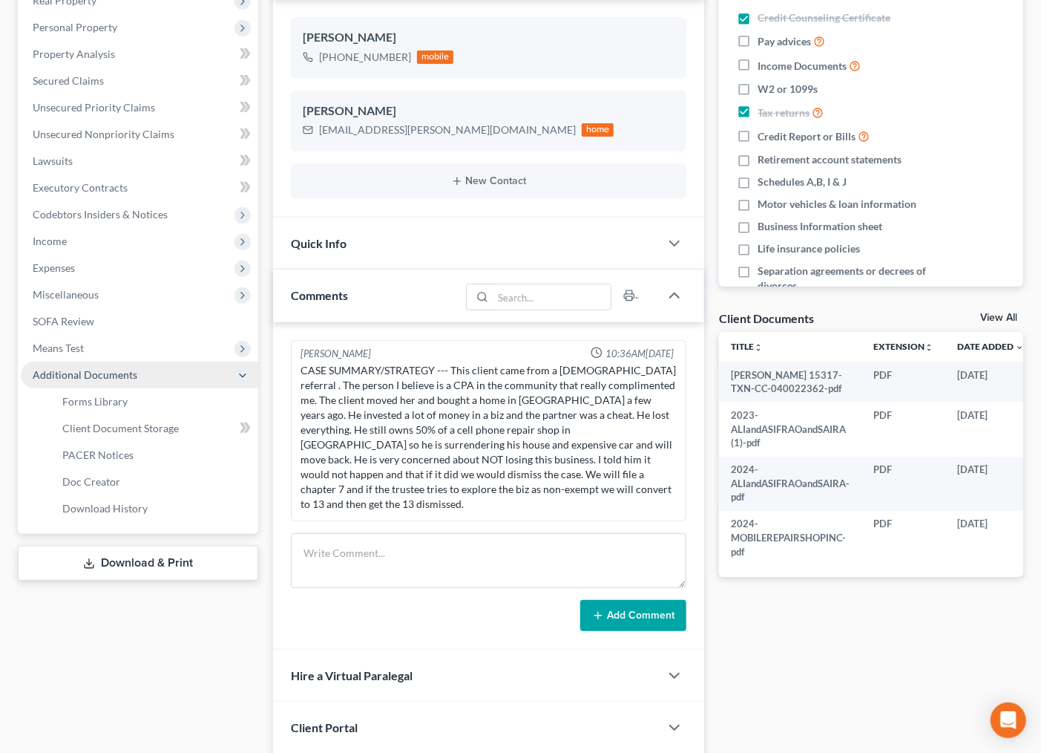
scroll to position [0, 0]
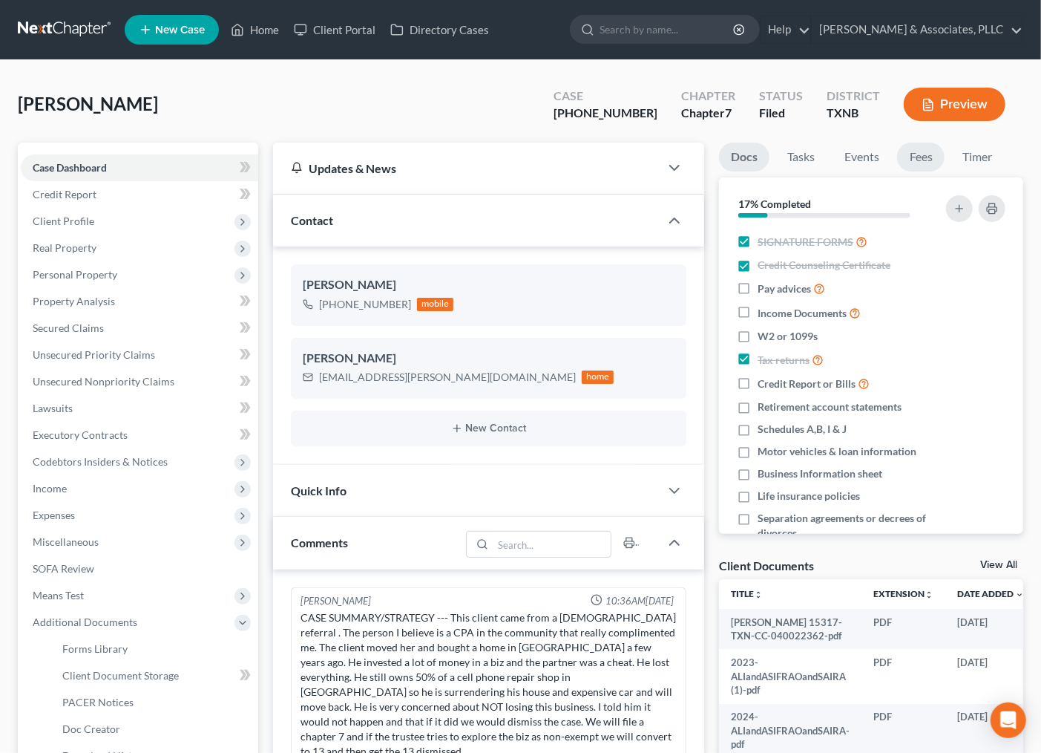
click at [917, 147] on link "Fees" at bounding box center [920, 156] width 47 height 29
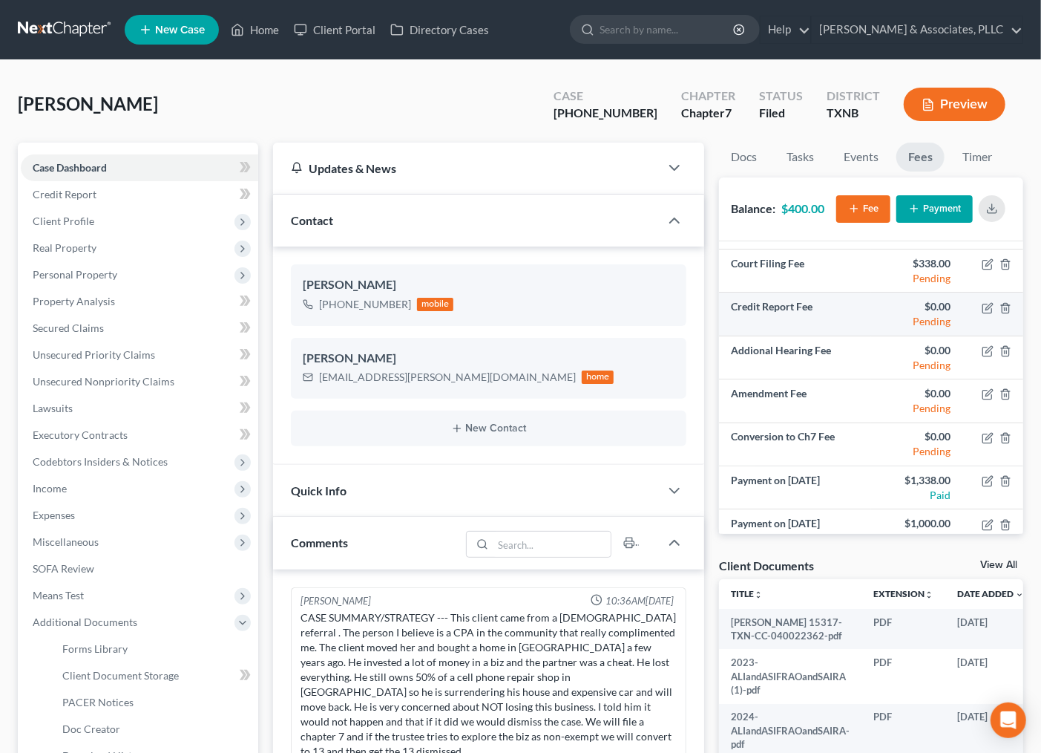
scroll to position [53, 0]
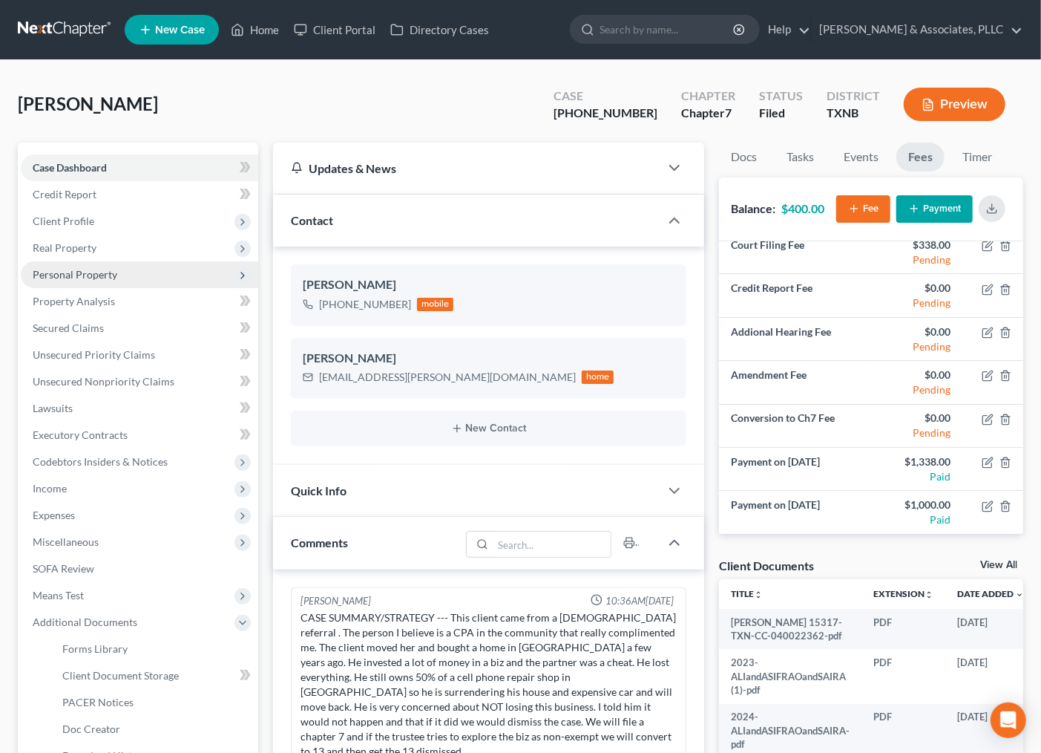
click at [70, 268] on span "Personal Property" at bounding box center [75, 274] width 85 height 13
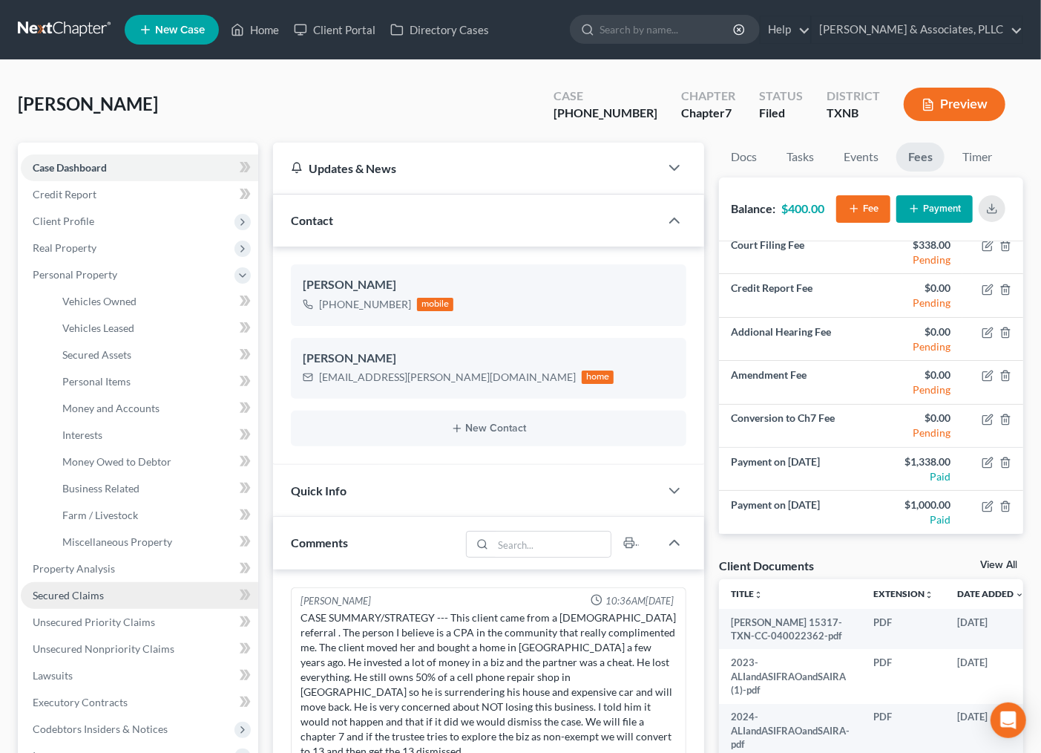
click at [65, 592] on span "Secured Claims" at bounding box center [68, 595] width 71 height 13
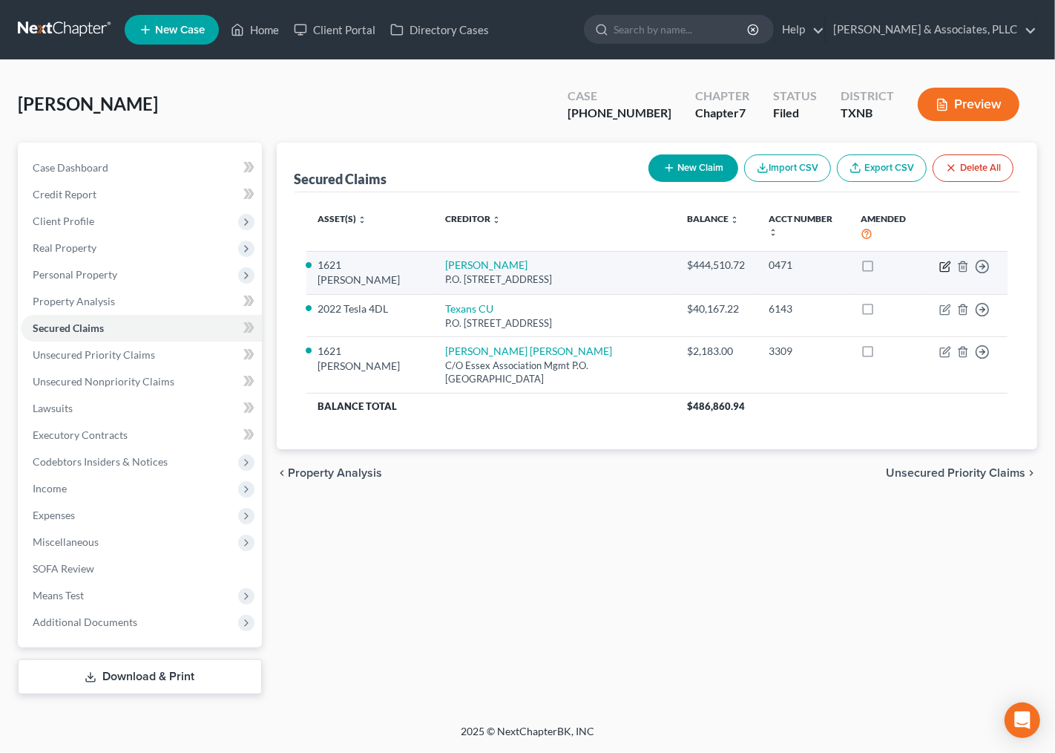
click at [940, 265] on icon "button" at bounding box center [944, 266] width 9 height 9
select select "45"
select select "0"
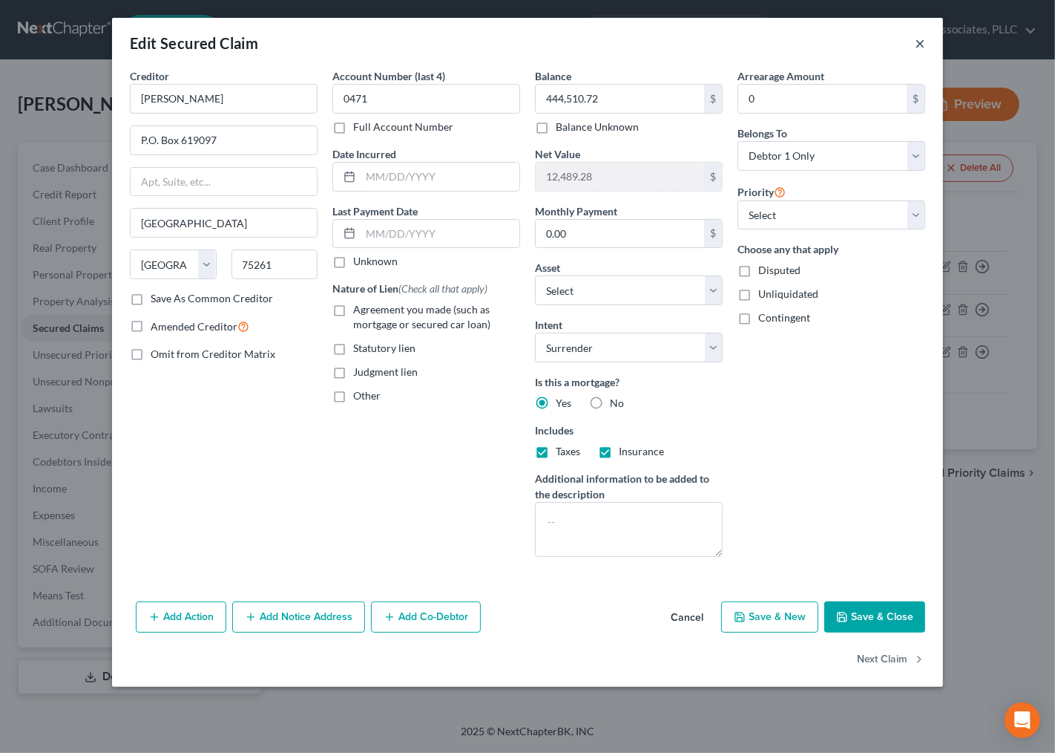
click at [925, 41] on button "×" at bounding box center [920, 43] width 10 height 18
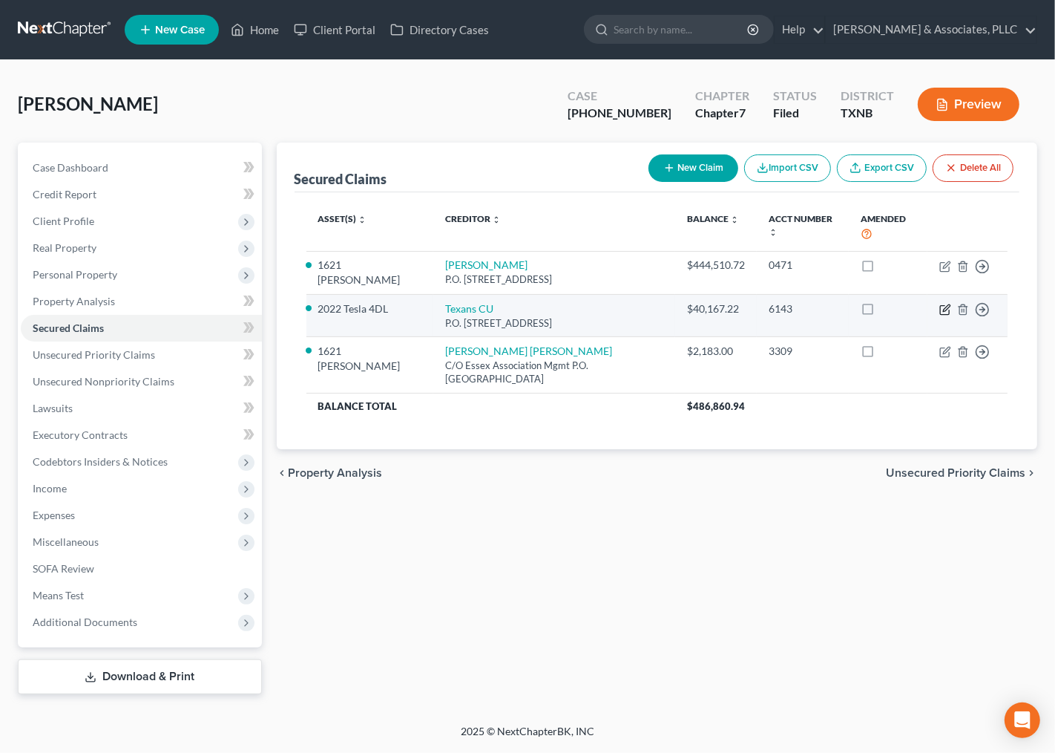
click at [948, 312] on icon "button" at bounding box center [946, 310] width 12 height 12
select select "45"
select select "6"
select select "0"
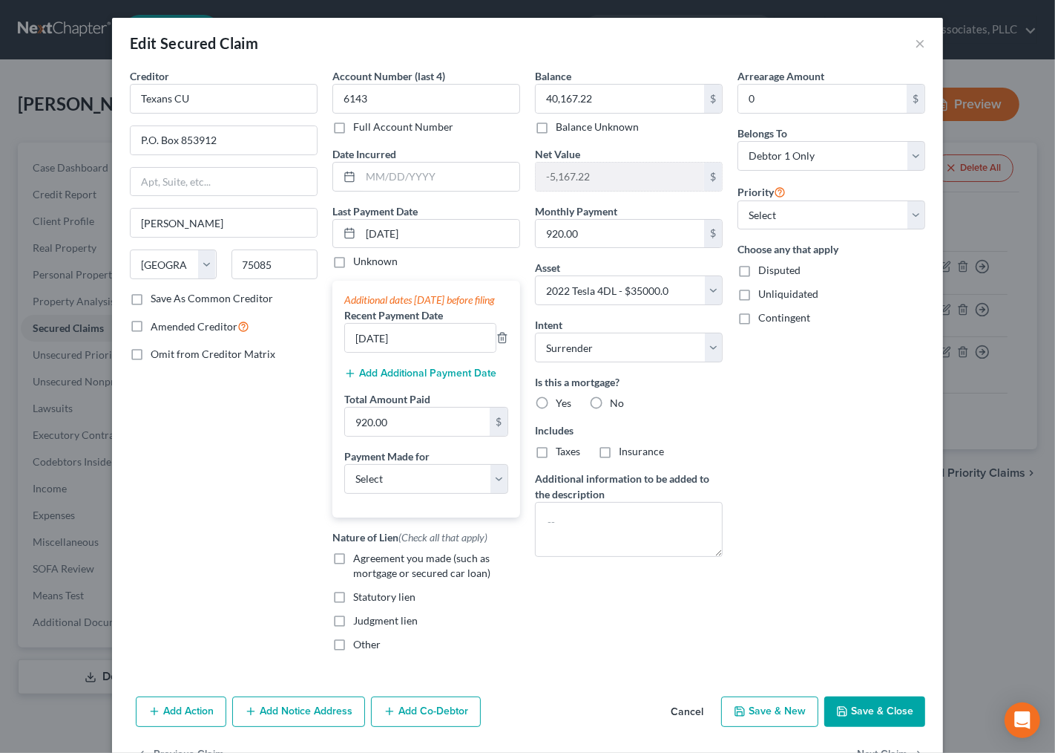
drag, startPoint x: 928, startPoint y: 500, endPoint x: 828, endPoint y: 33, distance: 477.6
click at [926, 499] on div "Creditor * Texans CU P.O. Box 853912 Richardson State AL AK AR AZ CA CO CT DE D…" at bounding box center [527, 379] width 831 height 622
click at [915, 39] on button "×" at bounding box center [920, 43] width 10 height 18
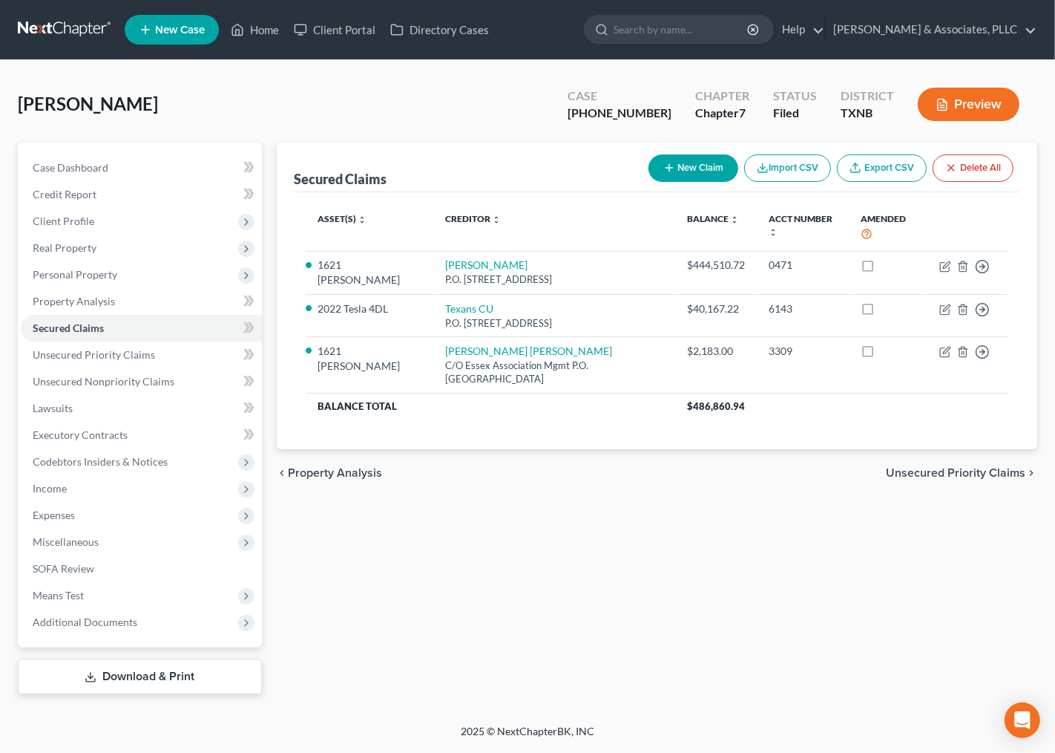
click at [455, 490] on div "chevron_left Property Analysis Unsecured Priority Claims chevron_right" at bounding box center [657, 472] width 761 height 47
drag, startPoint x: 455, startPoint y: 488, endPoint x: 59, endPoint y: 174, distance: 505.5
click at [59, 174] on link "Case Dashboard" at bounding box center [141, 167] width 241 height 27
click at [65, 171] on span "Case Dashboard" at bounding box center [71, 167] width 76 height 13
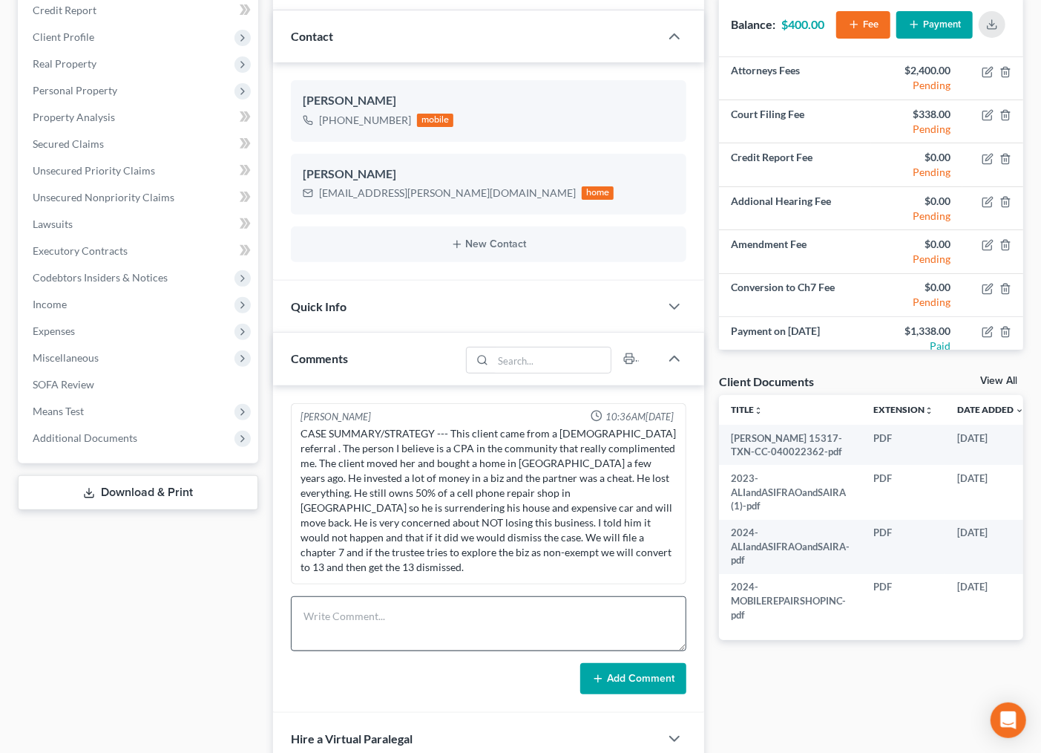
scroll to position [342, 0]
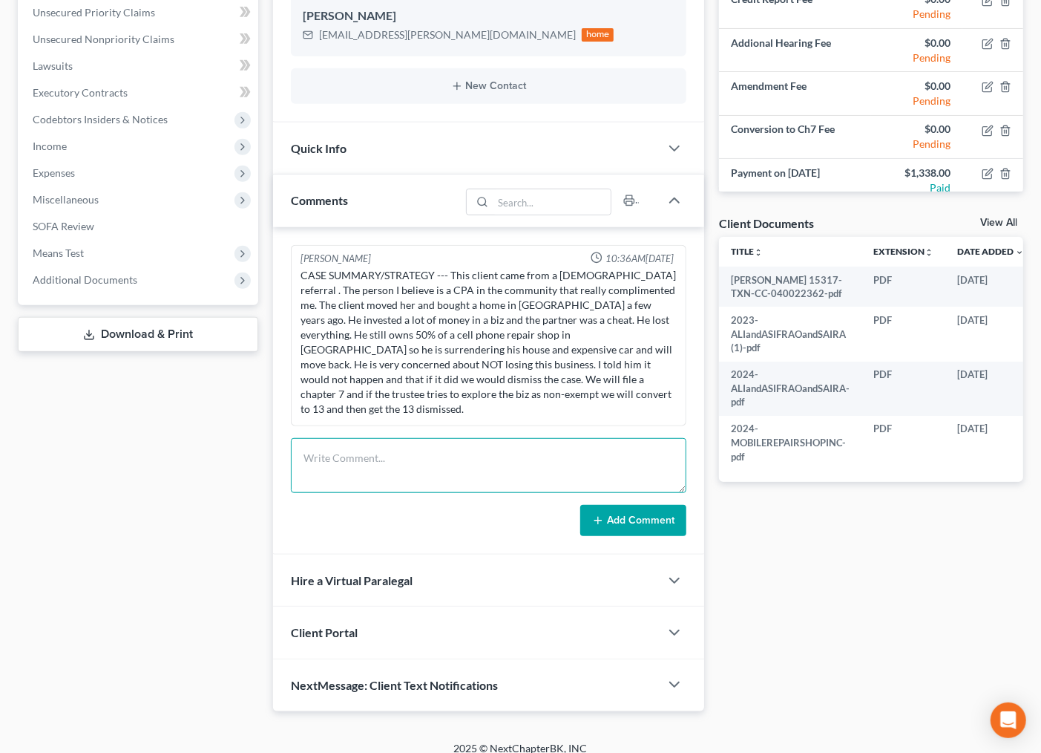
click at [380, 444] on textarea at bounding box center [489, 465] width 396 height 55
click at [372, 461] on textarea "Client has moved out of teh property but still has items in teh property, he wi…" at bounding box center [489, 465] width 396 height 55
click at [573, 446] on textarea "Client has moved out of the property but still has items in teh property, he wi…" at bounding box center [489, 465] width 396 height 55
type textarea "Client has moved out of the property but still has items in the property, he wi…"
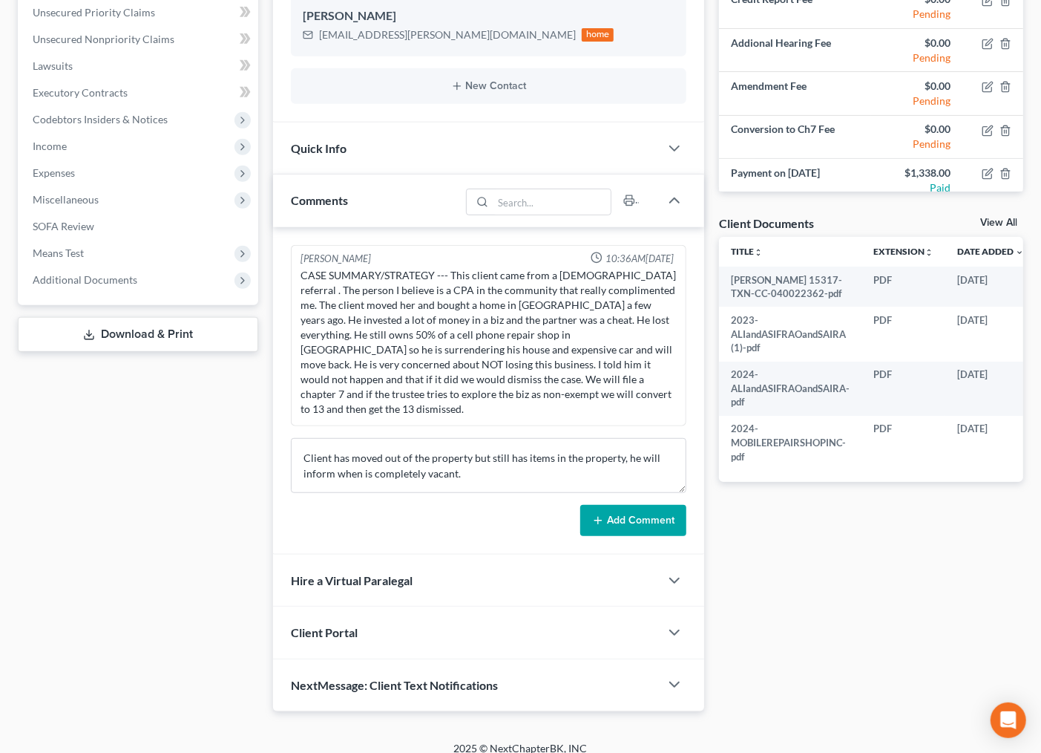
click at [803, 565] on div "**********" at bounding box center [871, 255] width 319 height 911
click at [136, 552] on div "Case Dashboard Payments Invoices Payments Payments Credit Report Client Profile" at bounding box center [137, 255] width 255 height 911
click at [768, 570] on div "**********" at bounding box center [871, 255] width 319 height 911
click at [216, 568] on div "Case Dashboard Payments Invoices Payments Payments Credit Report Client Profile" at bounding box center [137, 255] width 255 height 911
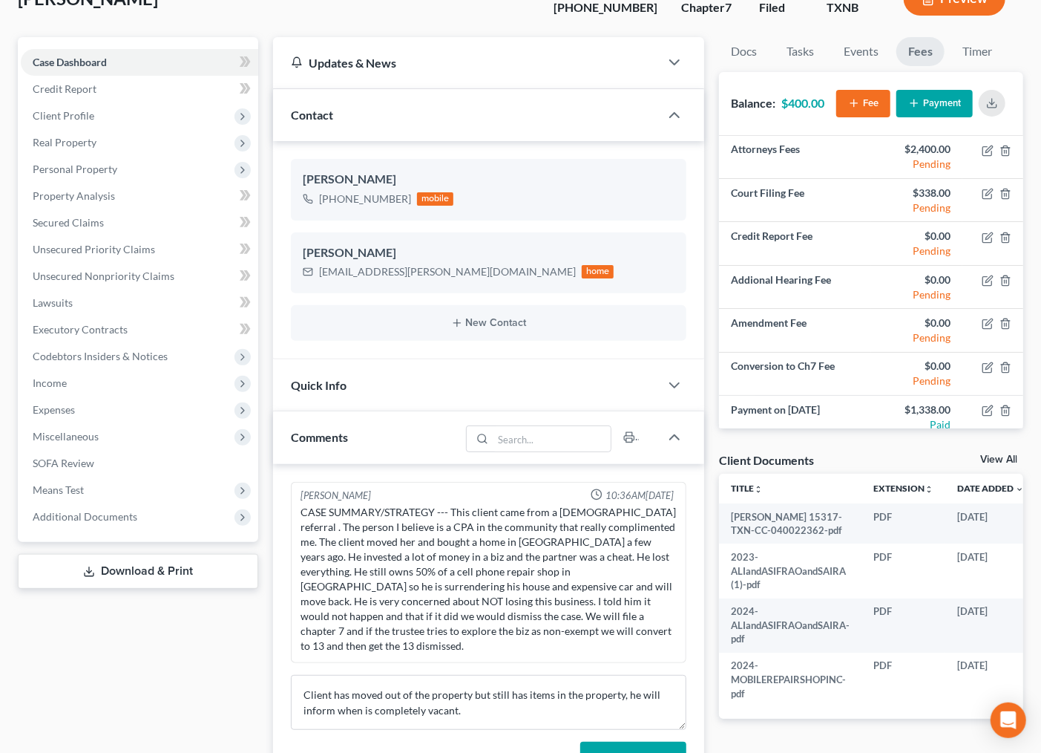
scroll to position [0, 0]
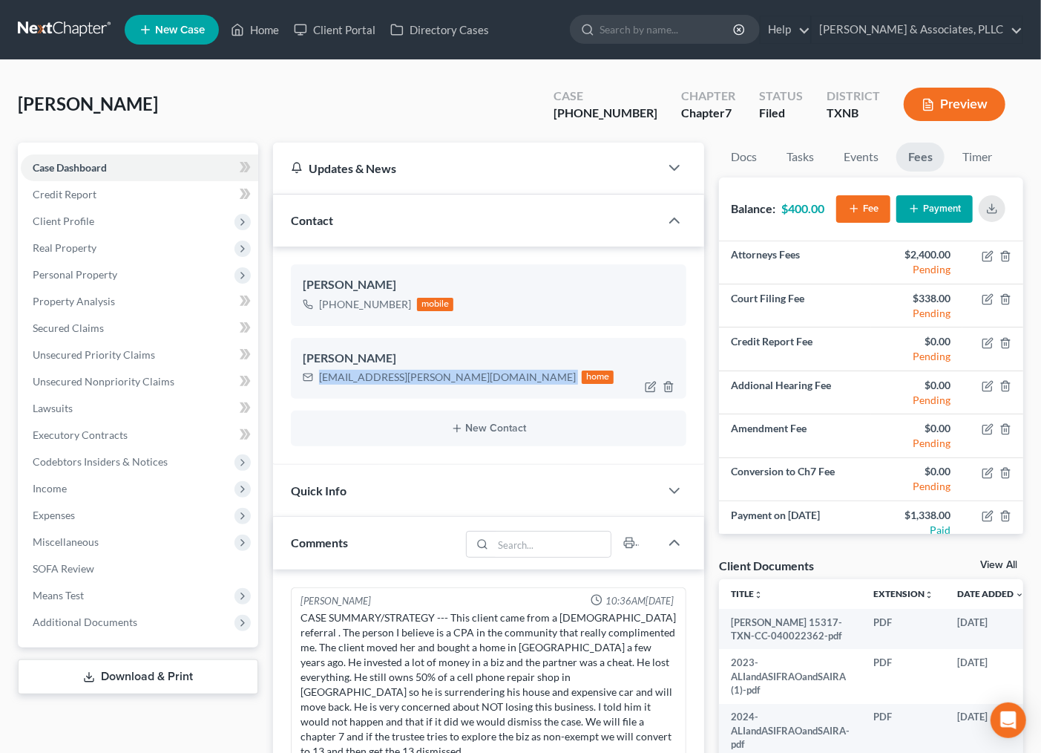
drag, startPoint x: 319, startPoint y: 378, endPoint x: 426, endPoint y: 376, distance: 106.9
click at [426, 376] on div "ali.rao.143@gmail.com home" at bounding box center [459, 376] width 312 height 19
copy div "ali.rao.143@gmail.com"
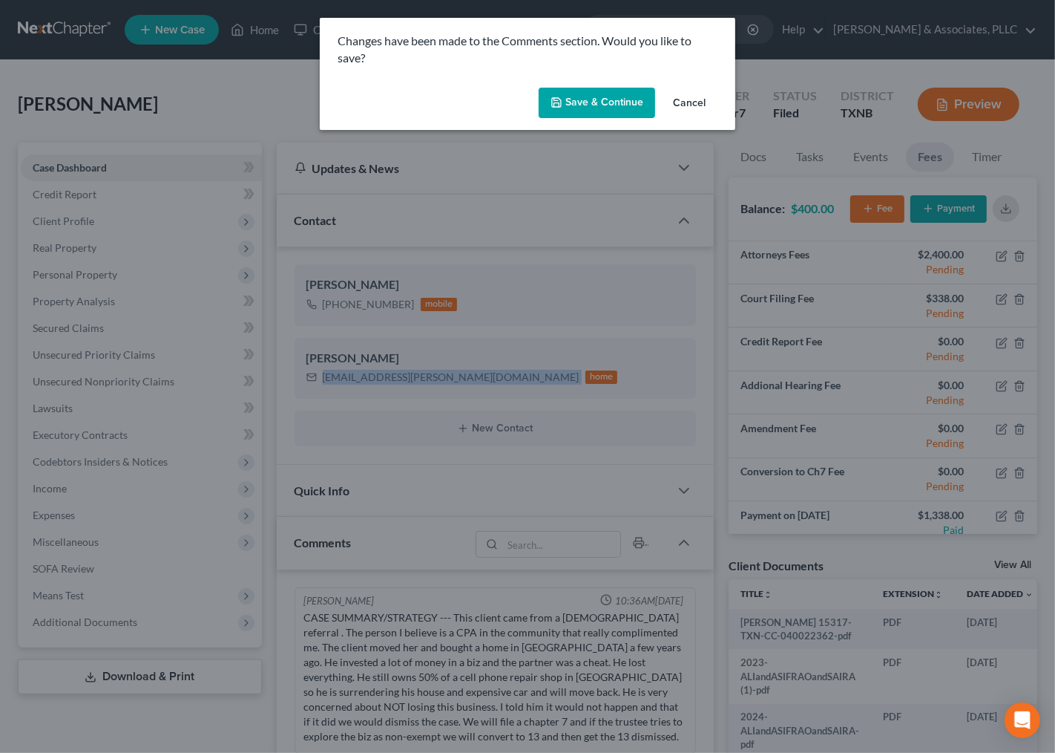
click at [693, 102] on button "Cancel" at bounding box center [689, 104] width 56 height 30
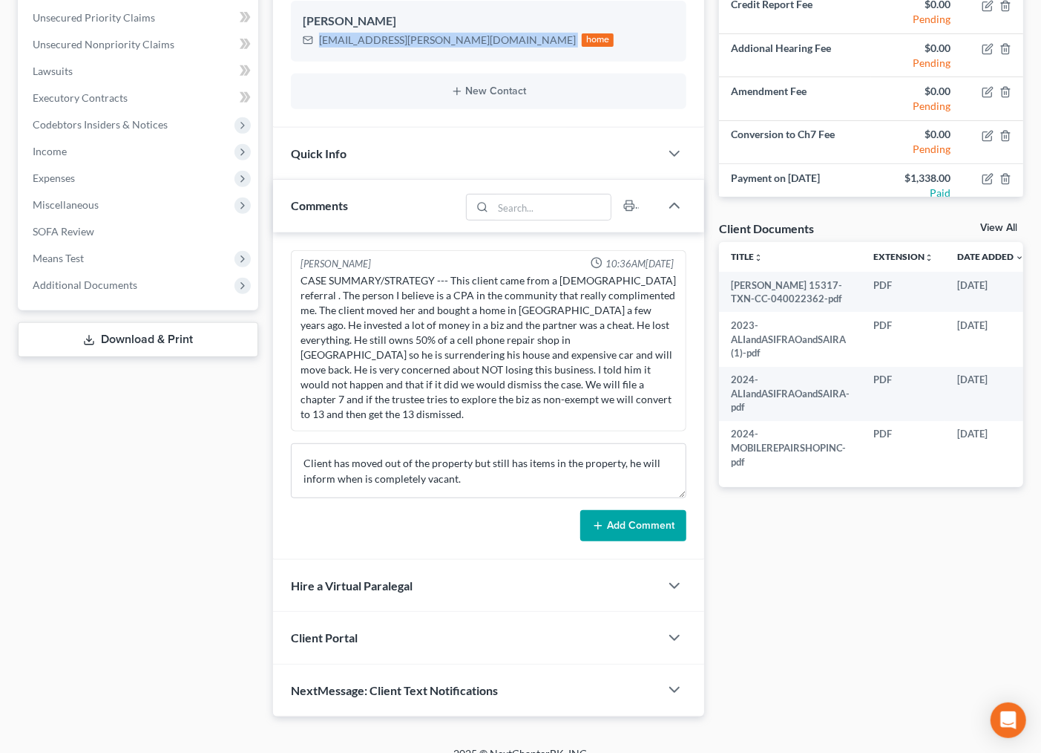
scroll to position [342, 0]
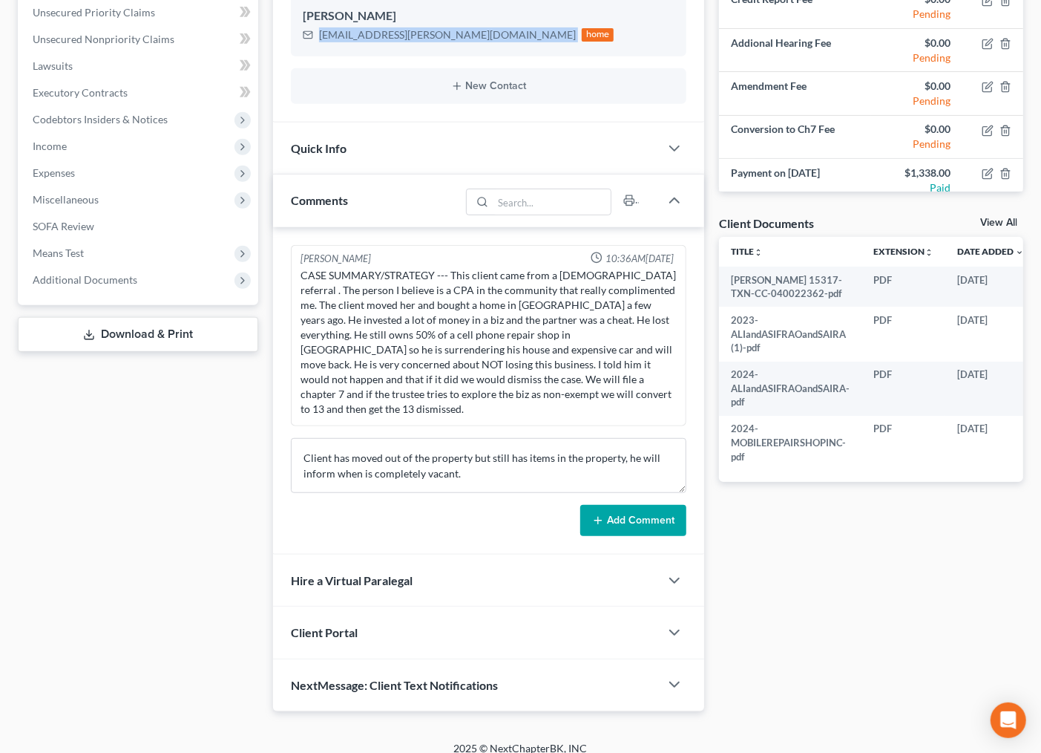
click at [649, 505] on button "Add Comment" at bounding box center [633, 520] width 106 height 31
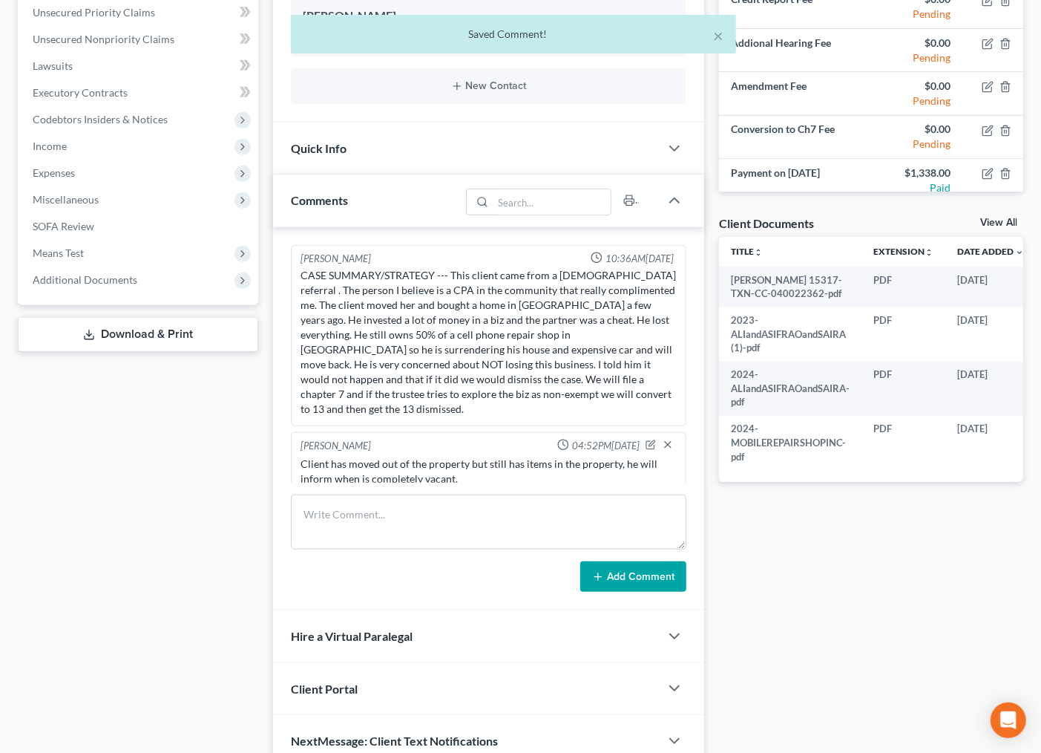
scroll to position [0, 0]
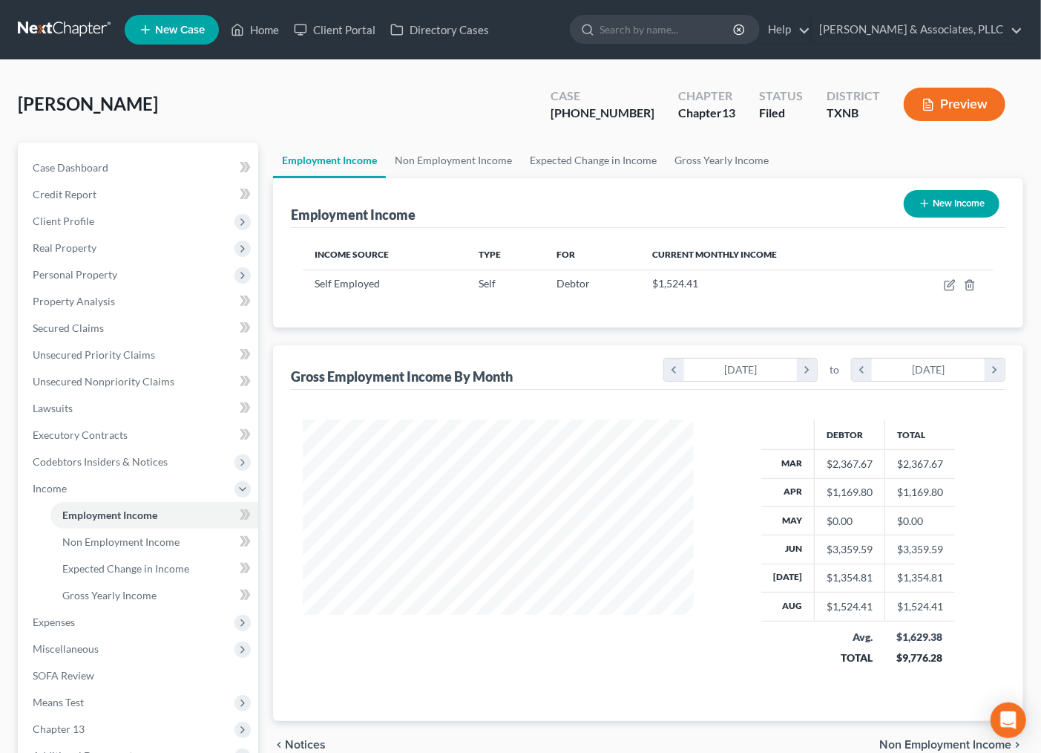
scroll to position [266, 420]
click at [308, 94] on div "[PERSON_NAME] Upgraded Case [PHONE_NUMBER] Chapter Chapter 13 Status [GEOGRAPHI…" at bounding box center [521, 110] width 1006 height 65
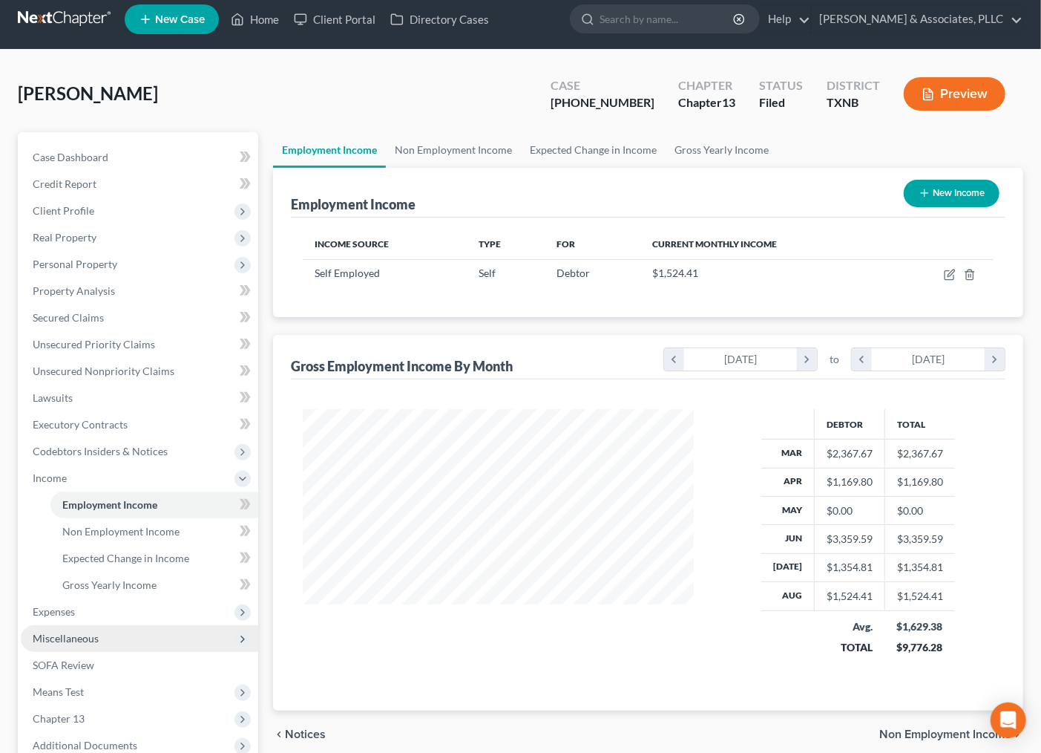
scroll to position [82, 0]
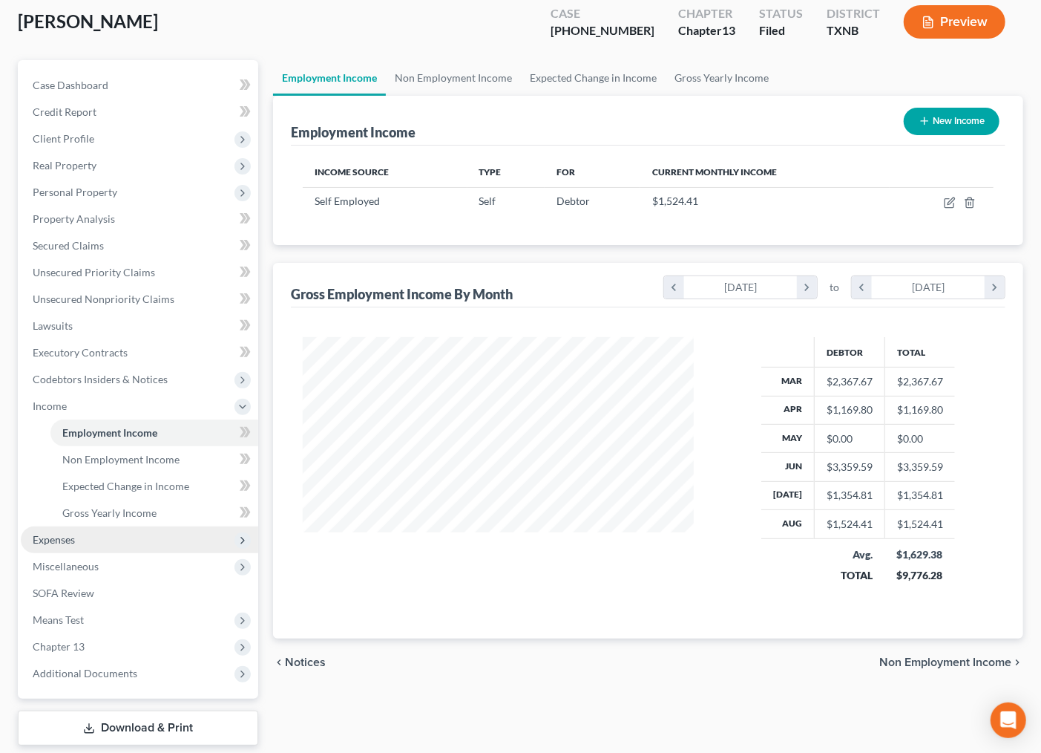
click at [72, 549] on span "Expenses" at bounding box center [139, 539] width 237 height 27
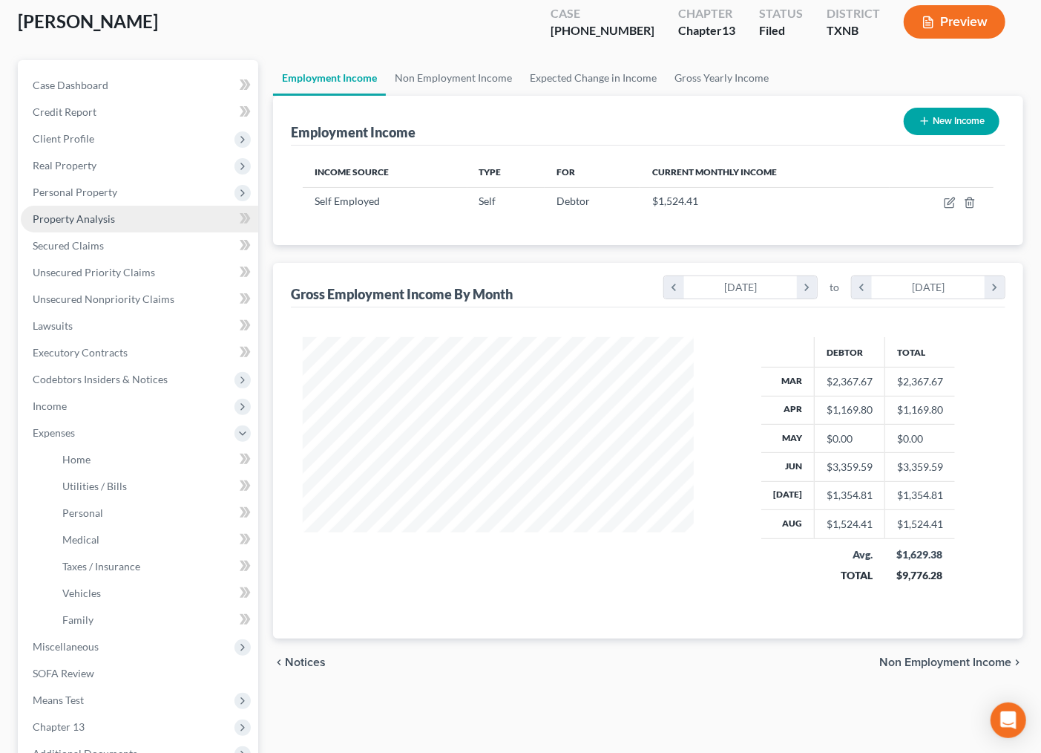
click at [67, 212] on span "Property Analysis" at bounding box center [74, 218] width 82 height 13
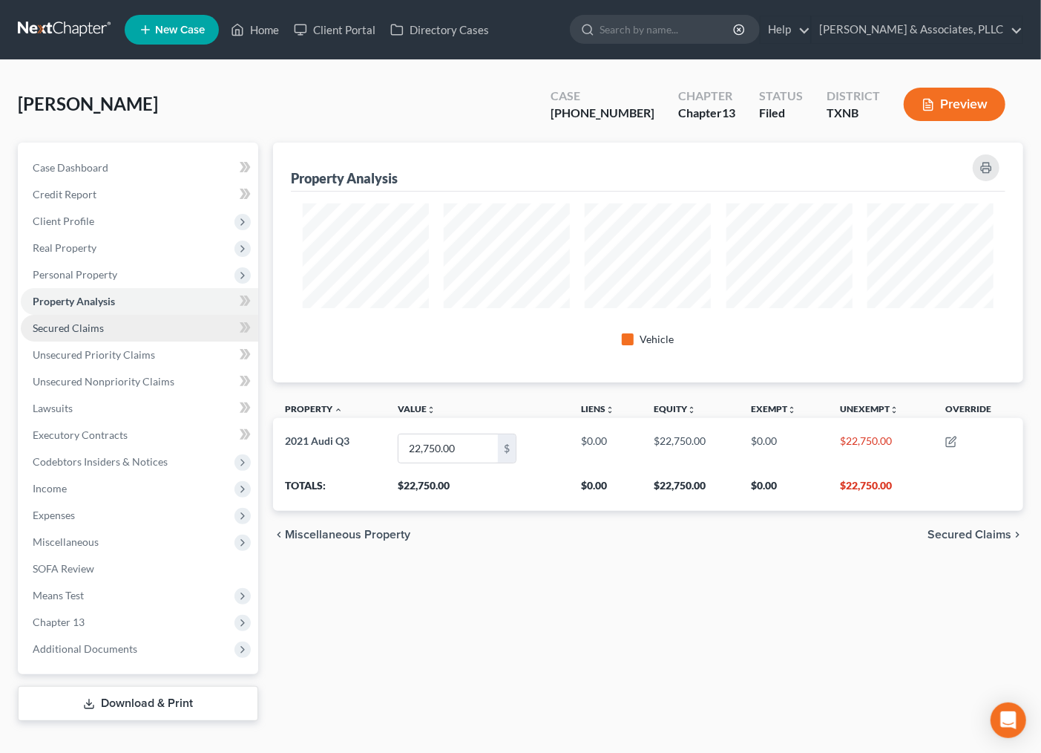
click at [78, 324] on span "Secured Claims" at bounding box center [68, 327] width 71 height 13
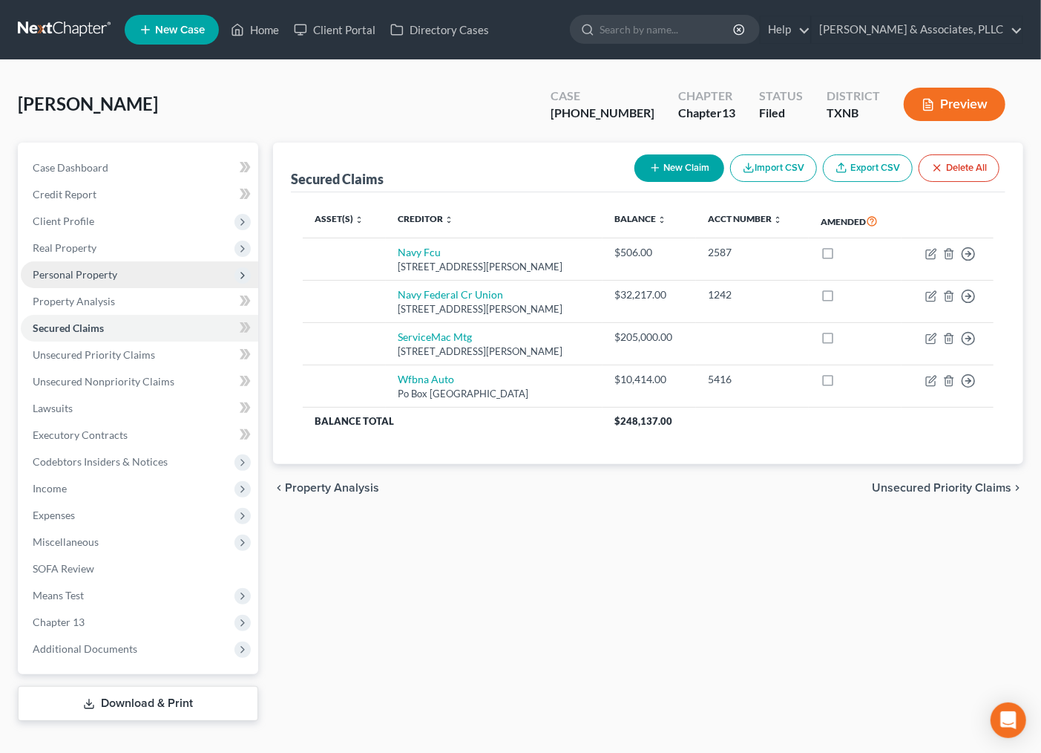
click at [84, 269] on span "Personal Property" at bounding box center [75, 274] width 85 height 13
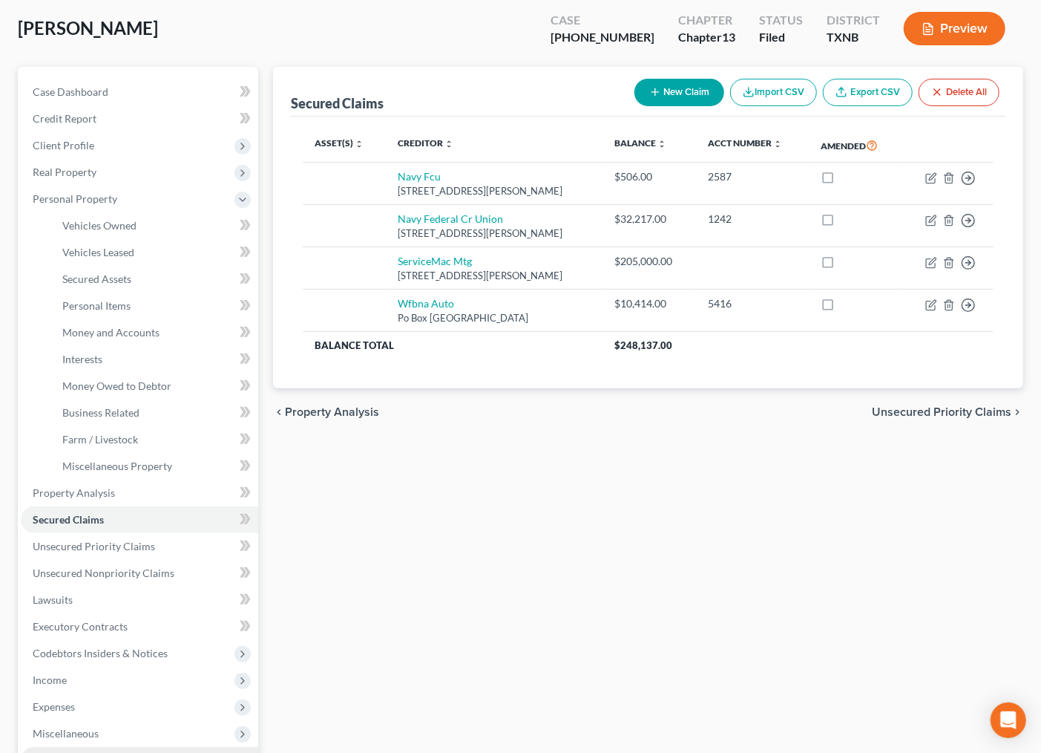
scroll to position [165, 0]
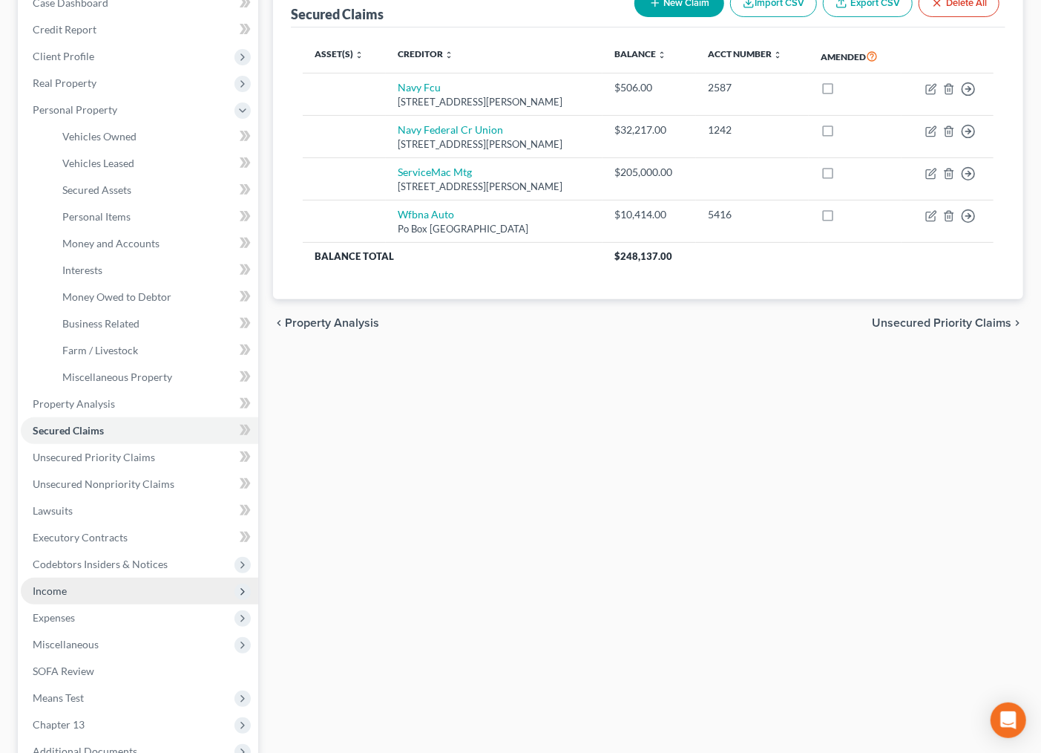
click at [57, 592] on span "Income" at bounding box center [50, 590] width 34 height 13
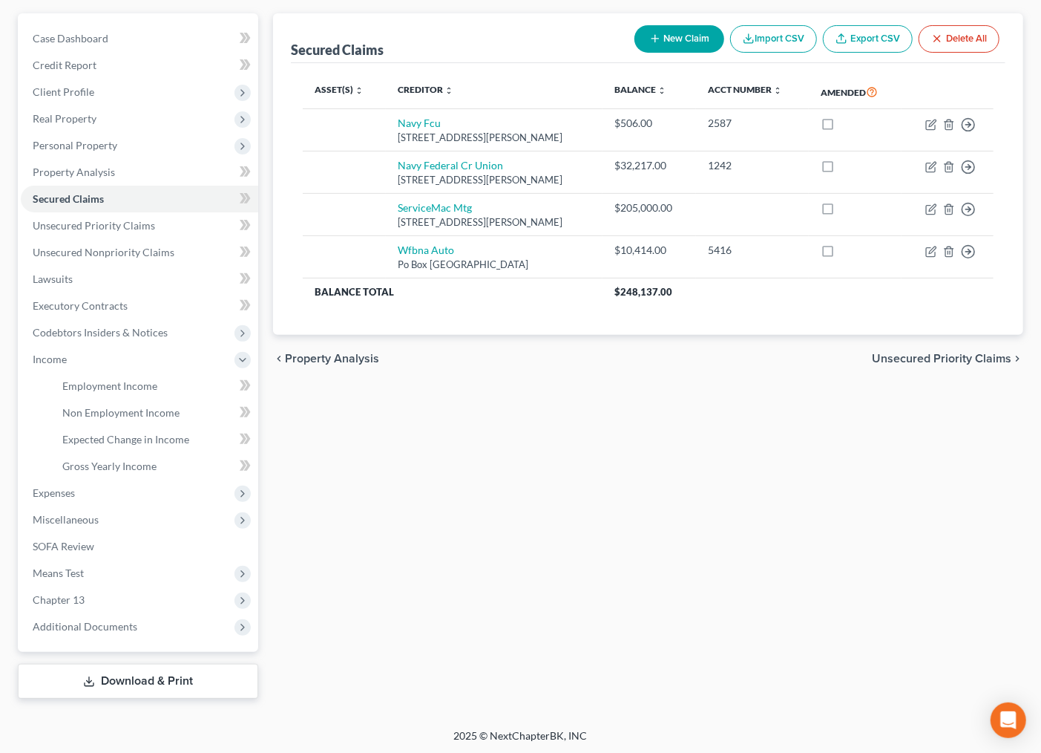
scroll to position [0, 0]
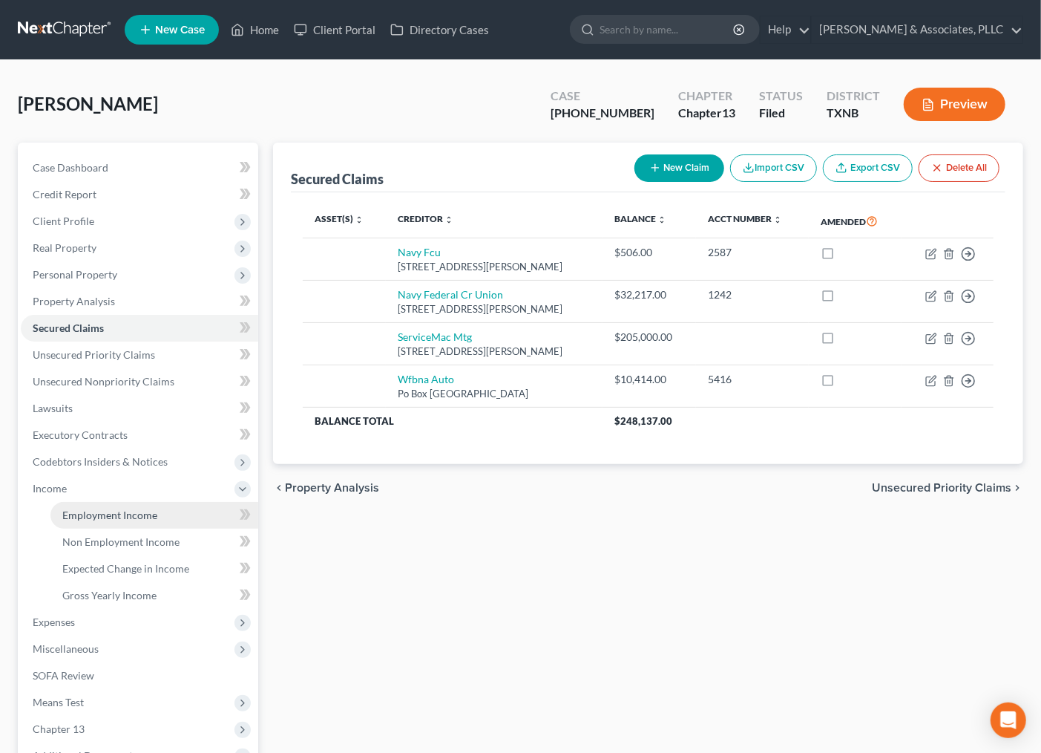
click at [82, 516] on span "Employment Income" at bounding box center [109, 514] width 95 height 13
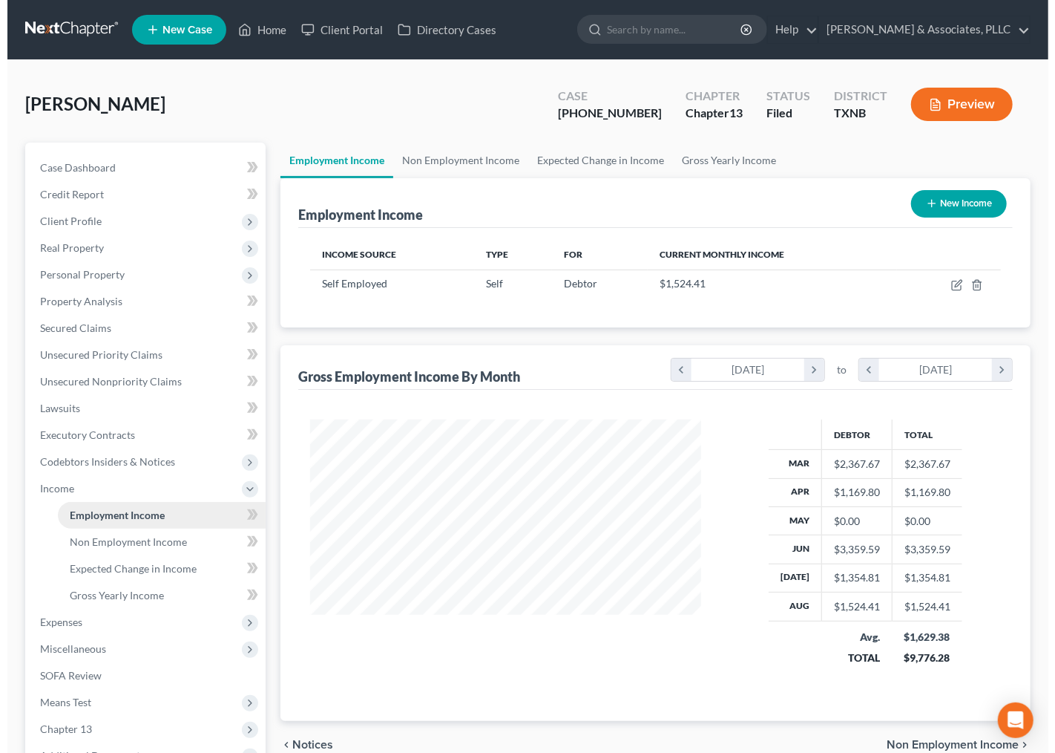
scroll to position [266, 420]
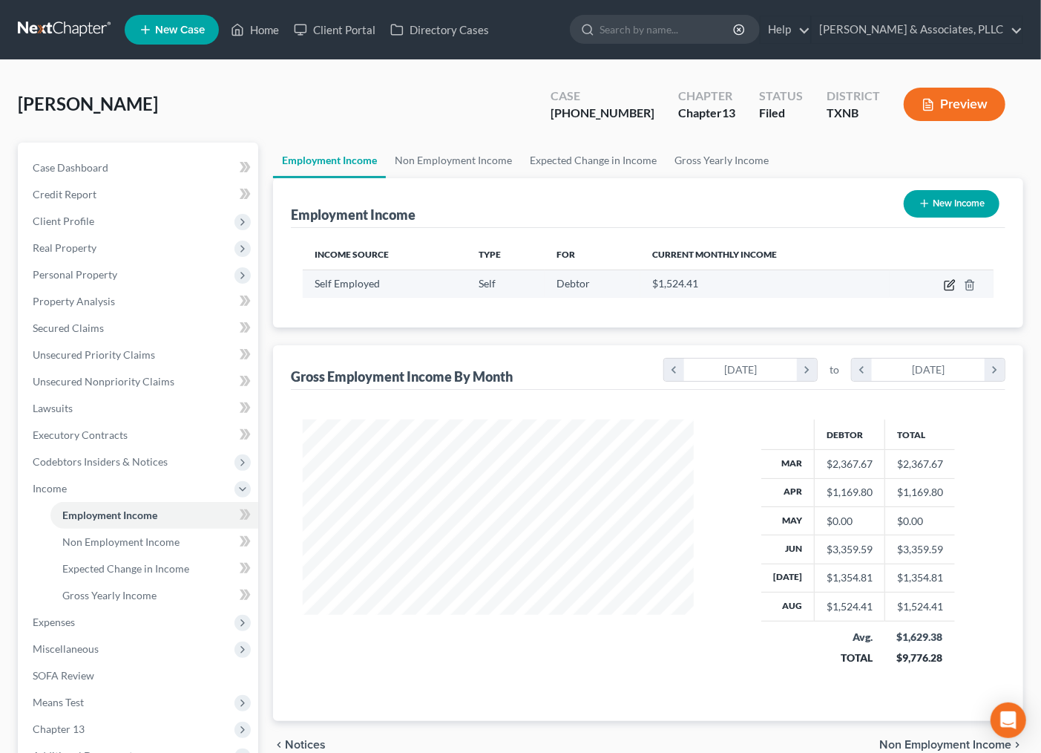
click at [945, 285] on icon "button" at bounding box center [950, 285] width 12 height 12
select select "1"
select select "0"
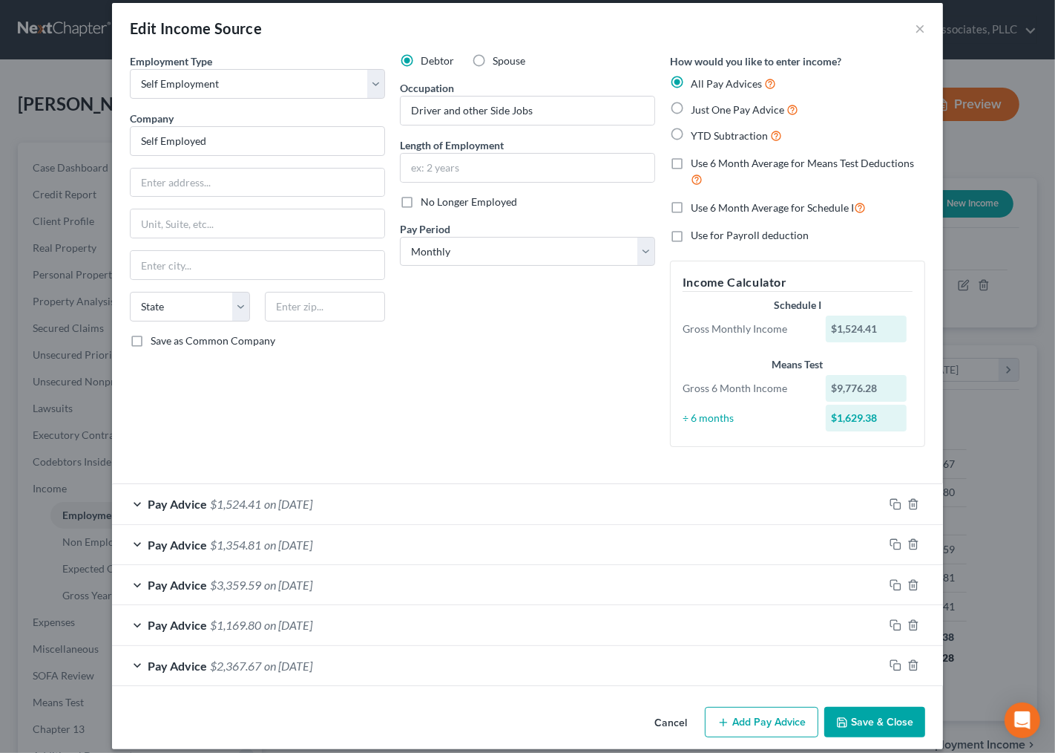
scroll to position [30, 0]
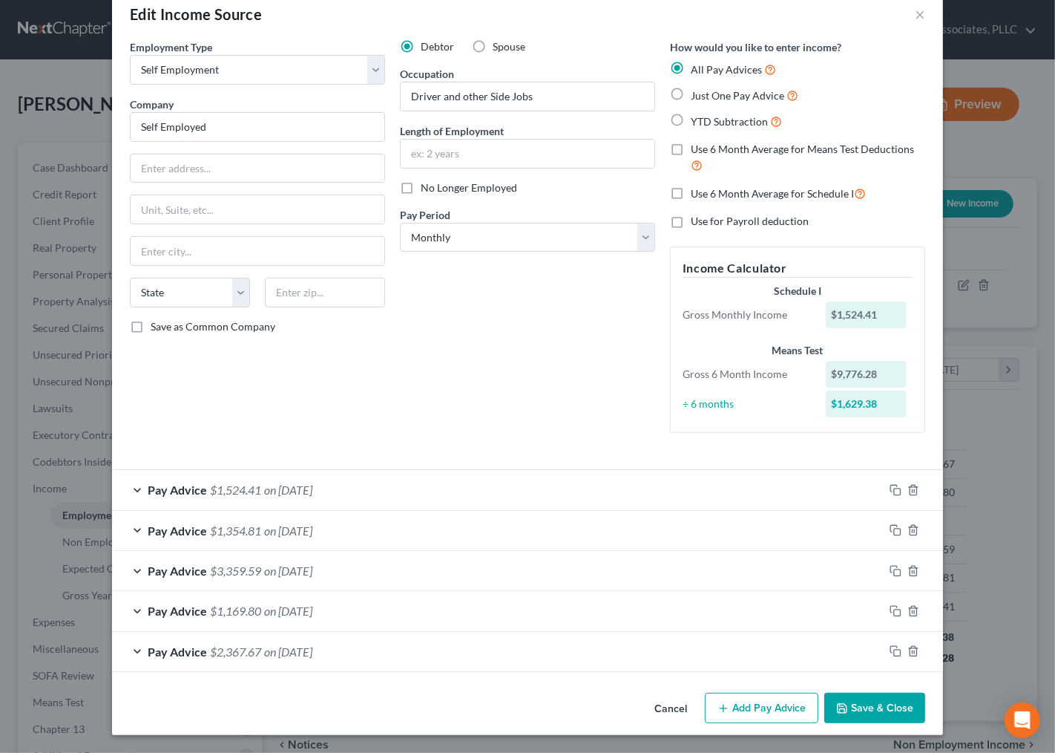
click at [737, 720] on button "Add Pay Advice" at bounding box center [762, 707] width 114 height 31
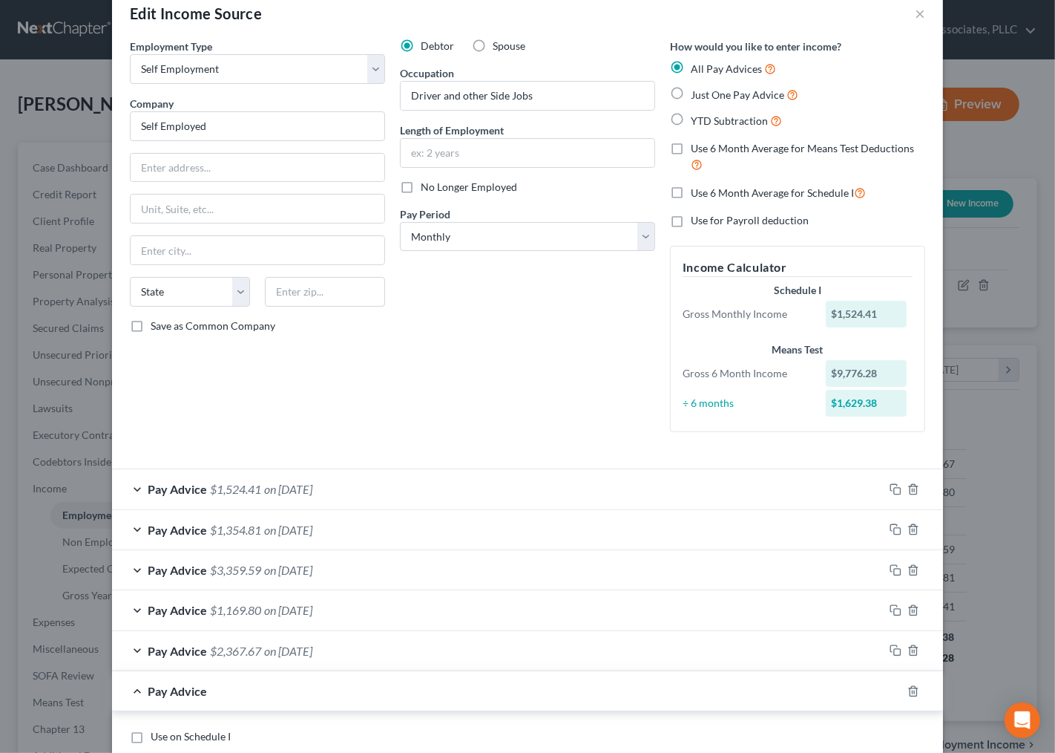
click at [602, 419] on div "Debtor Spouse Occupation Driver and other Side Jobs Length of Employment No Lon…" at bounding box center [528, 241] width 270 height 405
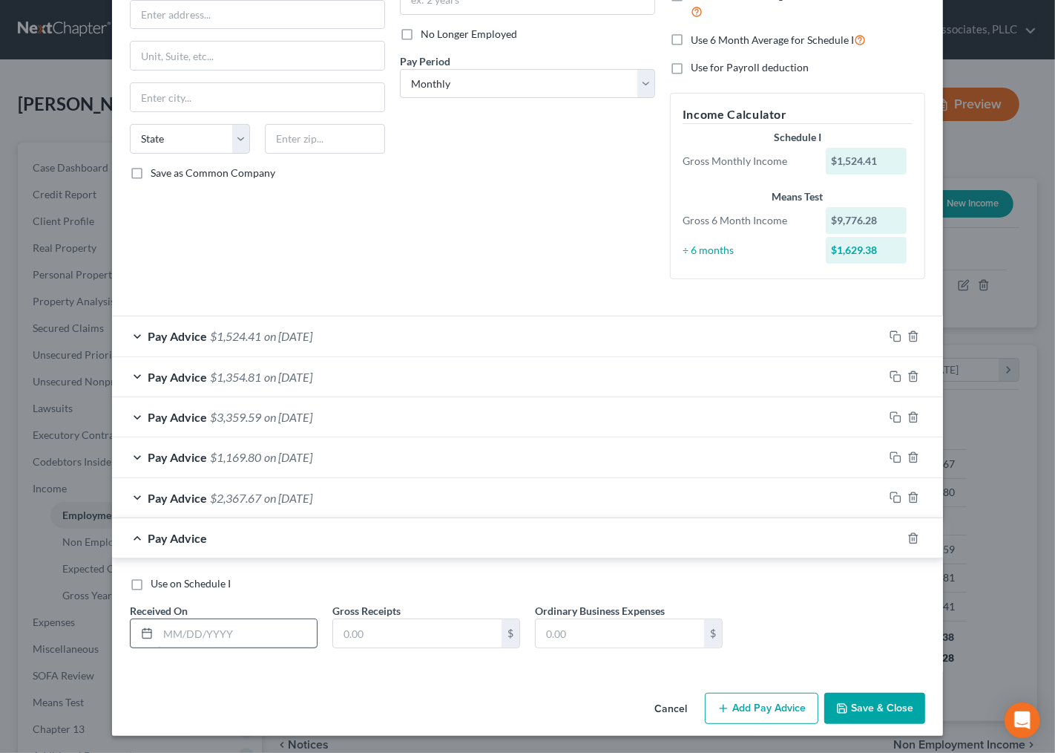
click at [183, 626] on input "text" at bounding box center [237, 633] width 159 height 28
drag, startPoint x: 201, startPoint y: 626, endPoint x: 131, endPoint y: 635, distance: 71.1
click at [131, 635] on div "5/" at bounding box center [224, 633] width 188 height 30
click at [224, 629] on input "5/" at bounding box center [237, 633] width 159 height 28
click at [212, 629] on input "5/" at bounding box center [237, 633] width 159 height 28
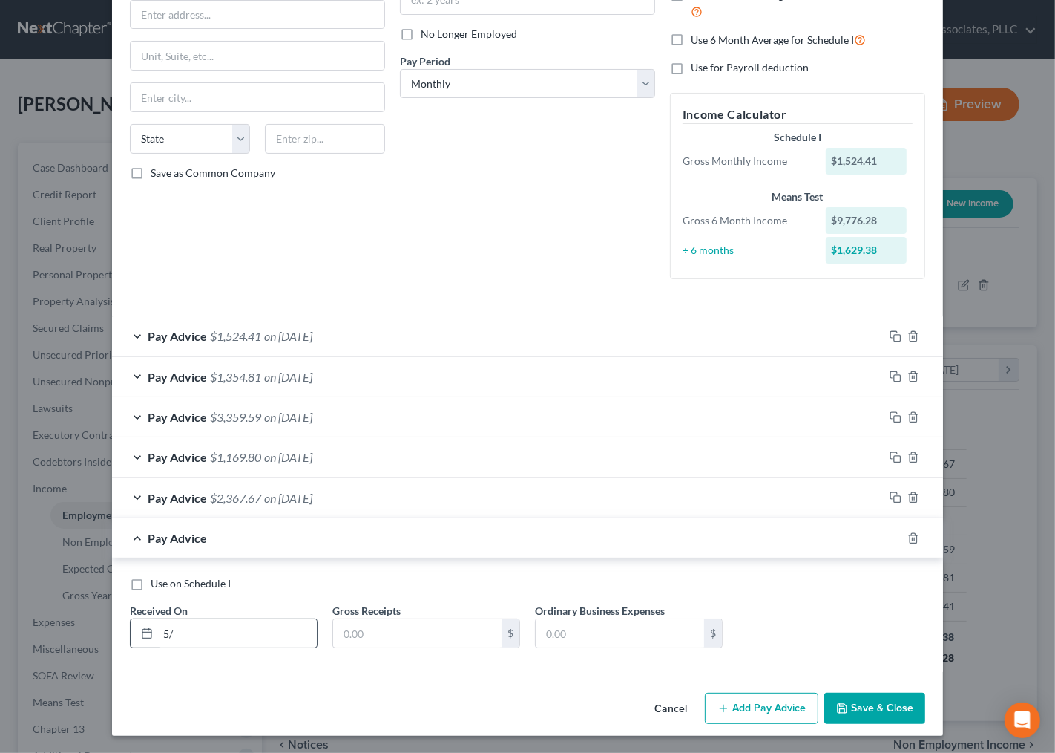
click at [149, 629] on div at bounding box center [144, 633] width 27 height 28
drag, startPoint x: 213, startPoint y: 631, endPoint x: 183, endPoint y: 632, distance: 30.4
click at [183, 632] on input "5/" at bounding box center [237, 633] width 159 height 28
click at [379, 625] on input "text" at bounding box center [417, 633] width 168 height 28
click at [171, 633] on input "[DATE]" at bounding box center [237, 633] width 159 height 28
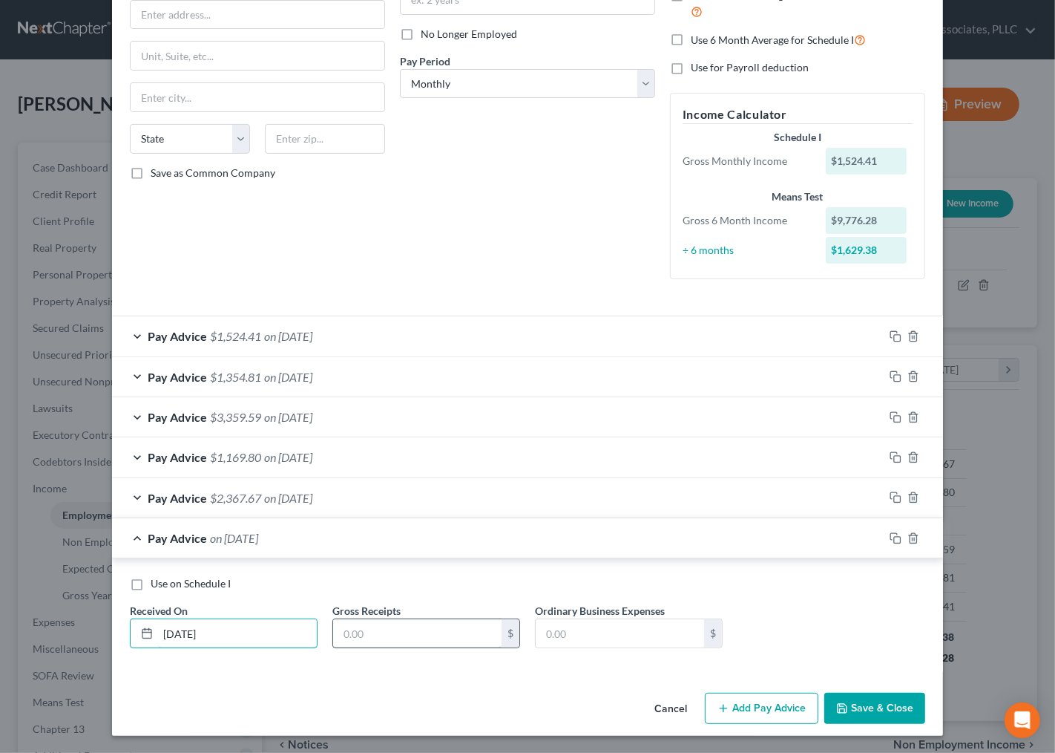
type input "[DATE]"
click at [352, 629] on input "text" at bounding box center [417, 633] width 168 height 28
type input "2,353.68"
drag, startPoint x: 351, startPoint y: 575, endPoint x: 335, endPoint y: 632, distance: 59.4
click at [353, 576] on div "Use on Schedule I" at bounding box center [528, 583] width 796 height 15
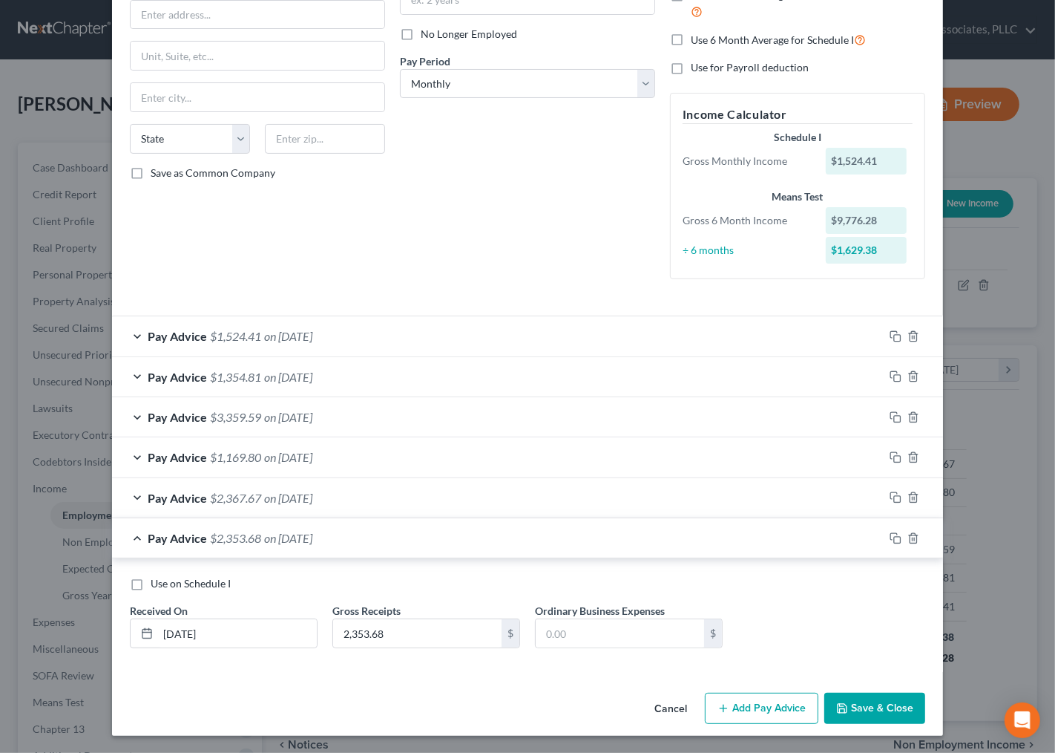
scroll to position [0, 0]
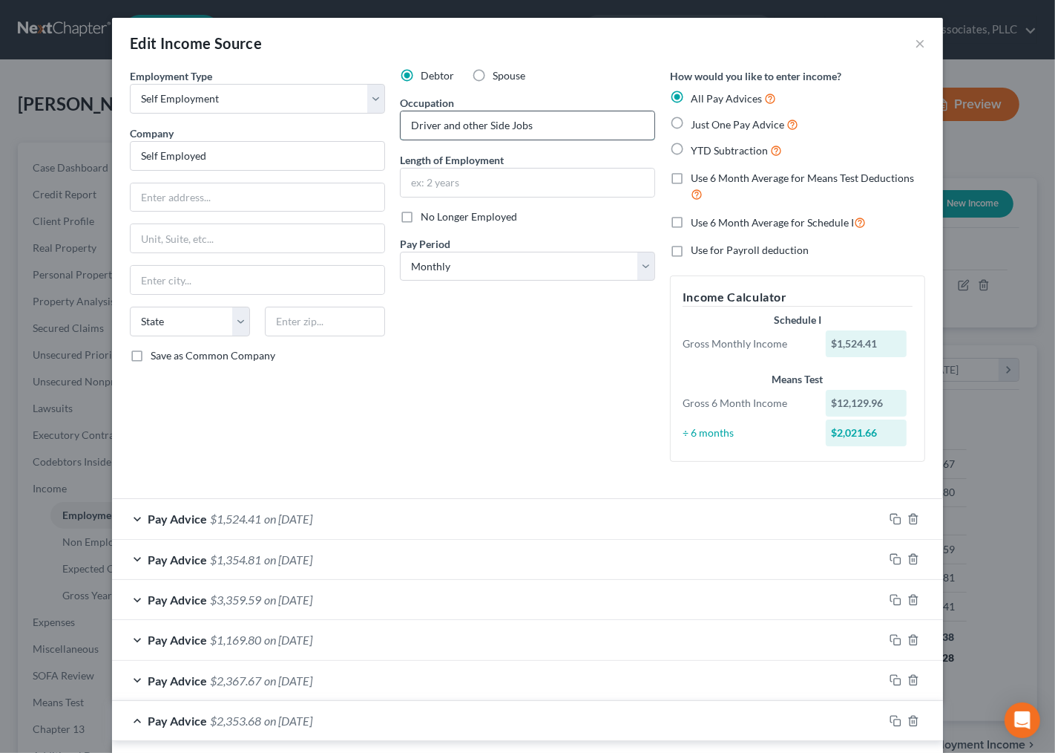
drag, startPoint x: 456, startPoint y: 127, endPoint x: 479, endPoint y: 121, distance: 23.8
click at [479, 121] on input "Driver and other Side Jobs" at bounding box center [528, 125] width 254 height 28
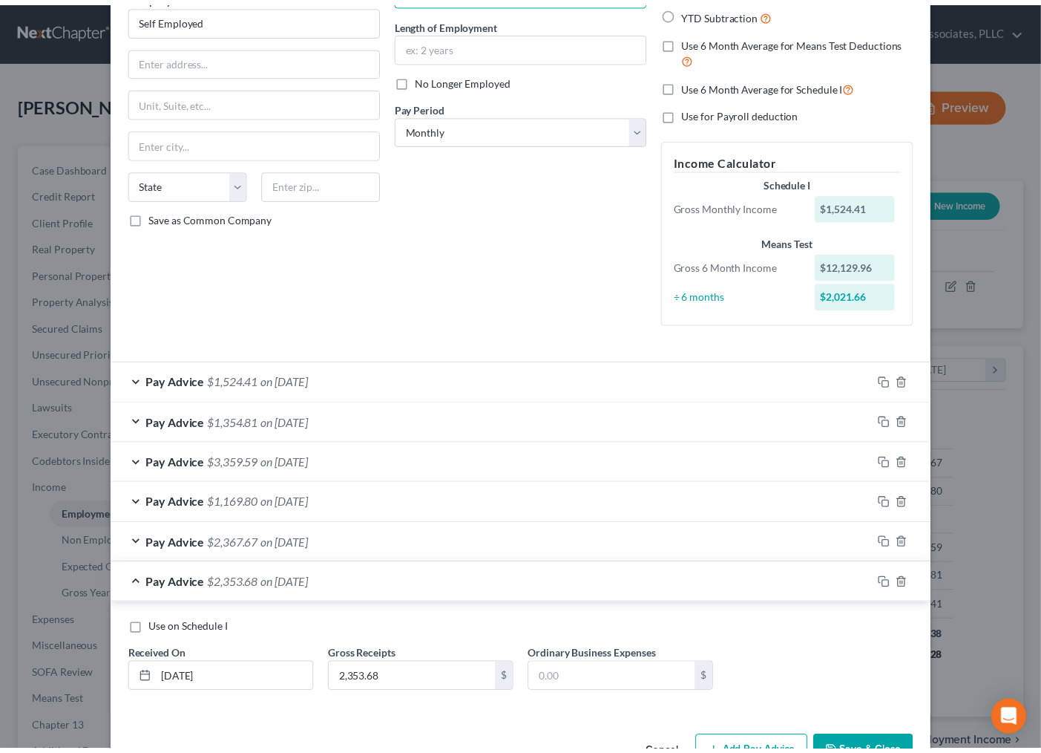
scroll to position [183, 0]
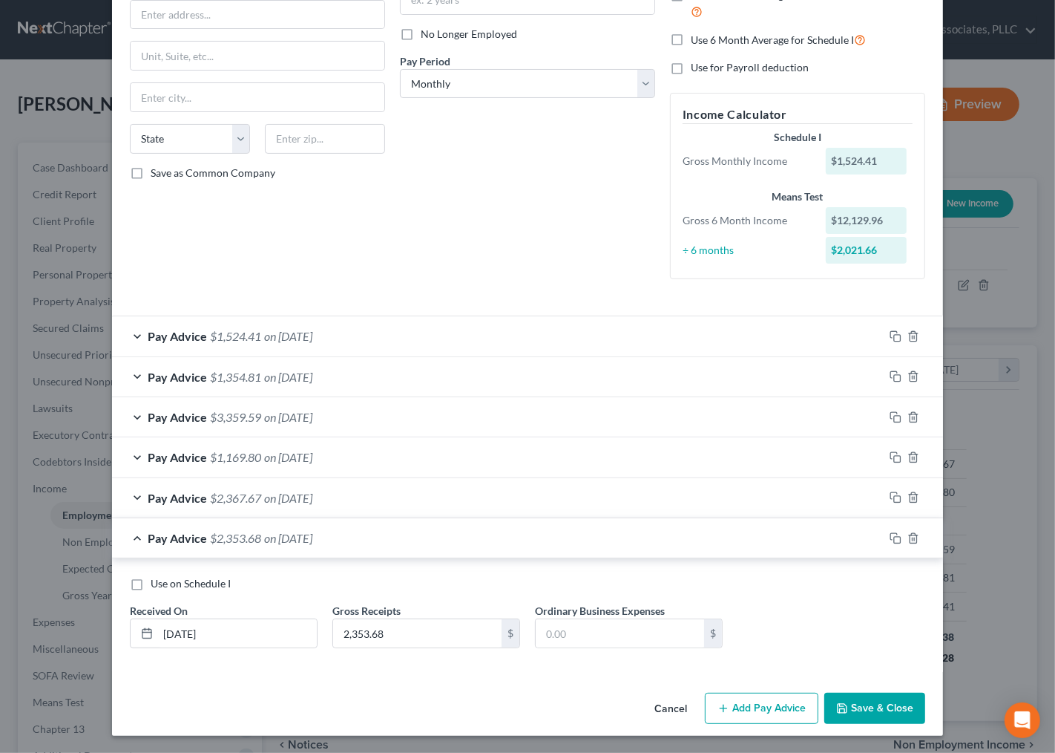
click at [847, 713] on button "Save & Close" at bounding box center [875, 707] width 101 height 31
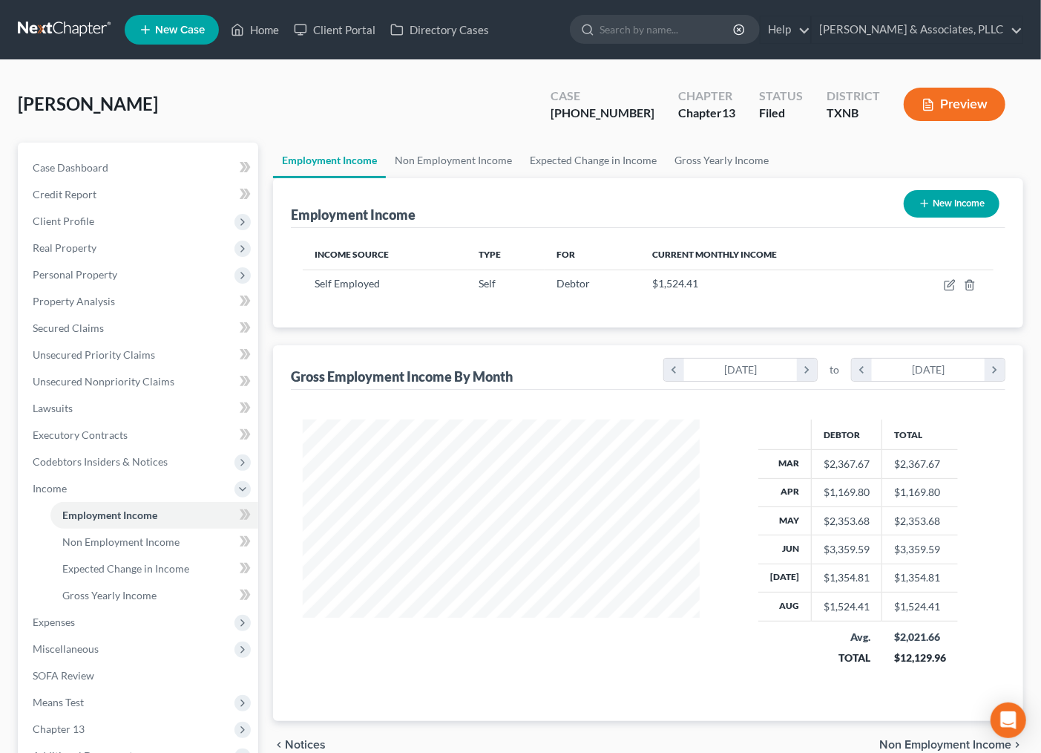
scroll to position [741886, 741732]
click at [316, 144] on link "Employment Income" at bounding box center [329, 160] width 113 height 36
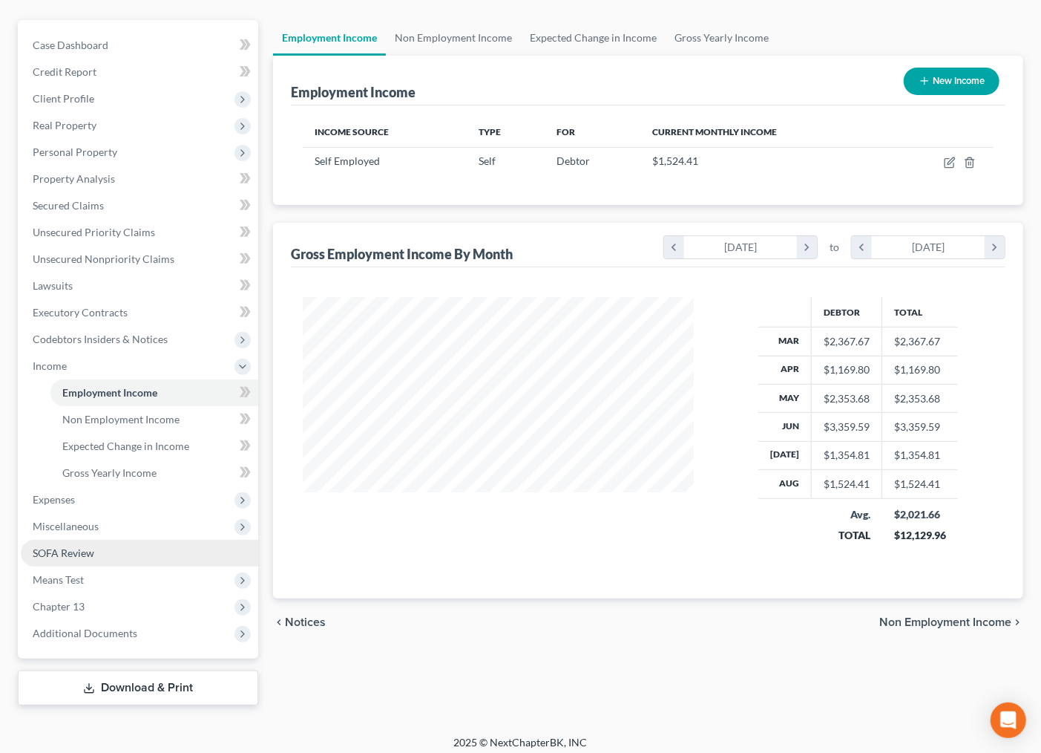
scroll to position [129, 0]
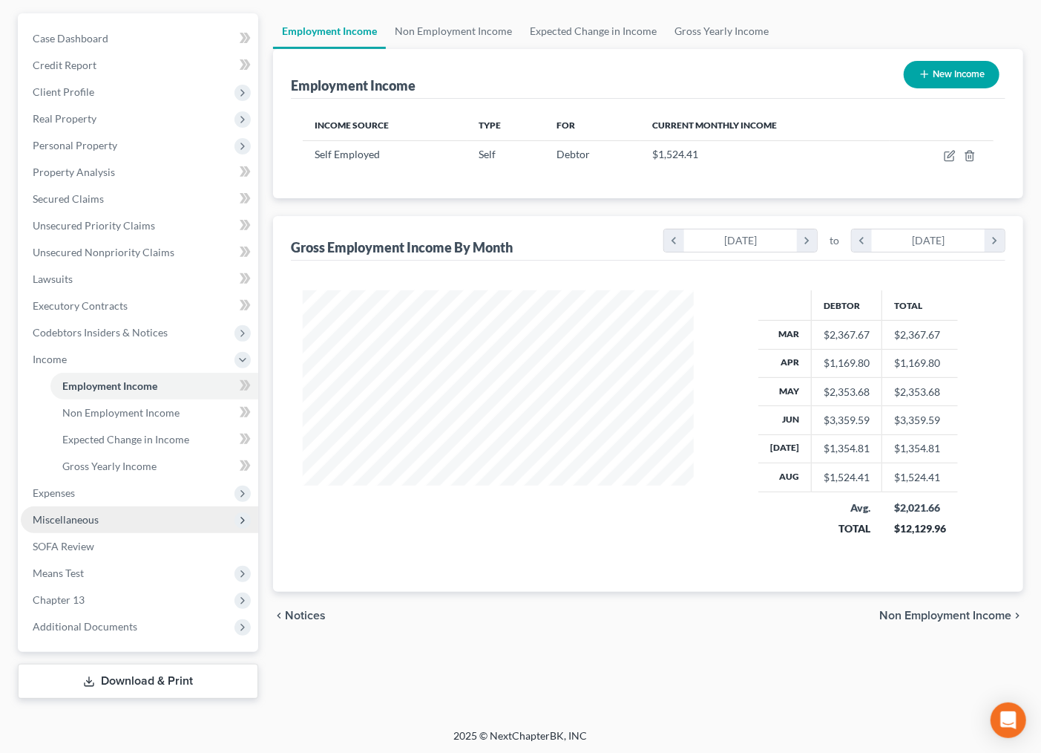
click at [91, 513] on span "Miscellaneous" at bounding box center [66, 519] width 66 height 13
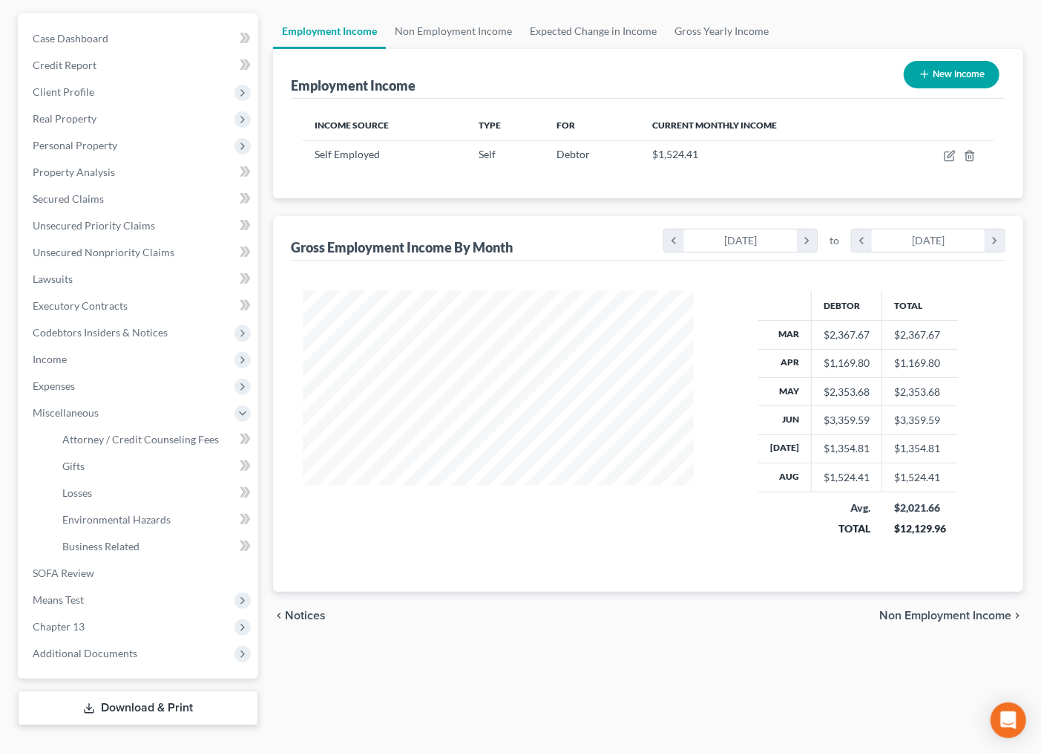
click at [500, 545] on div at bounding box center [498, 423] width 421 height 266
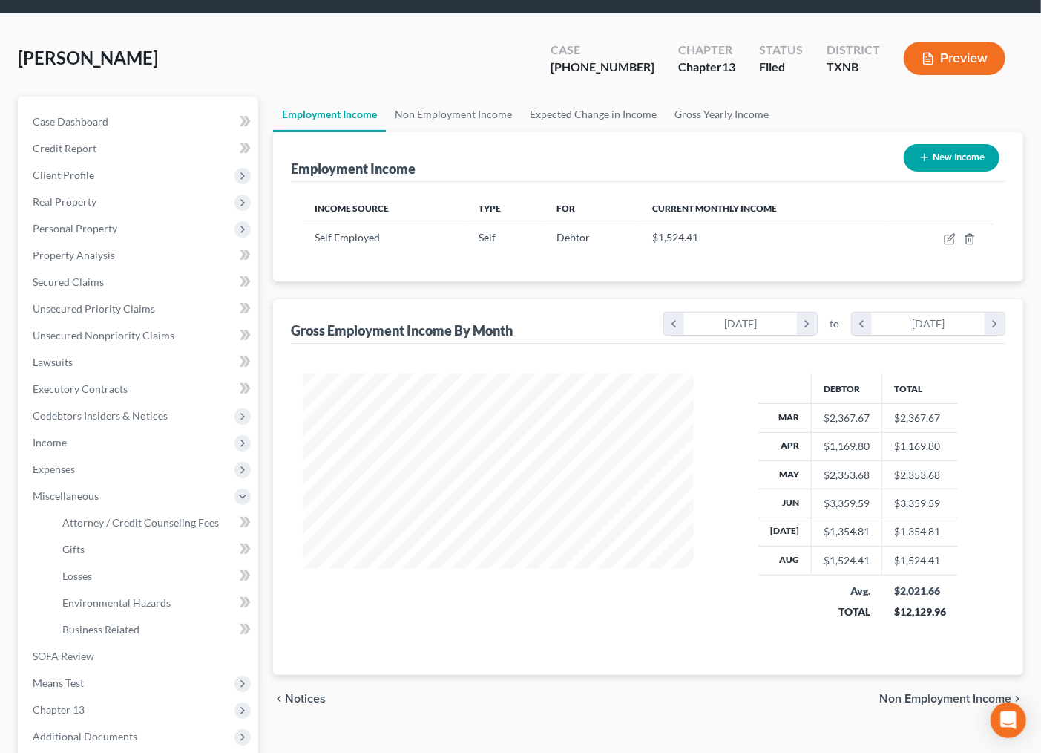
scroll to position [0, 0]
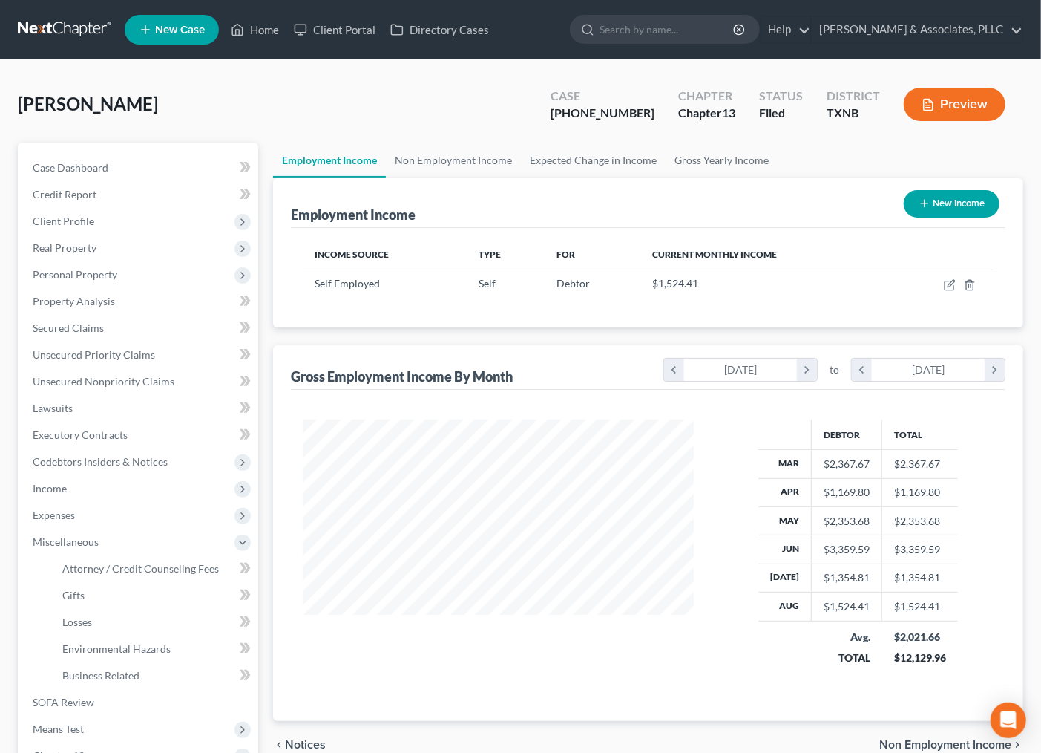
drag, startPoint x: 285, startPoint y: 109, endPoint x: 300, endPoint y: 50, distance: 60.5
click at [285, 109] on div "[PERSON_NAME] Upgraded Case [PHONE_NUMBER] Chapter Chapter 13 Status [GEOGRAPHI…" at bounding box center [521, 110] width 1006 height 65
drag, startPoint x: 82, startPoint y: 321, endPoint x: 94, endPoint y: 323, distance: 12.8
click at [82, 321] on span "Secured Claims" at bounding box center [68, 327] width 71 height 13
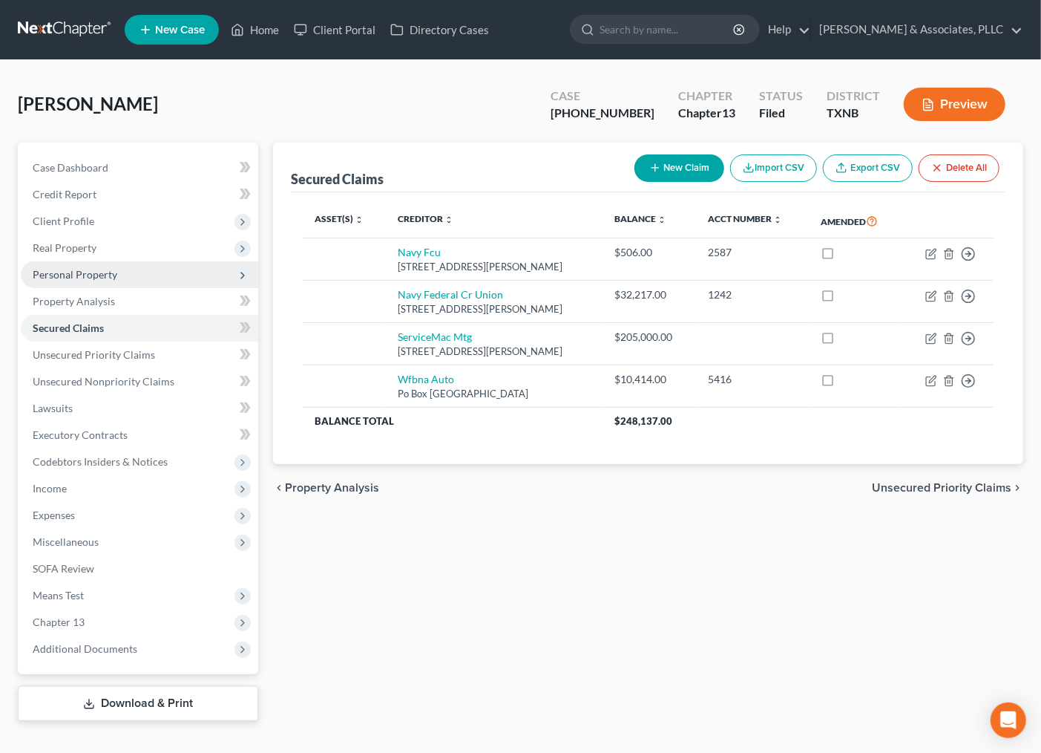
click at [82, 272] on span "Personal Property" at bounding box center [75, 274] width 85 height 13
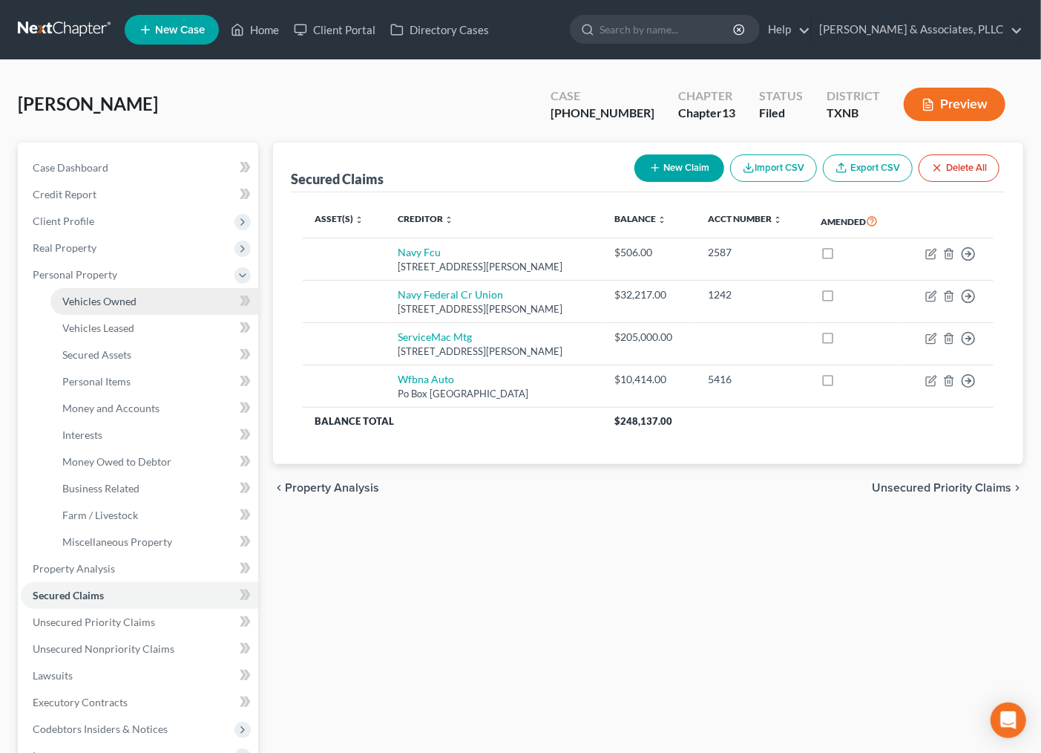
click at [78, 307] on link "Vehicles Owned" at bounding box center [154, 301] width 208 height 27
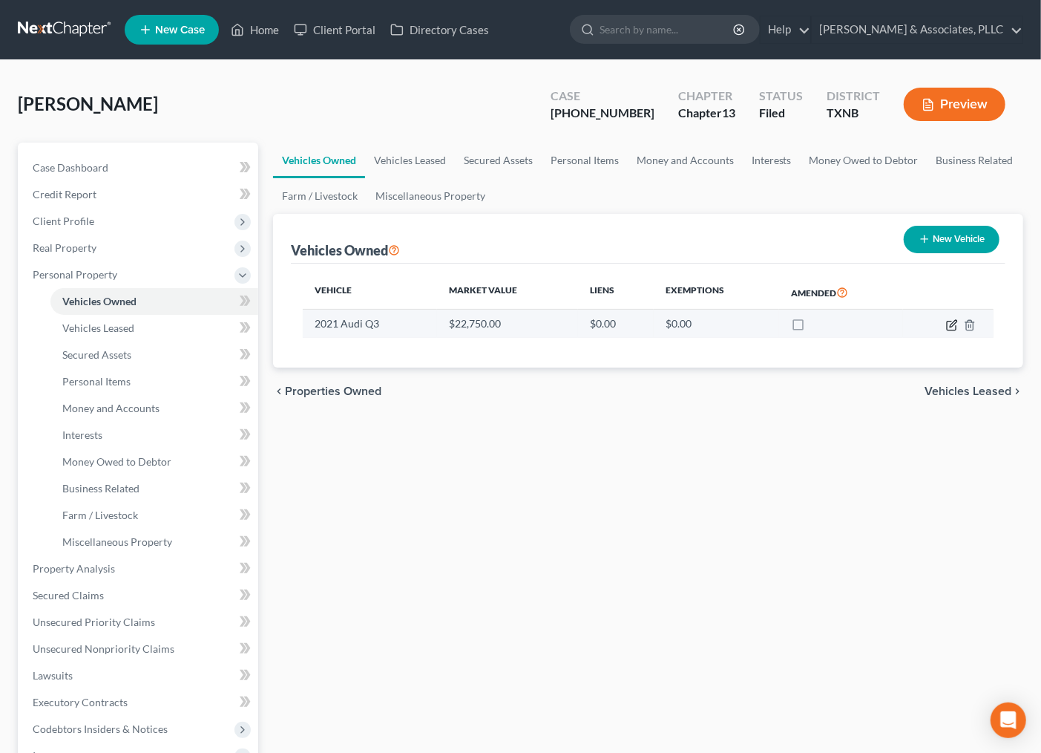
click at [952, 324] on icon "button" at bounding box center [952, 325] width 12 height 12
select select "0"
select select "5"
select select "0"
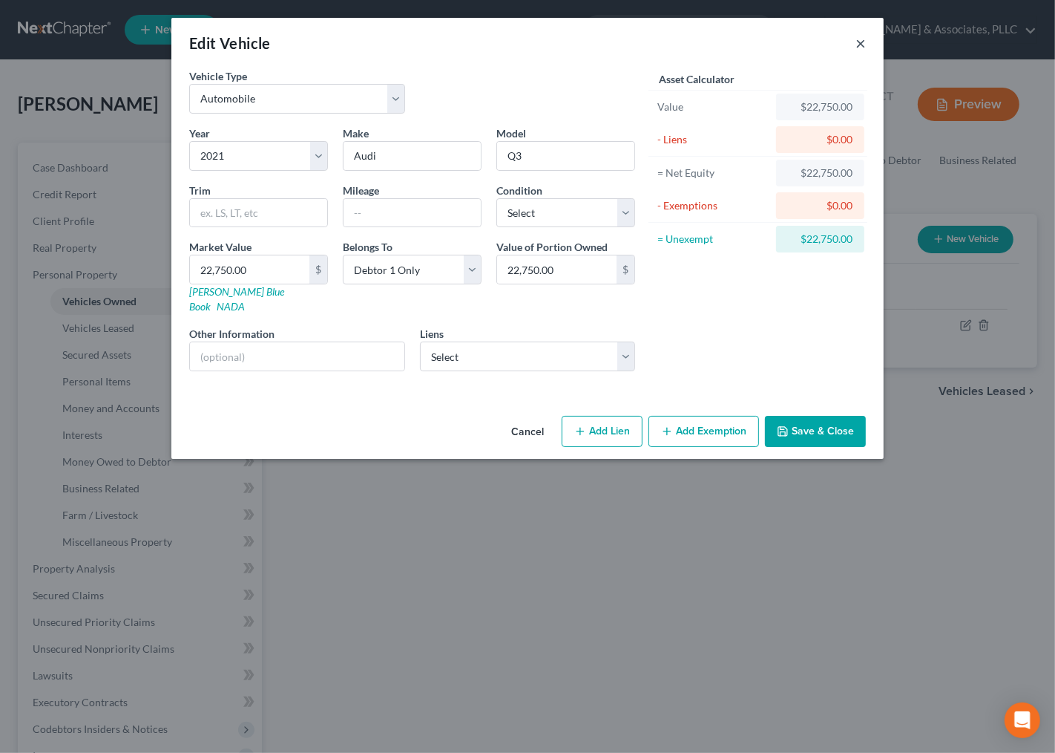
click at [857, 46] on button "×" at bounding box center [861, 43] width 10 height 18
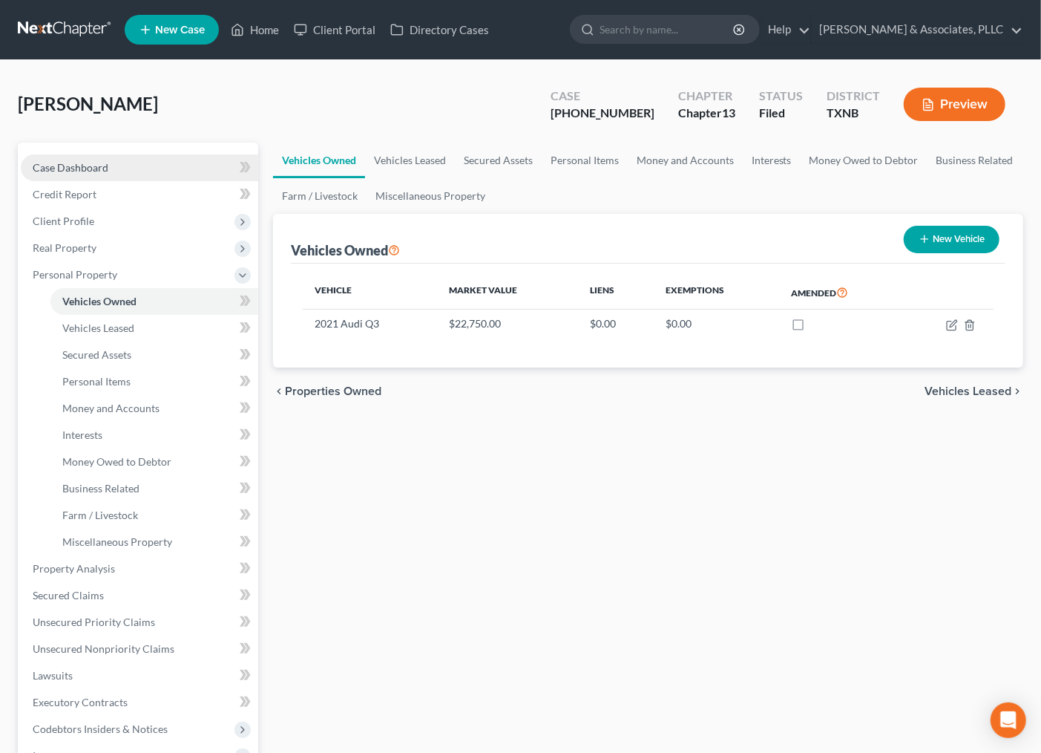
click at [123, 168] on link "Case Dashboard" at bounding box center [139, 167] width 237 height 27
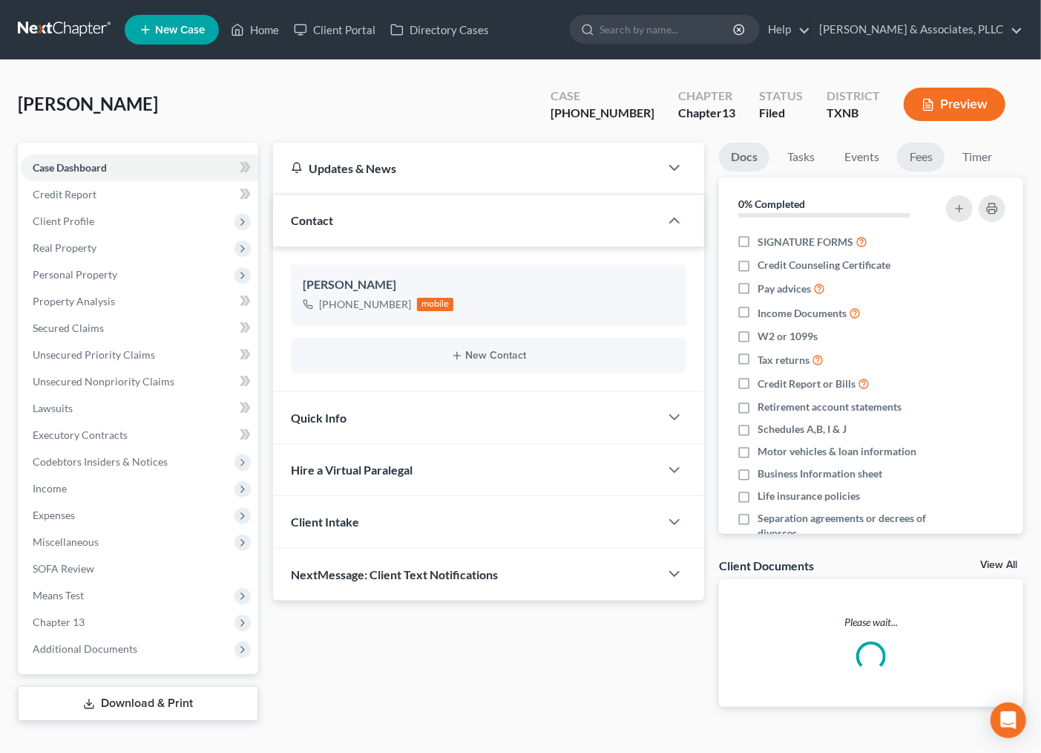
click at [931, 160] on link "Fees" at bounding box center [920, 156] width 47 height 29
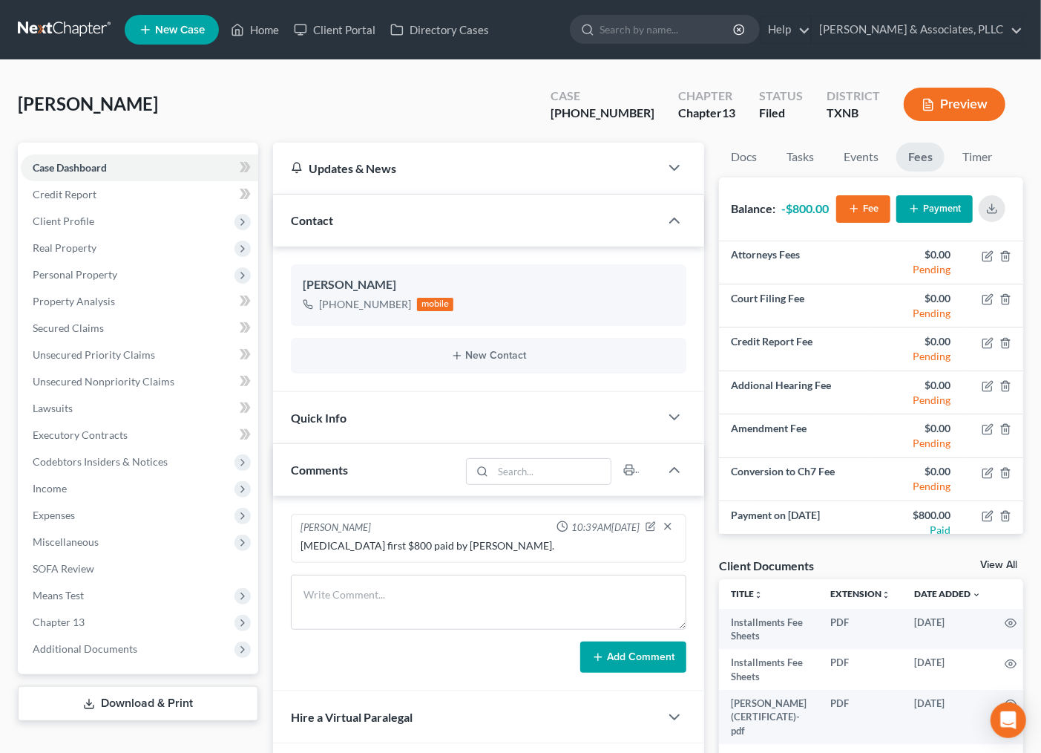
scroll to position [10, 0]
